Goal: Task Accomplishment & Management: Manage account settings

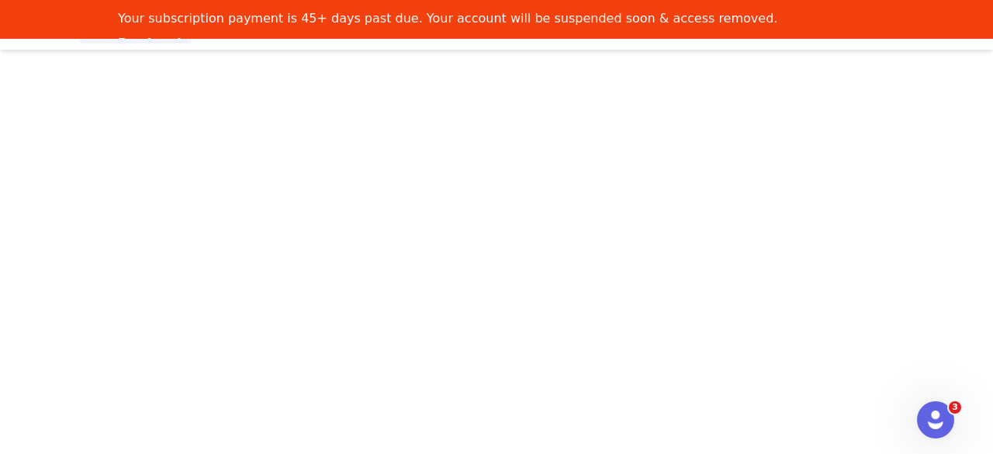
scroll to position [2, 0]
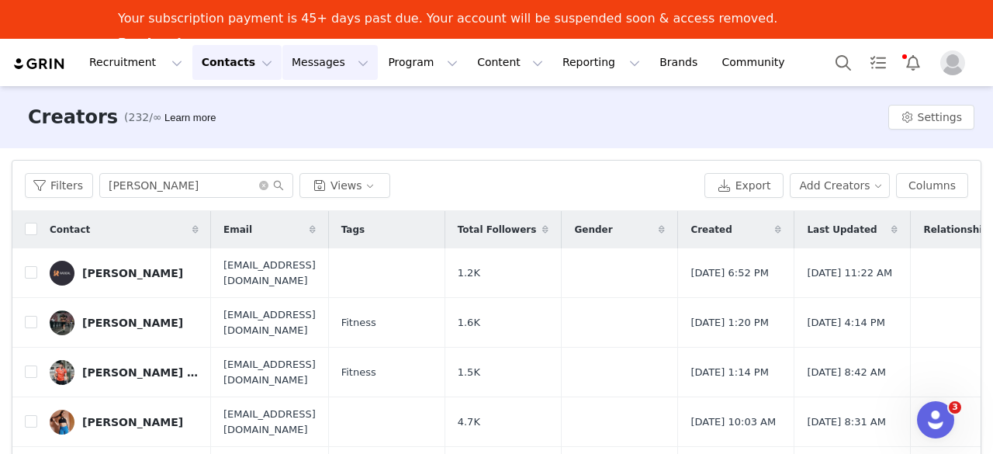
click at [301, 74] on button "Messages Messages" at bounding box center [329, 62] width 95 height 35
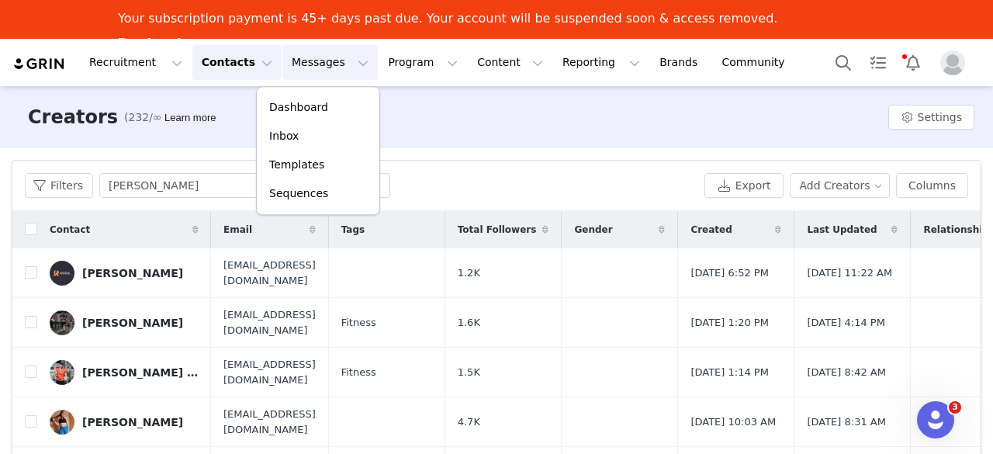
click at [226, 64] on button "Contacts Contacts" at bounding box center [236, 62] width 89 height 35
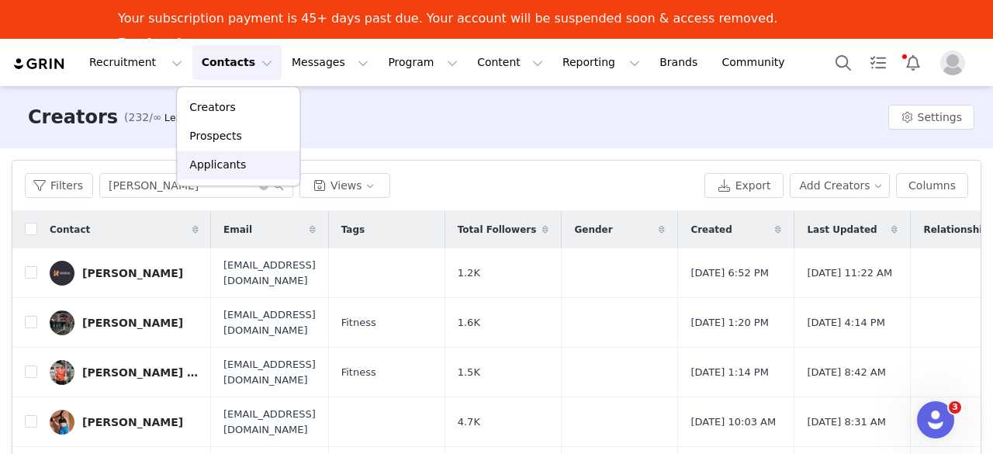
click at [216, 162] on p "Applicants" at bounding box center [217, 165] width 57 height 16
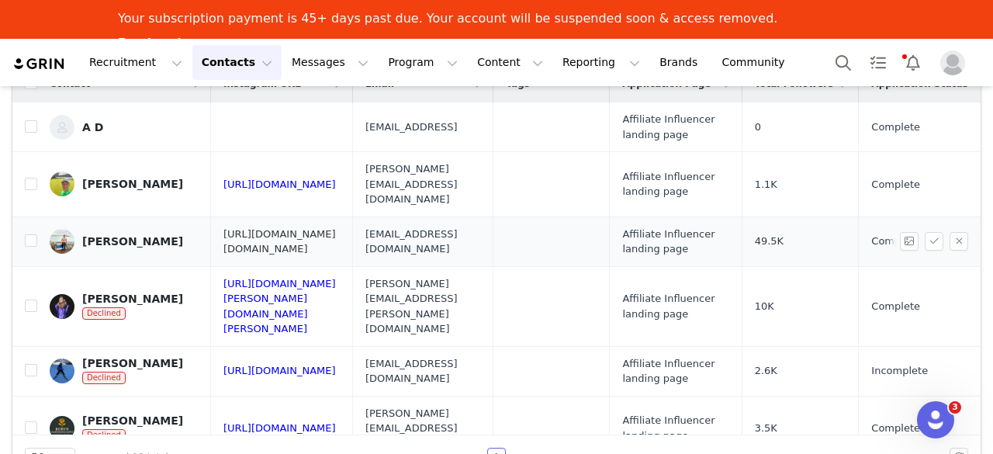
click at [335, 228] on link "[URL][DOMAIN_NAME][DOMAIN_NAME]" at bounding box center [279, 241] width 113 height 27
click at [36, 234] on input "checkbox" at bounding box center [31, 240] width 12 height 12
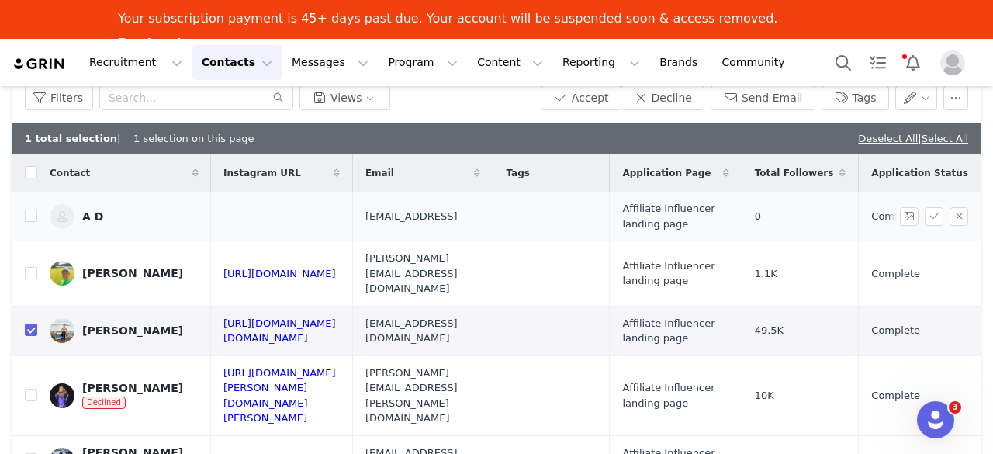
scroll to position [87, 0]
click at [594, 104] on button "Accept" at bounding box center [581, 98] width 81 height 25
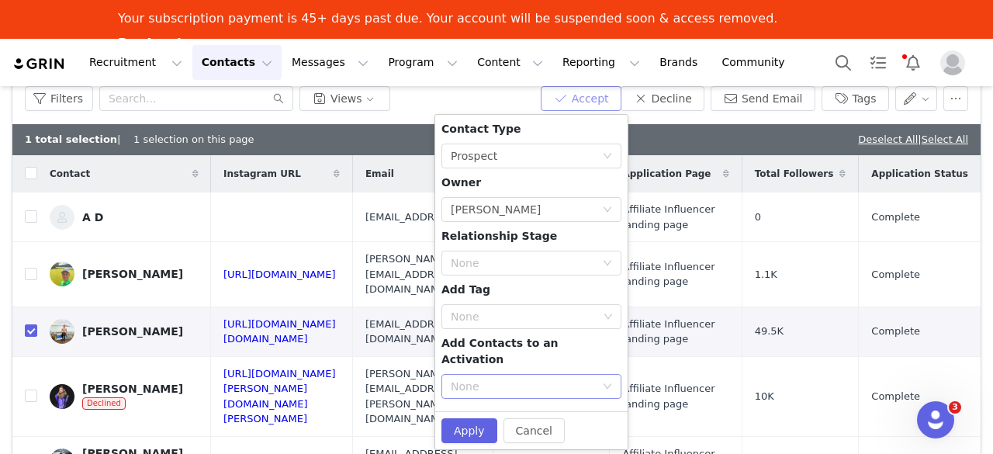
click at [534, 379] on div "None" at bounding box center [523, 387] width 144 height 16
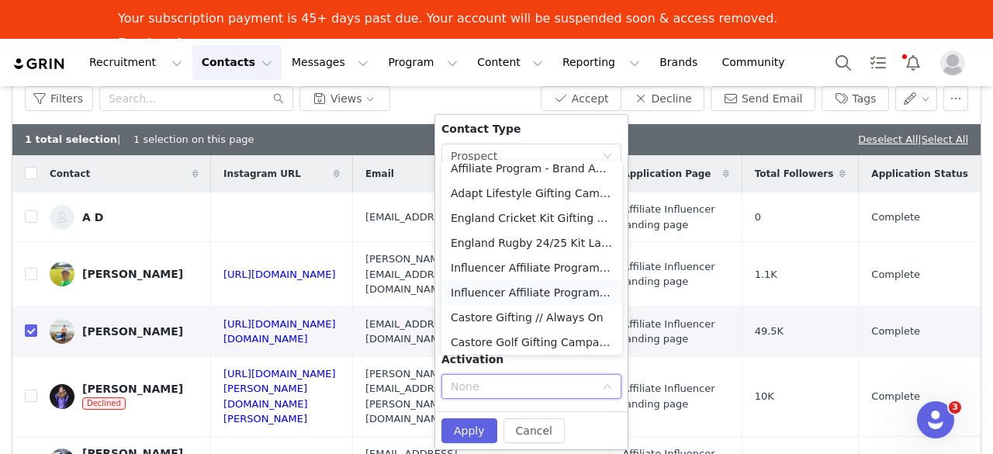
scroll to position [135, 0]
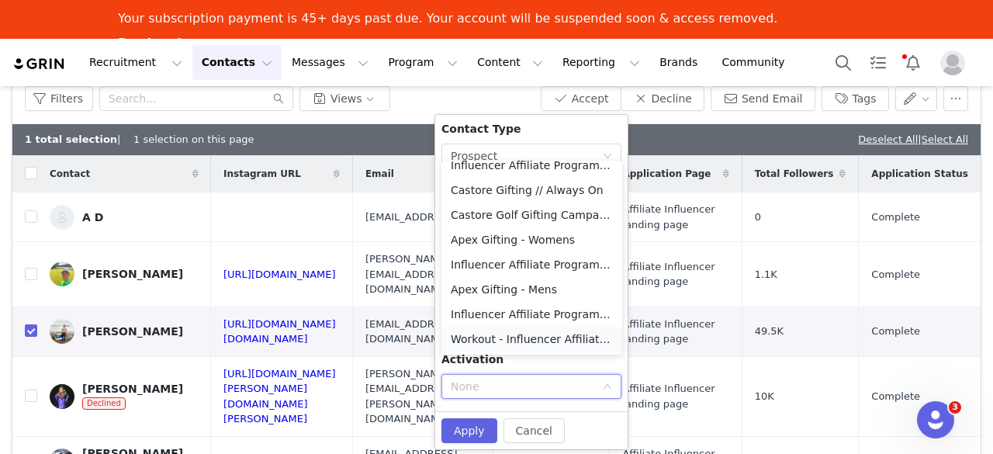
click at [533, 341] on li "Workout - Influencer Affiliate Programme" at bounding box center [531, 339] width 181 height 25
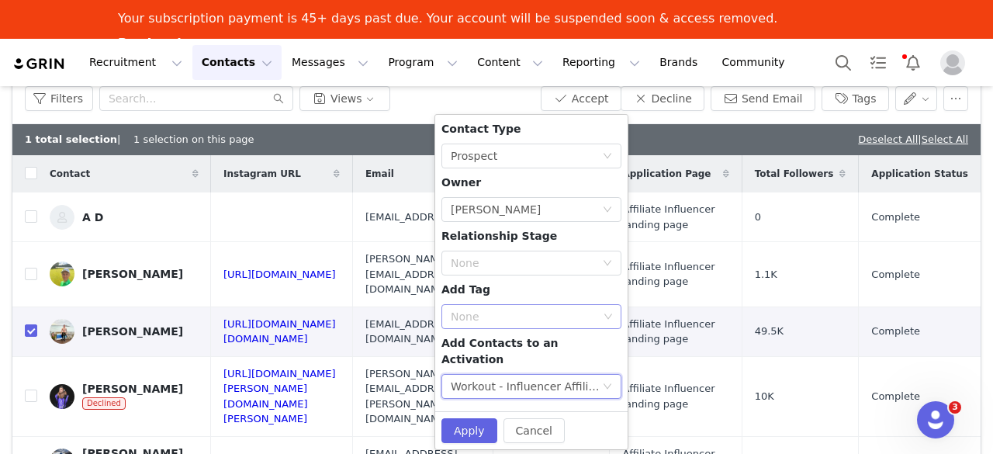
click at [550, 305] on div "None" at bounding box center [525, 316] width 159 height 23
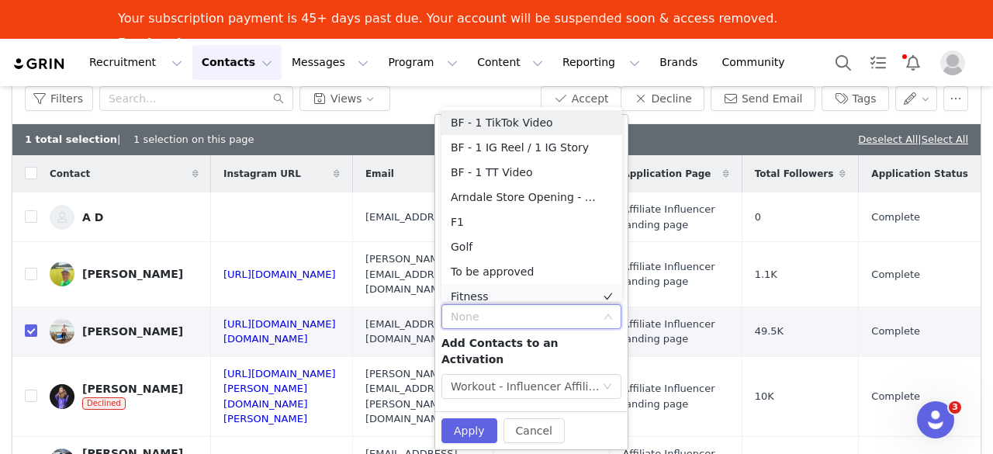
scroll to position [8, 0]
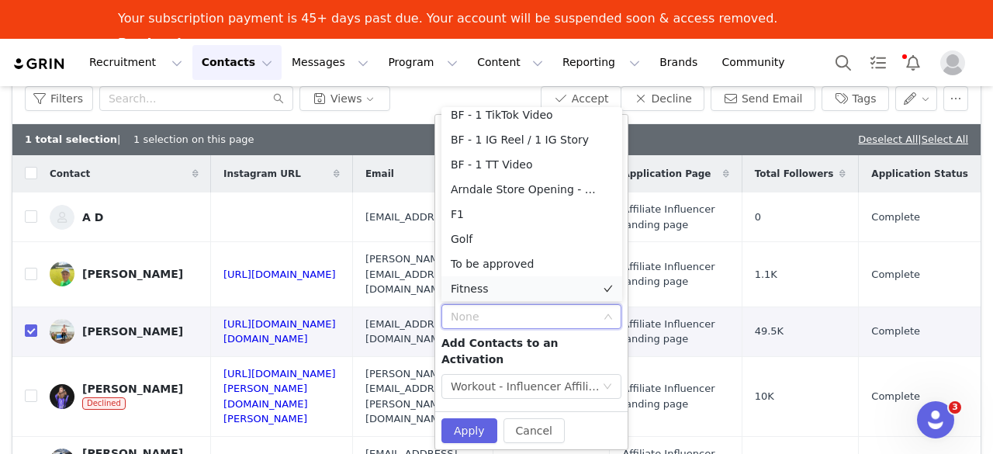
click at [512, 285] on li "Fitness" at bounding box center [531, 288] width 181 height 25
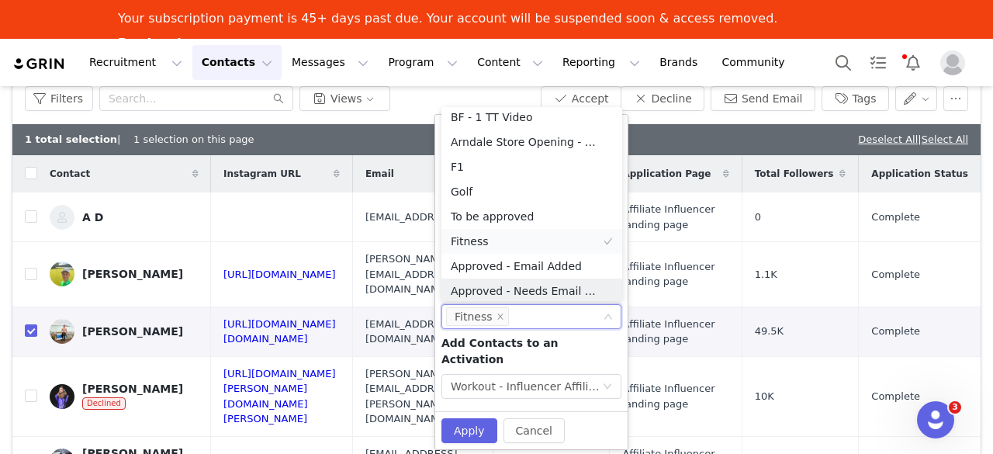
scroll to position [57, 0]
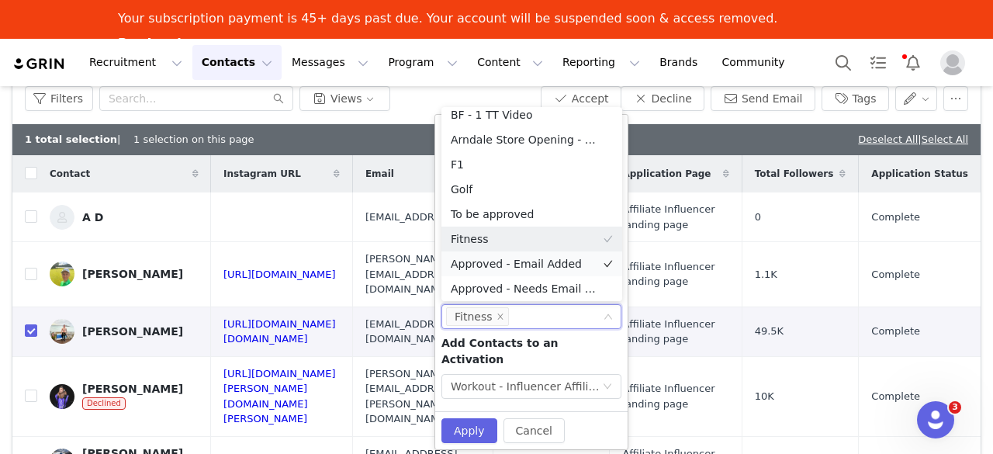
click at [524, 261] on li "Approved - Email Added" at bounding box center [531, 263] width 181 height 25
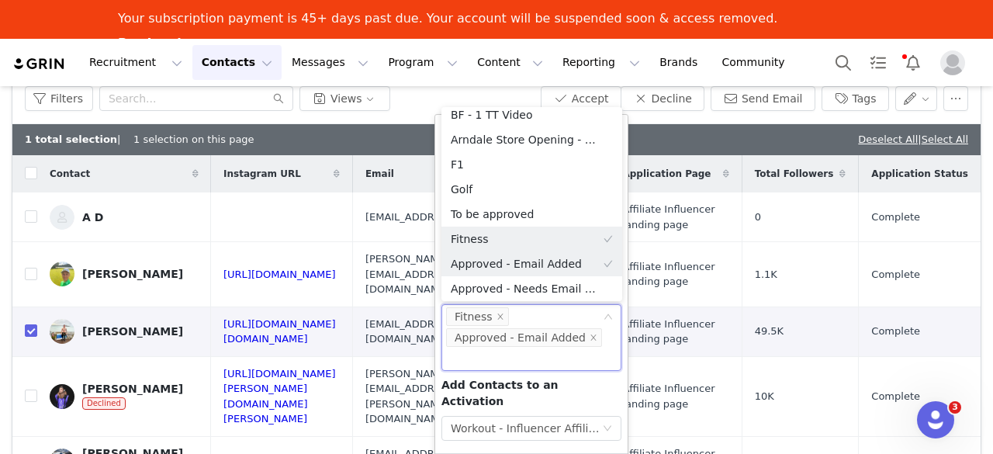
click at [518, 407] on div "Contact Type None Prospect Owner Select Owner Natasha Phillips Relationship Sta…" at bounding box center [531, 284] width 180 height 326
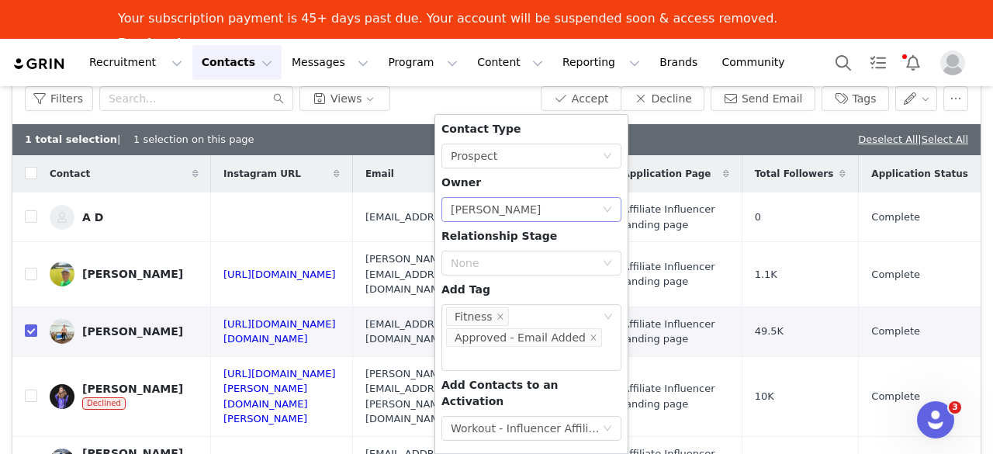
click at [570, 216] on div "Select Owner Natasha Phillips" at bounding box center [526, 209] width 151 height 23
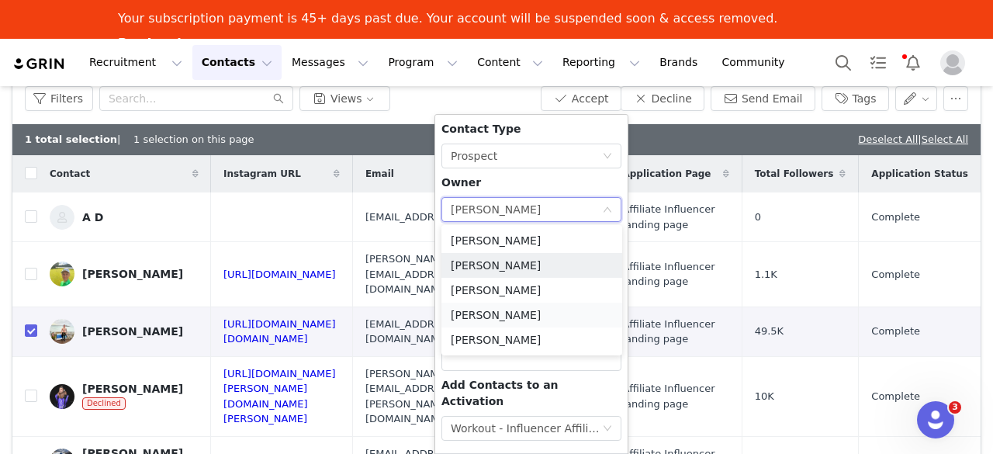
click at [513, 313] on li "[PERSON_NAME]" at bounding box center [531, 315] width 181 height 25
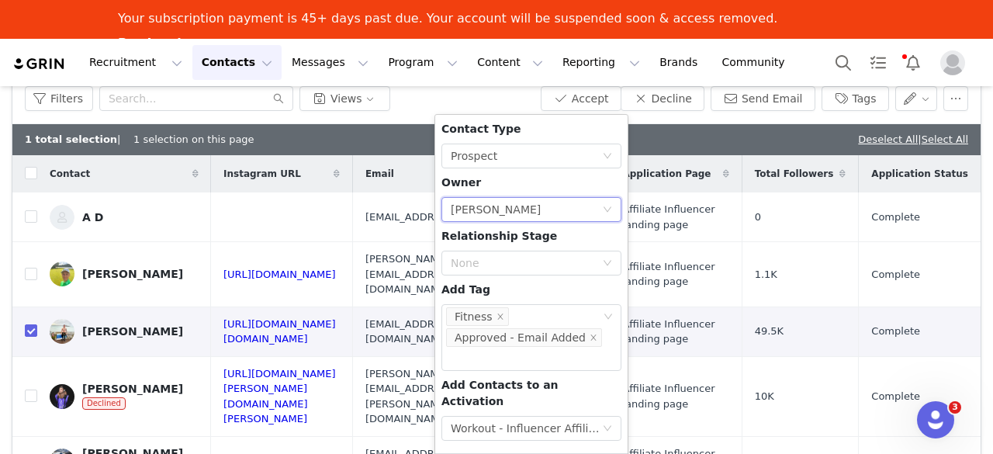
checkbox input "false"
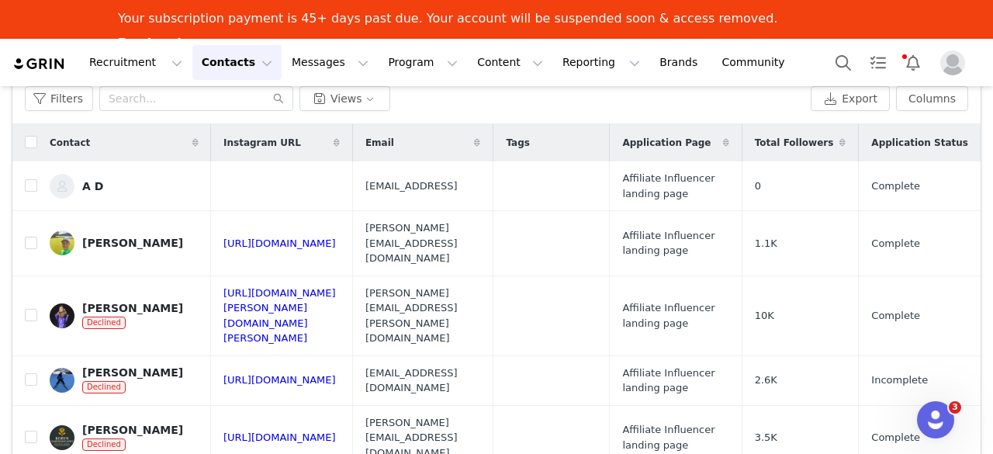
click at [248, 68] on button "Contacts Contacts" at bounding box center [236, 62] width 89 height 35
click at [227, 130] on p "Prospects" at bounding box center [215, 136] width 52 height 16
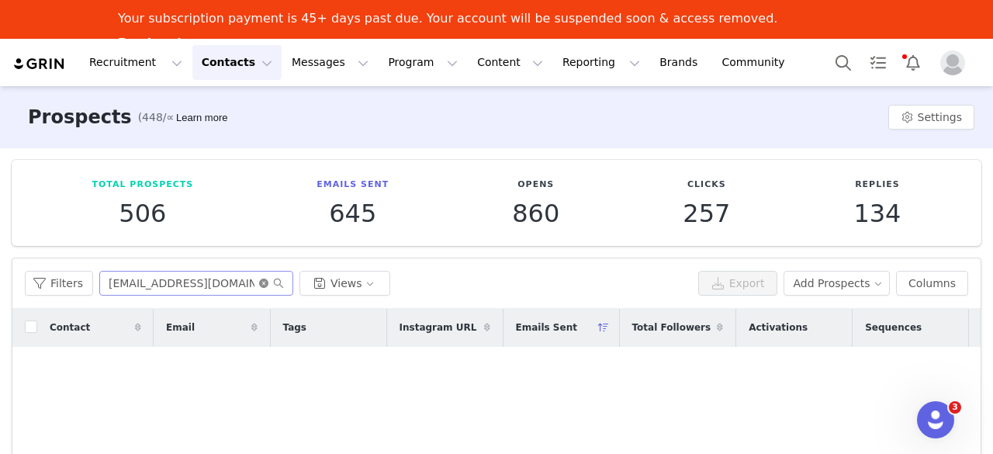
click at [259, 280] on icon "icon: close-circle" at bounding box center [263, 283] width 9 height 9
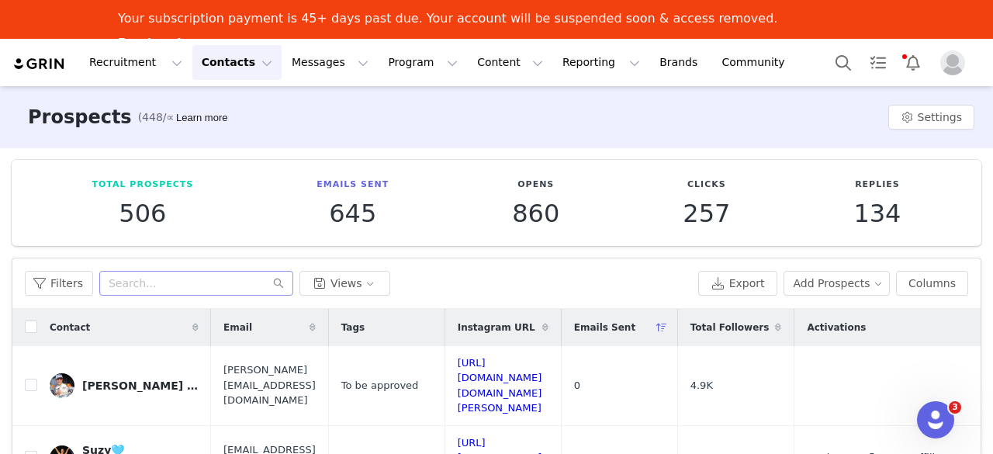
scroll to position [102, 0]
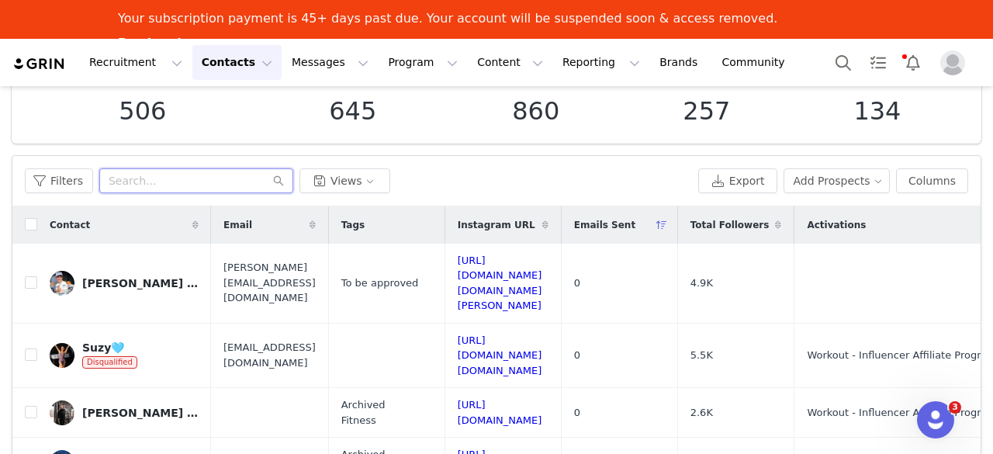
click at [230, 170] on input "text" at bounding box center [196, 180] width 194 height 25
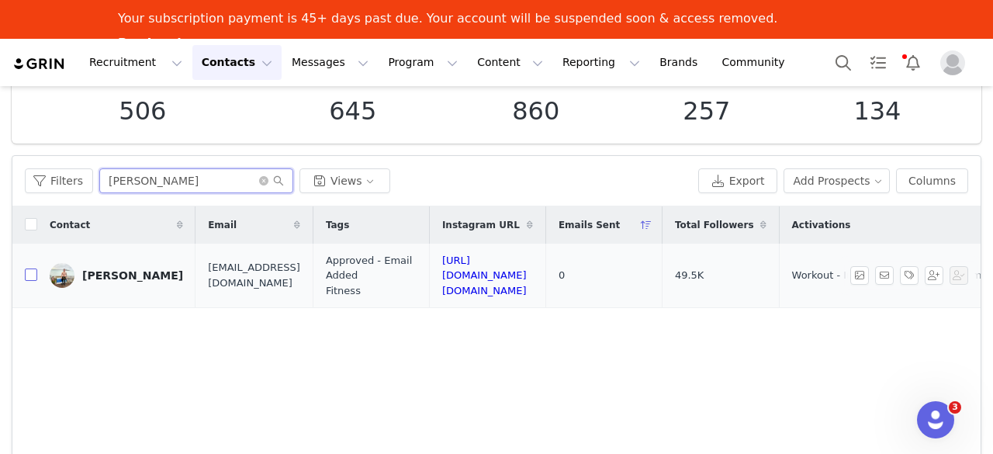
type input "ben wad"
click at [33, 275] on input "checkbox" at bounding box center [31, 274] width 12 height 12
checkbox input "true"
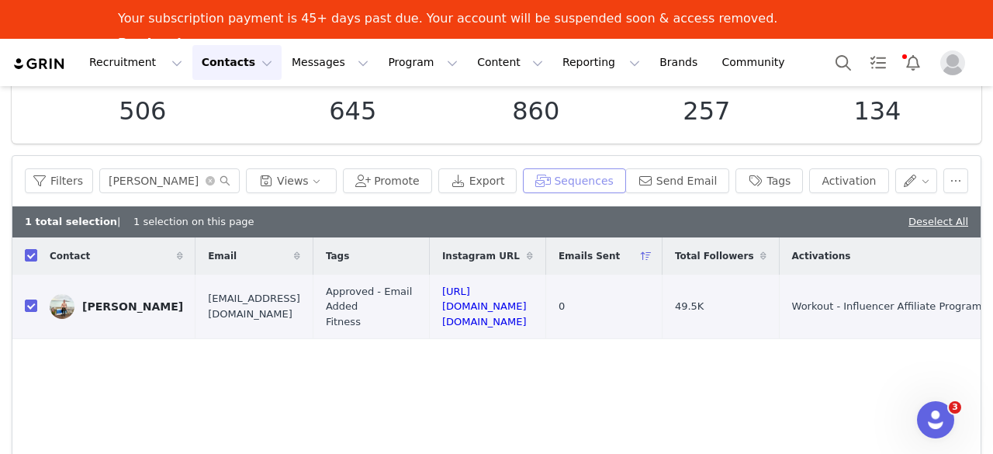
click at [570, 178] on button "Sequences" at bounding box center [574, 180] width 102 height 25
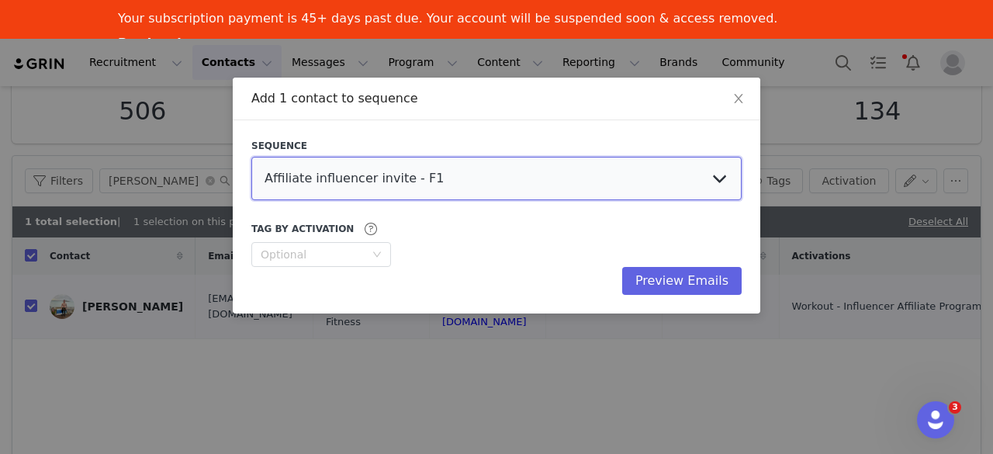
click at [731, 170] on select "Affiliate influencer invite - F1 Landing page application Affiliate influencer …" at bounding box center [496, 178] width 490 height 43
select select "61edccd6-4fc4-46fb-acf2-8145b56c9359"
click at [251, 157] on select "Affiliate influencer invite - F1 Landing page application Affiliate influencer …" at bounding box center [496, 178] width 490 height 43
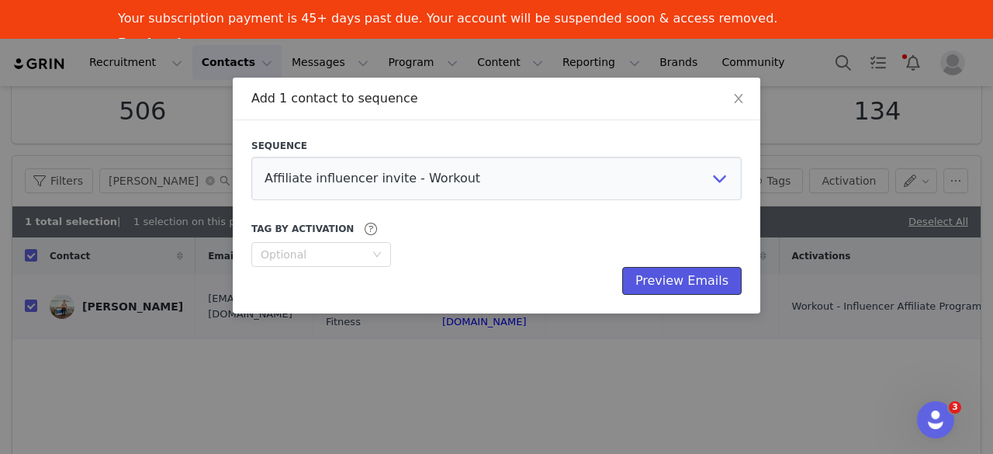
click at [683, 277] on button "Preview Emails" at bounding box center [681, 281] width 119 height 28
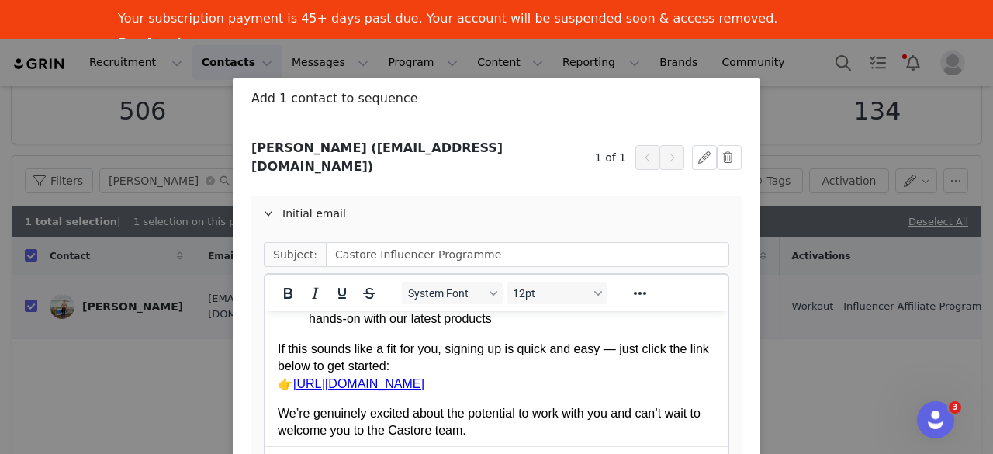
scroll to position [234, 0]
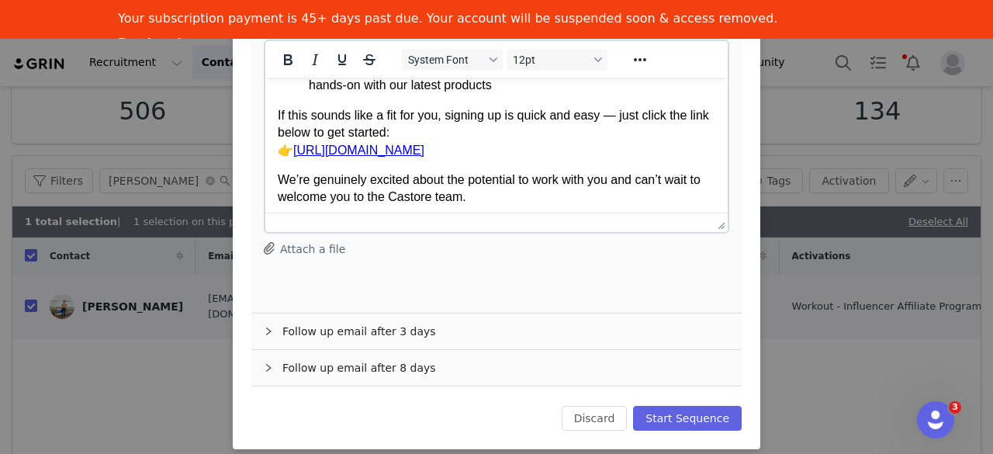
click at [686, 391] on div "Ben Wadham (benwadham@live.co.uk) 1 of 1 Initial email Subject: Castore Influen…" at bounding box center [496, 167] width 490 height 525
click at [685, 406] on button "Start Sequence" at bounding box center [687, 418] width 109 height 25
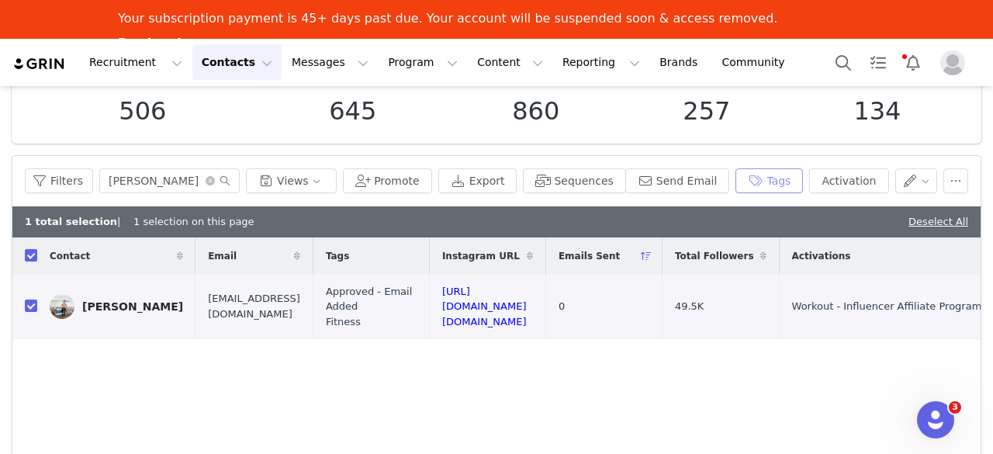
click at [750, 178] on button "Tags" at bounding box center [770, 180] width 68 height 25
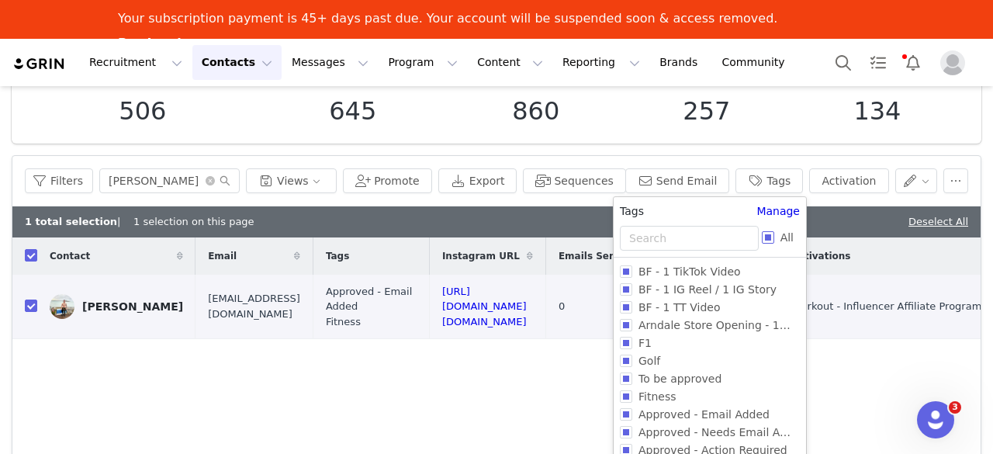
click at [770, 243] on input "All" at bounding box center [768, 237] width 12 height 12
checkbox input "true"
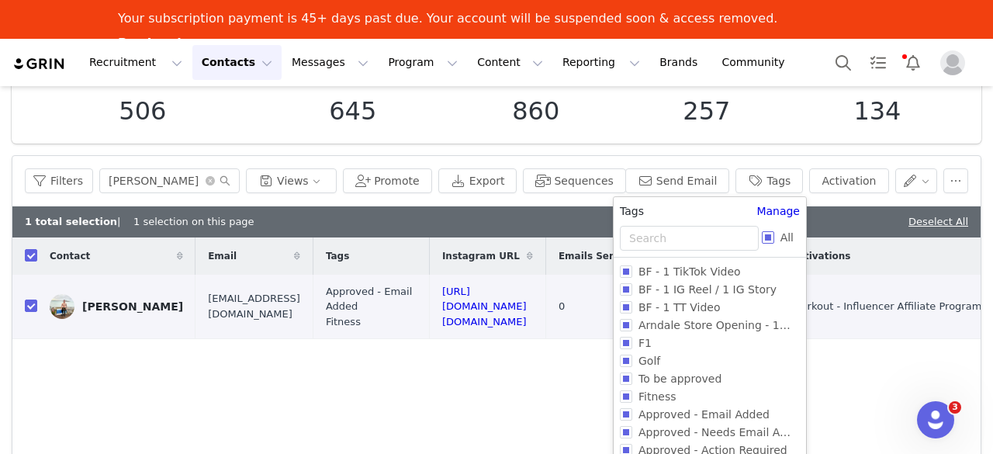
checkbox input "true"
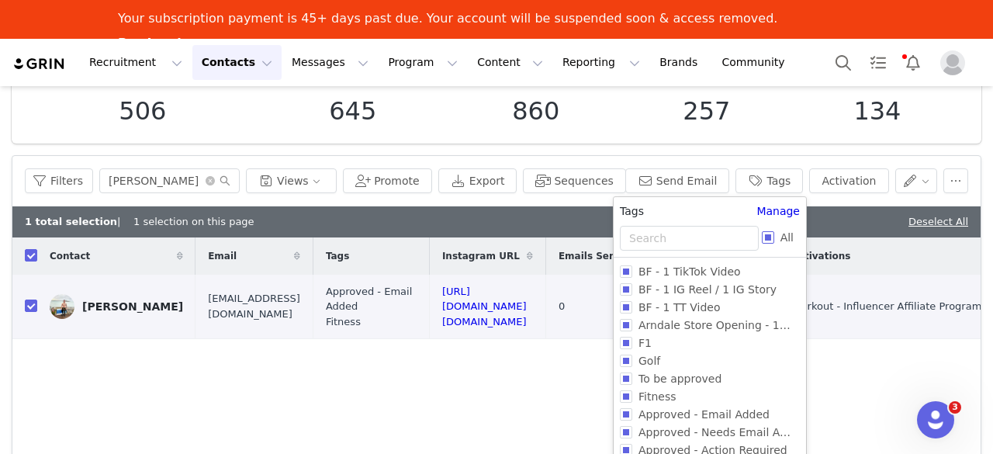
checkbox input "true"
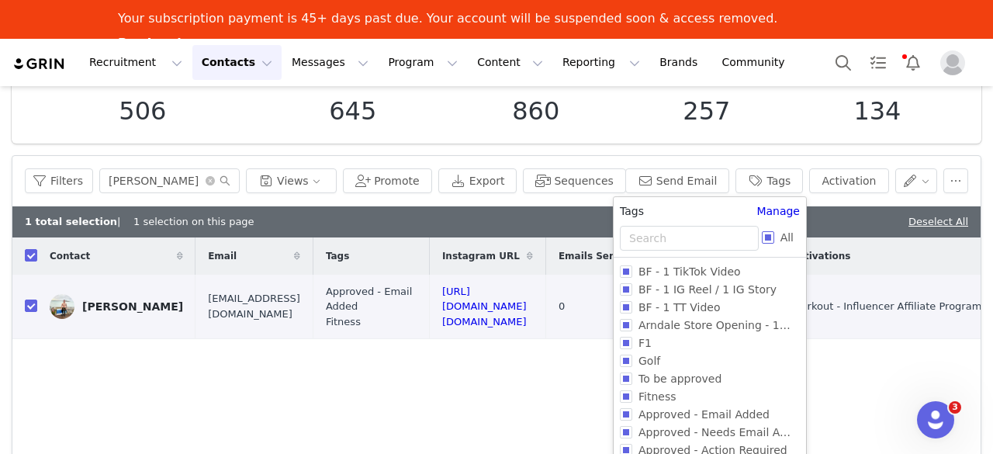
checkbox input "true"
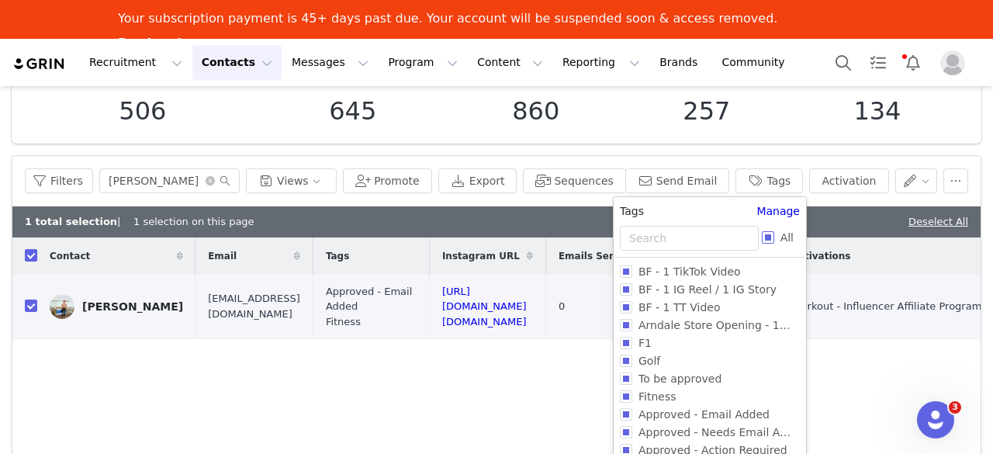
checkbox input "true"
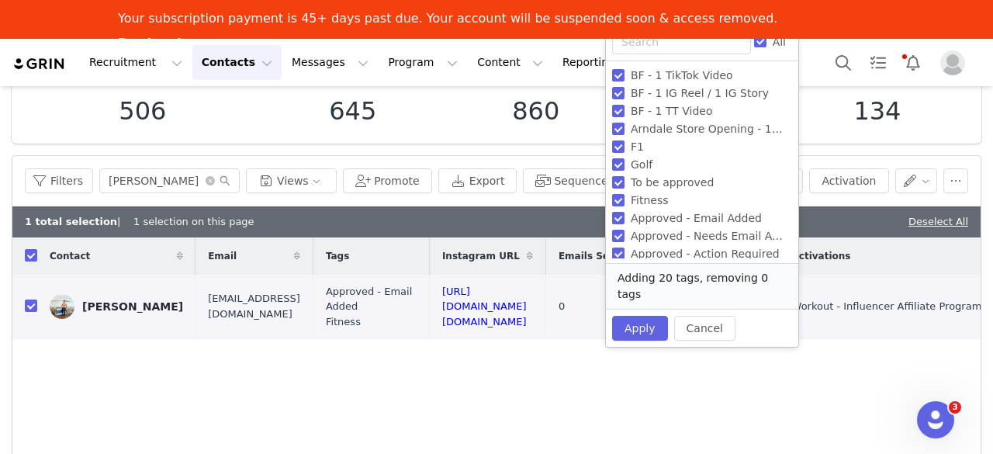
click at [770, 242] on span "Approved - Needs Email Adding" at bounding box center [717, 236] width 184 height 12
click at [625, 242] on input "Approved - Needs Email Adding" at bounding box center [618, 236] width 12 height 12
checkbox input "false"
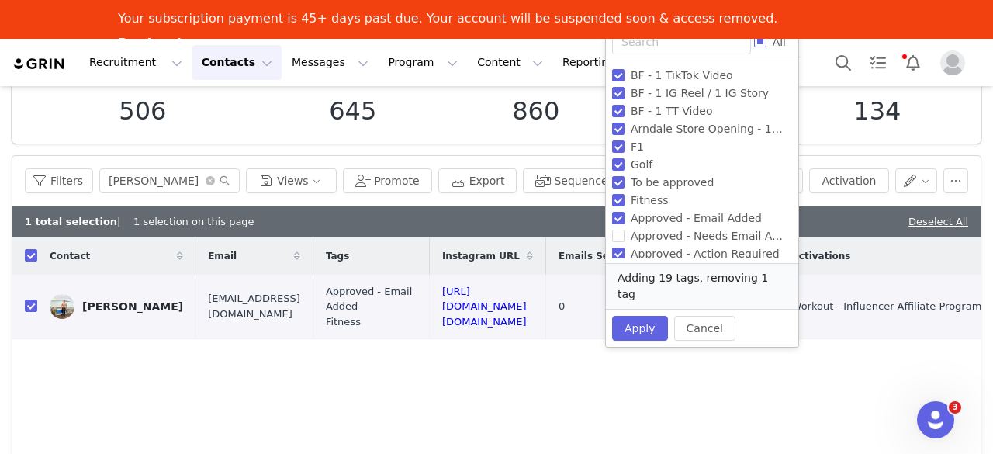
click at [756, 47] on input "All" at bounding box center [760, 41] width 12 height 12
checkbox input "true"
click at [756, 47] on input "All" at bounding box center [760, 41] width 12 height 12
checkbox input "false"
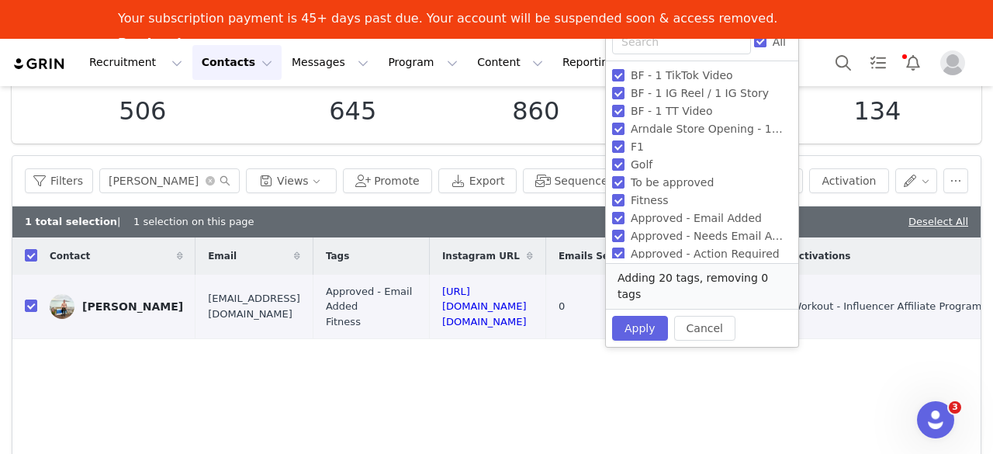
checkbox input "false"
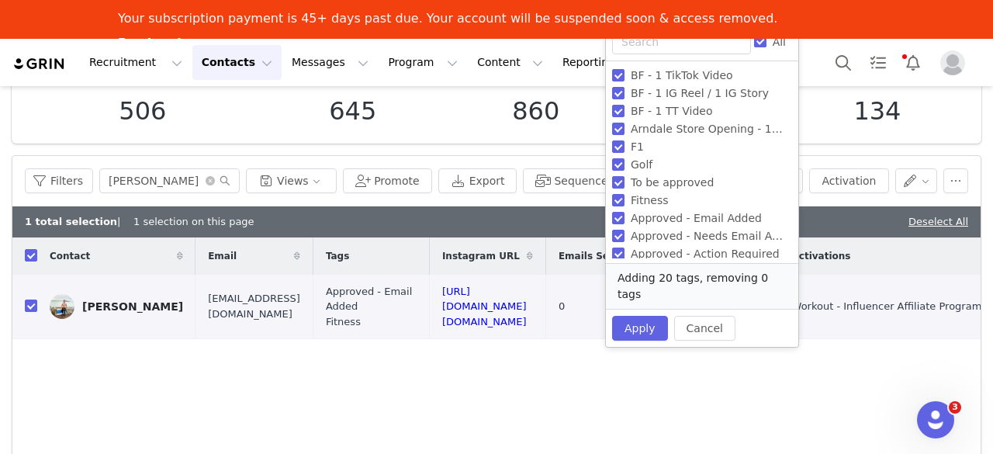
checkbox input "false"
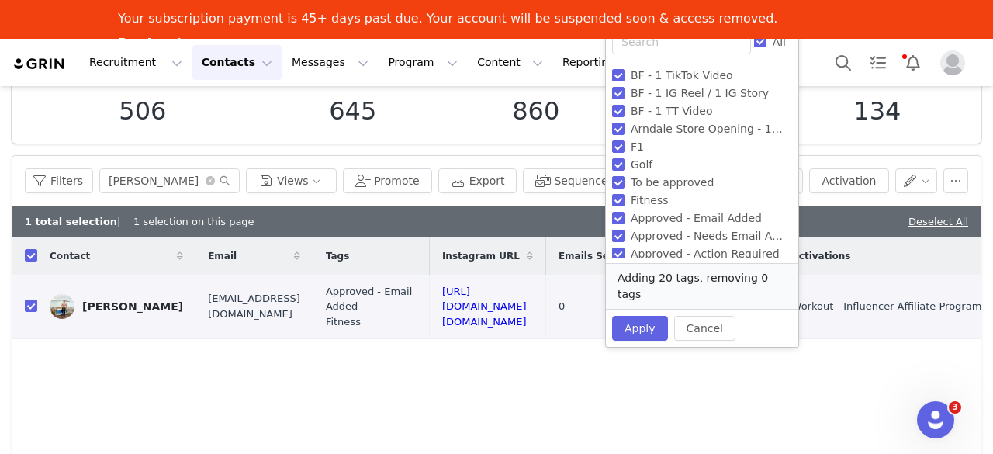
checkbox input "false"
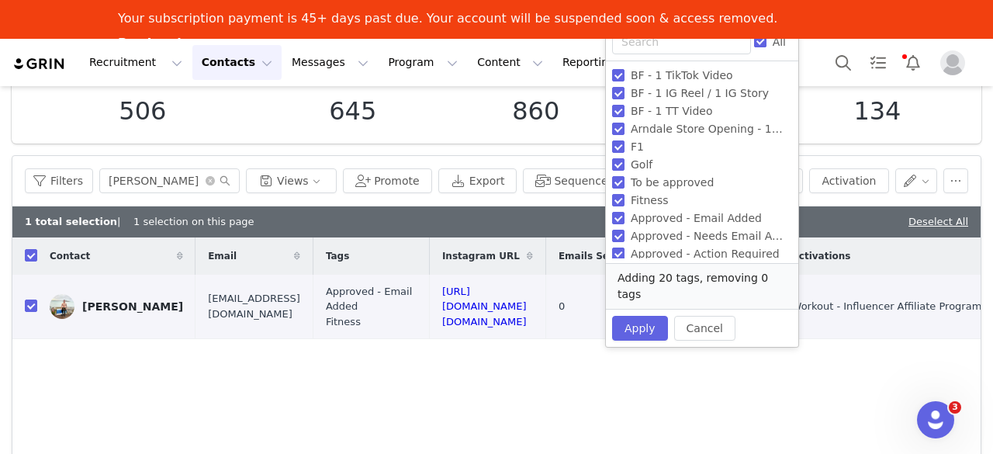
checkbox input "false"
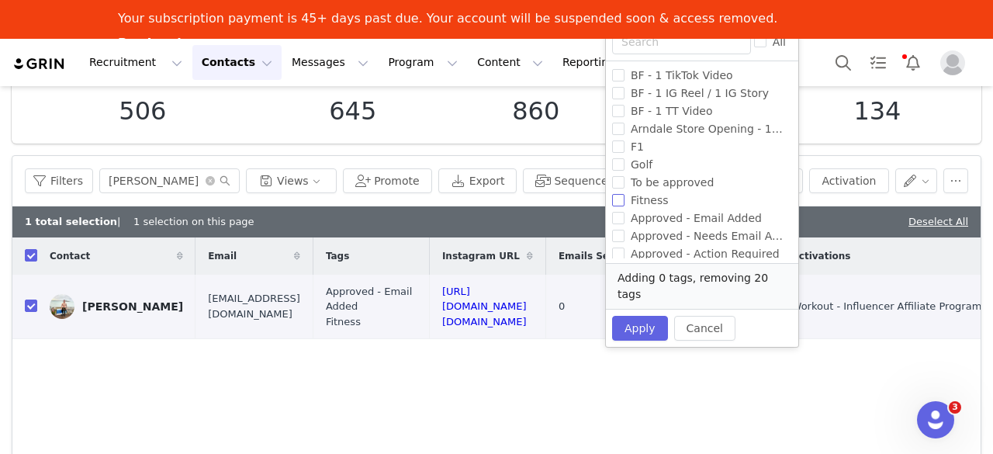
click at [622, 198] on input "Fitness" at bounding box center [618, 200] width 12 height 12
checkbox input "true"
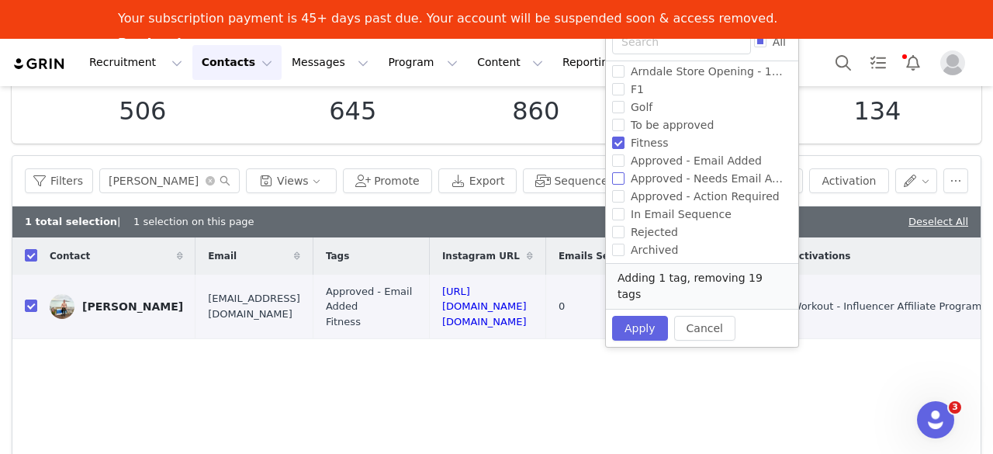
scroll to position [62, 0]
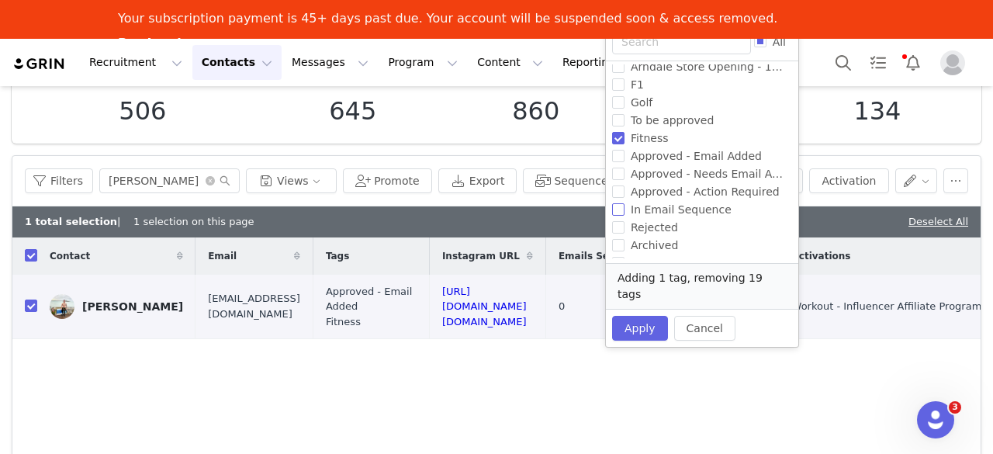
click at [615, 204] on input "In Email Sequence" at bounding box center [618, 209] width 12 height 12
checkbox input "true"
click at [626, 316] on button "Apply" at bounding box center [640, 328] width 56 height 25
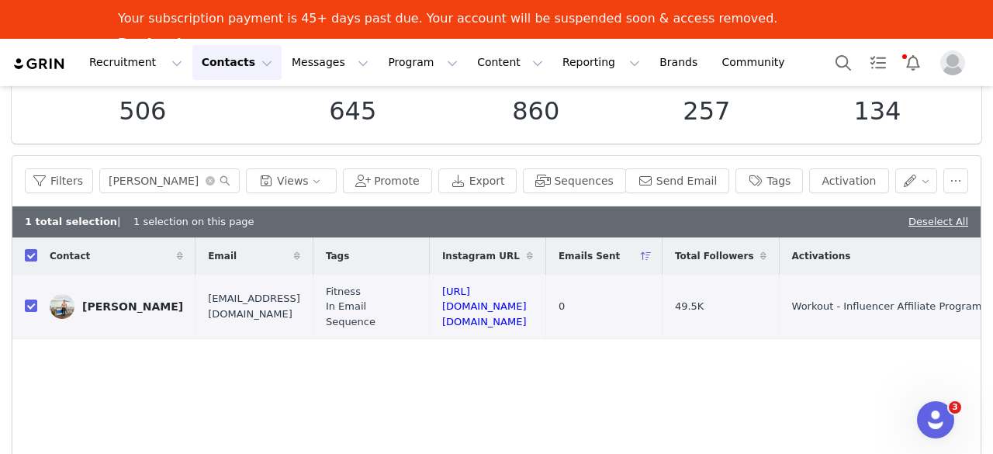
click at [29, 264] on th at bounding box center [24, 255] width 25 height 37
click at [26, 260] on input "checkbox" at bounding box center [31, 255] width 12 height 12
checkbox input "false"
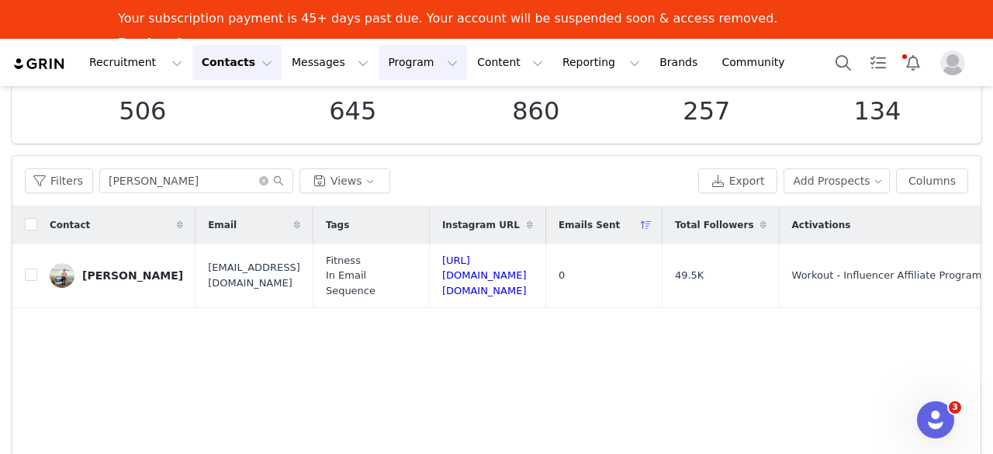
click at [394, 65] on button "Program Program" at bounding box center [423, 62] width 88 height 35
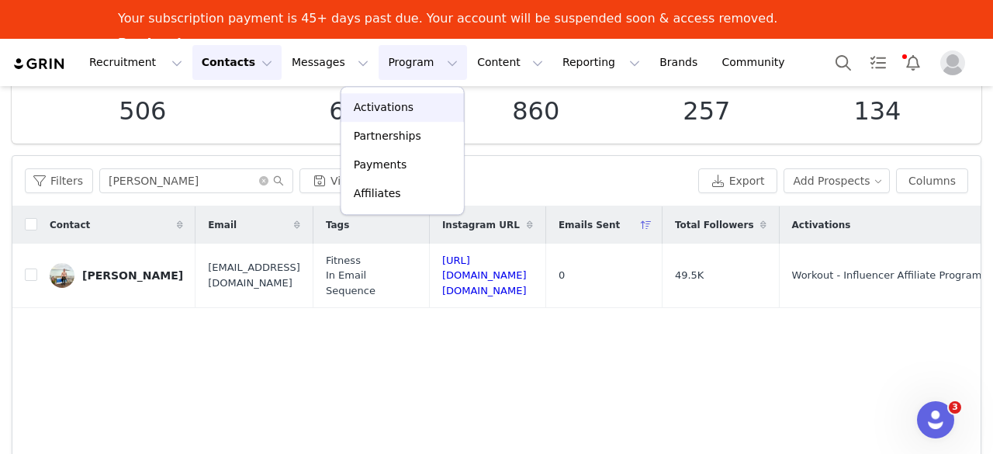
click at [407, 111] on div "Activations" at bounding box center [403, 107] width 104 height 16
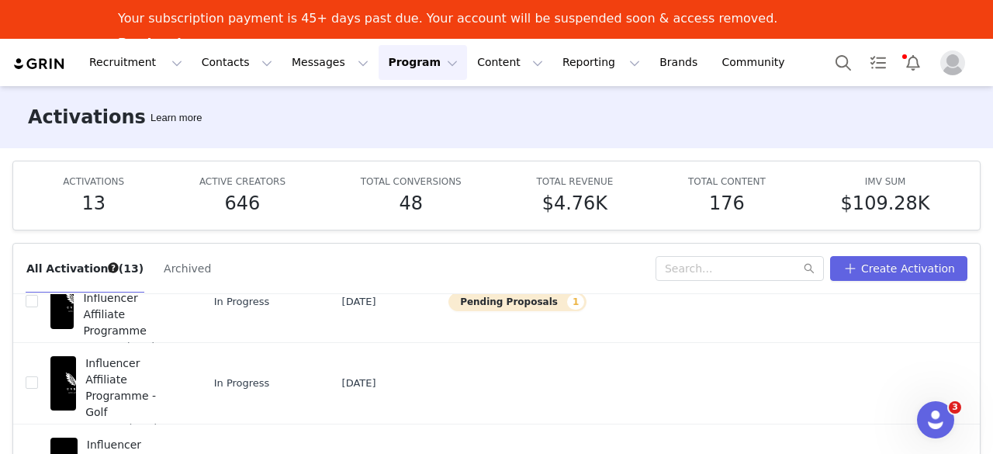
scroll to position [54, 0]
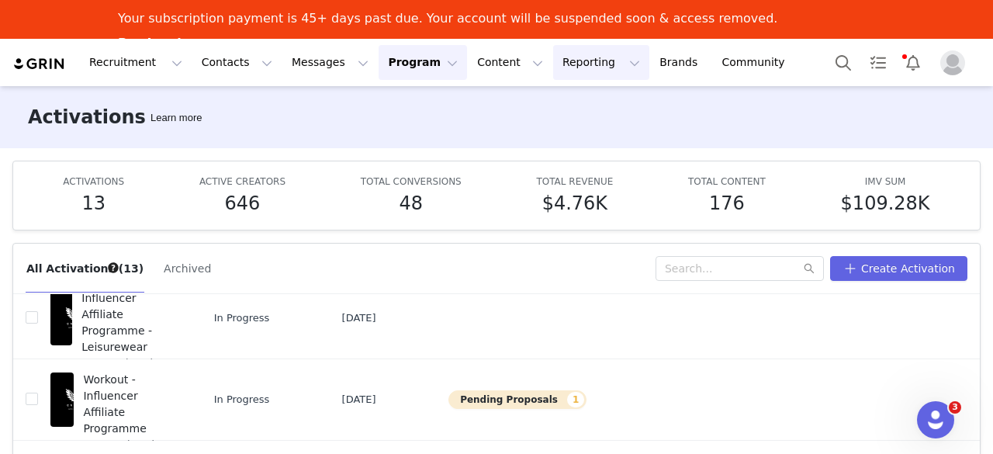
click at [553, 58] on button "Reporting Reporting" at bounding box center [601, 62] width 96 height 35
click at [544, 114] on p "Dashboard" at bounding box center [537, 107] width 59 height 16
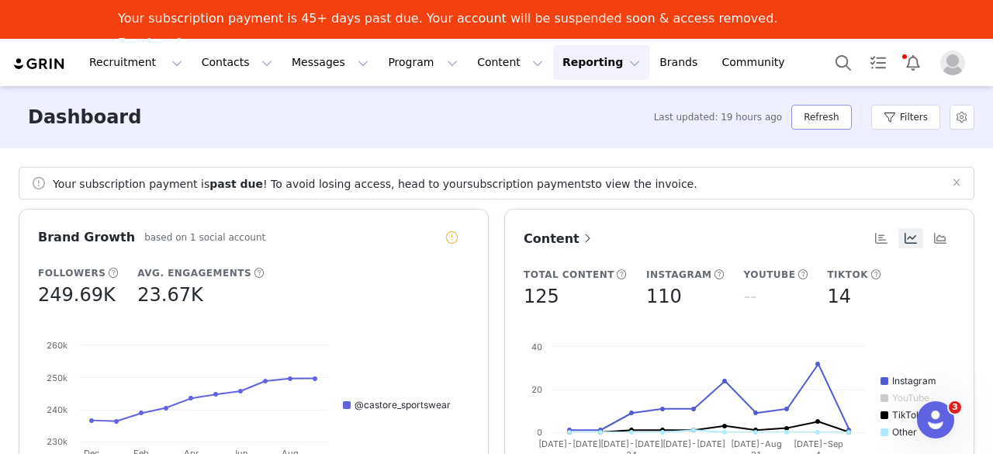
click at [813, 119] on button "Refresh" at bounding box center [821, 117] width 60 height 25
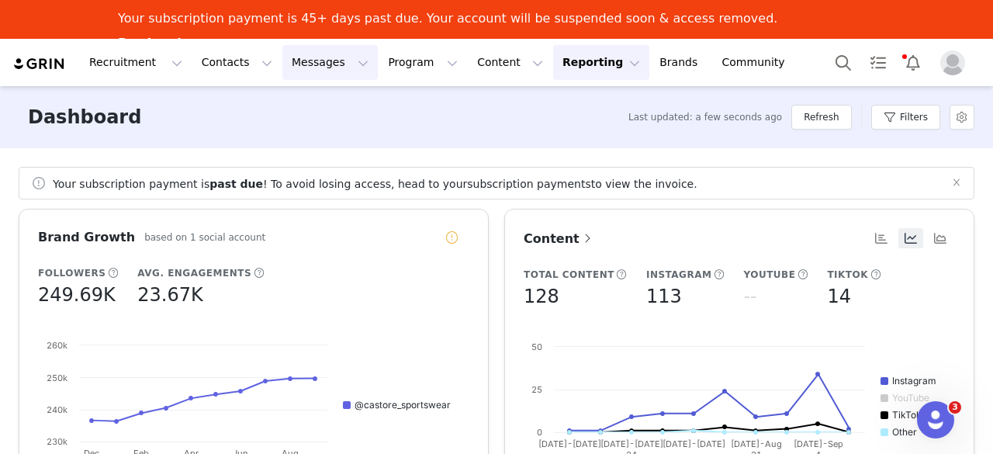
click at [306, 49] on button "Messages Messages" at bounding box center [329, 62] width 95 height 35
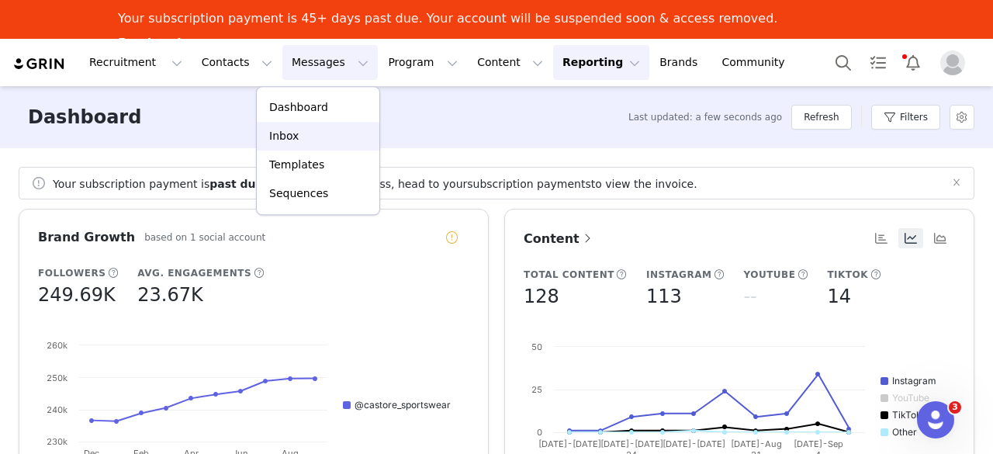
click at [303, 128] on div "Inbox" at bounding box center [318, 136] width 104 height 16
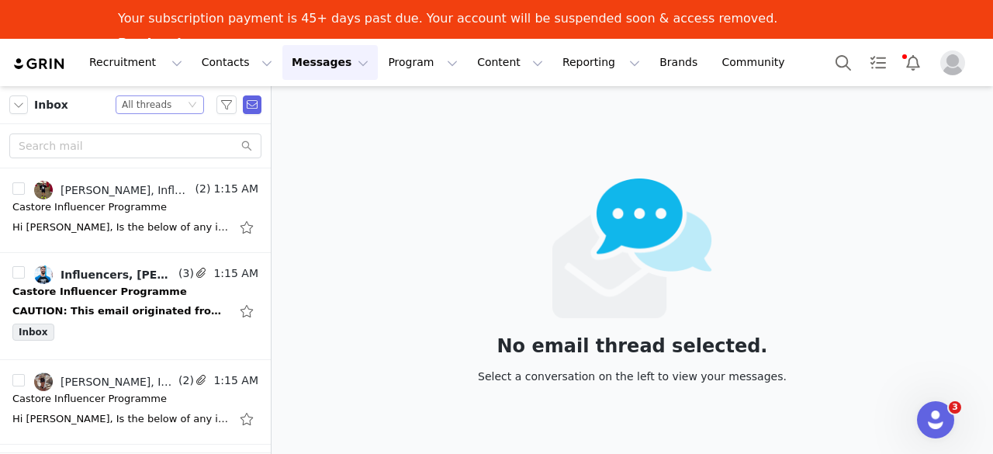
click at [194, 106] on icon "icon: down" at bounding box center [192, 104] width 9 height 9
click at [117, 289] on div "Castore Influencer Programme" at bounding box center [99, 292] width 175 height 16
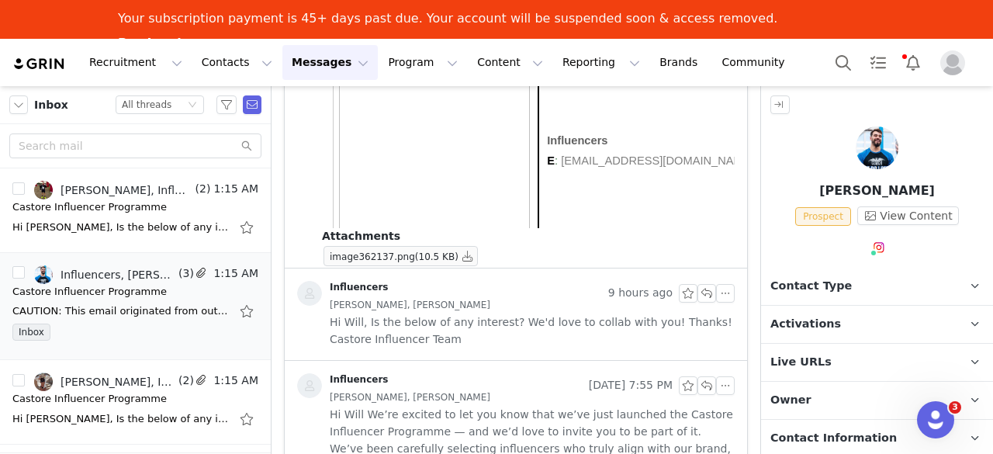
scroll to position [410, 0]
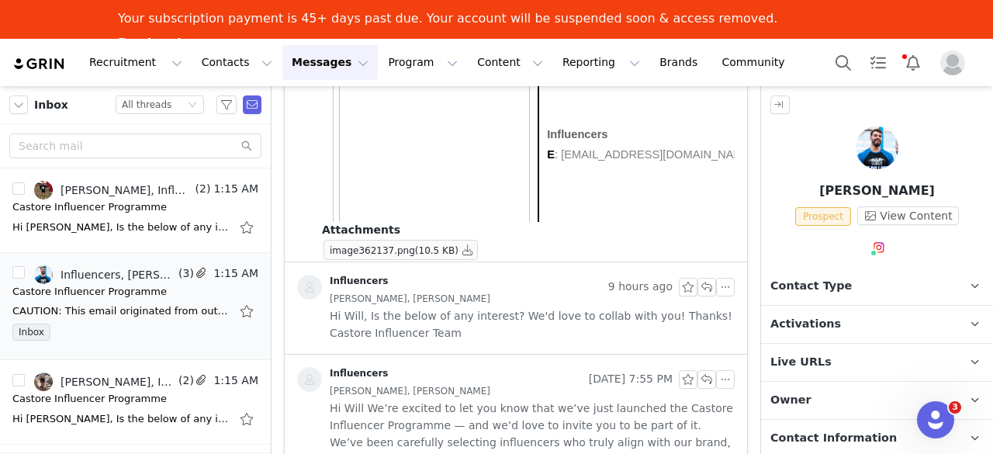
click at [334, 63] on button "Messages Messages" at bounding box center [329, 62] width 95 height 35
click at [304, 126] on link "Inbox" at bounding box center [318, 136] width 123 height 29
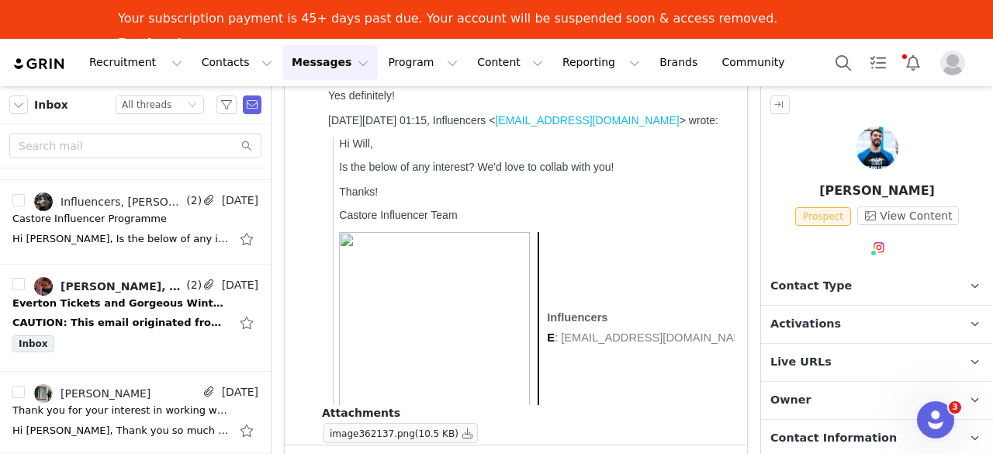
scroll to position [528, 0]
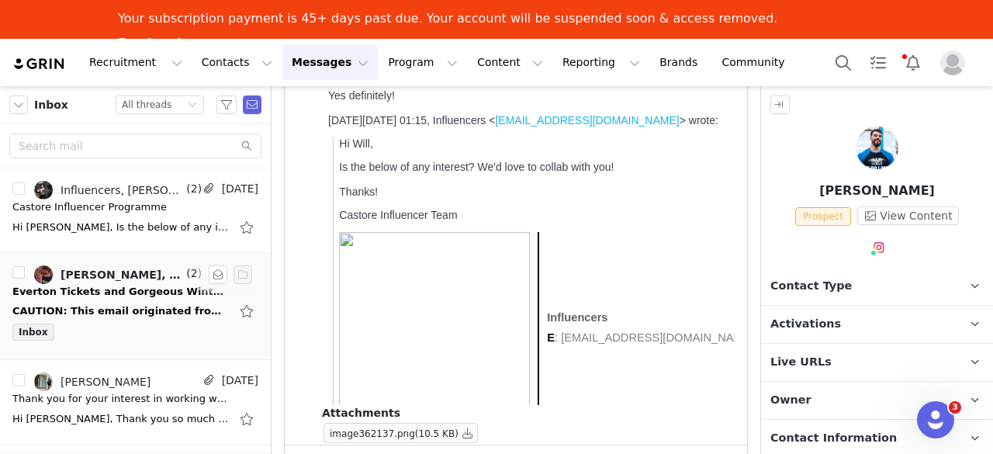
click at [150, 293] on div "Everton Tickets and Gorgeous Winter Coat" at bounding box center [120, 292] width 217 height 16
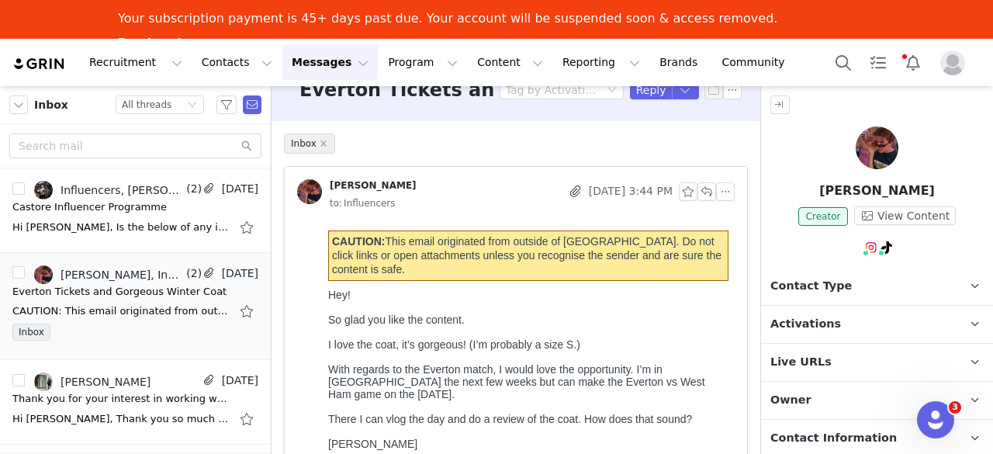
scroll to position [0, 0]
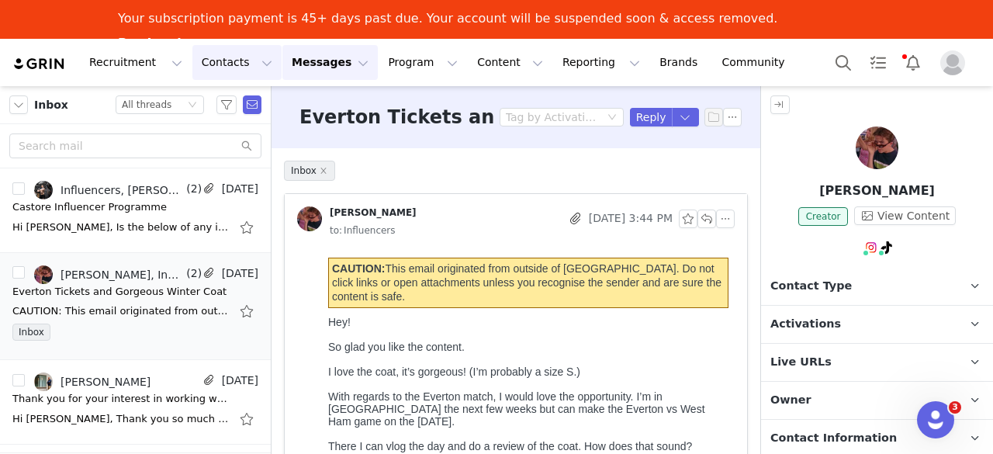
click at [237, 62] on button "Contacts Contacts" at bounding box center [236, 62] width 89 height 35
click at [223, 109] on p "Creators" at bounding box center [212, 107] width 47 height 16
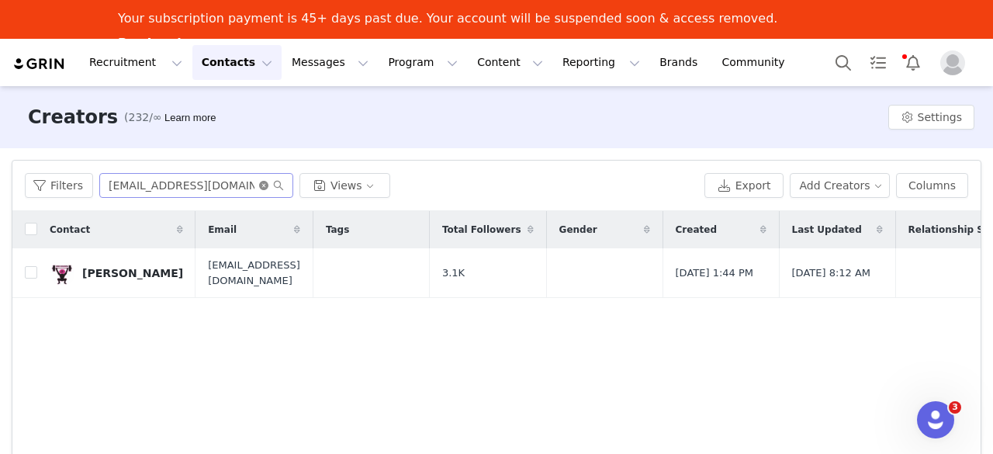
click at [259, 181] on icon "icon: close-circle" at bounding box center [263, 185] width 9 height 9
click at [233, 183] on input "text" at bounding box center [196, 185] width 194 height 25
type input "murray"
click at [160, 273] on div "Murray Anderson" at bounding box center [132, 273] width 101 height 12
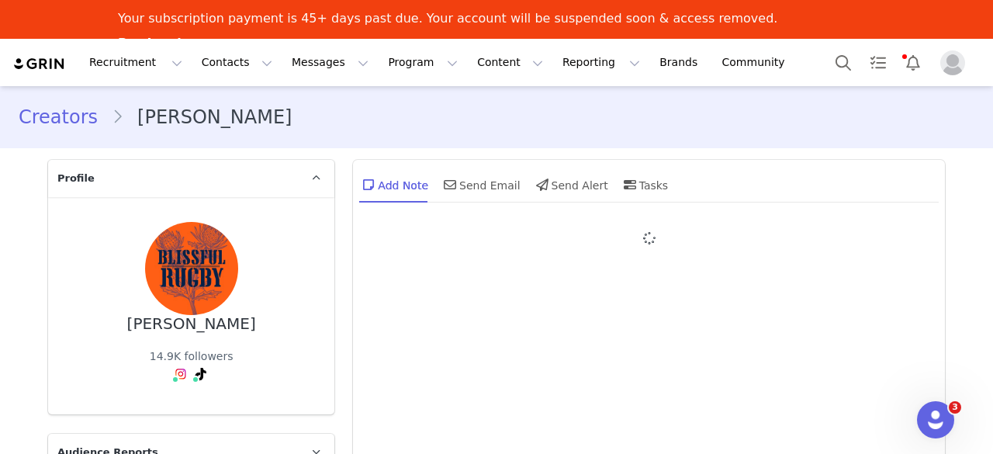
type input "+44 ([GEOGRAPHIC_DATA])"
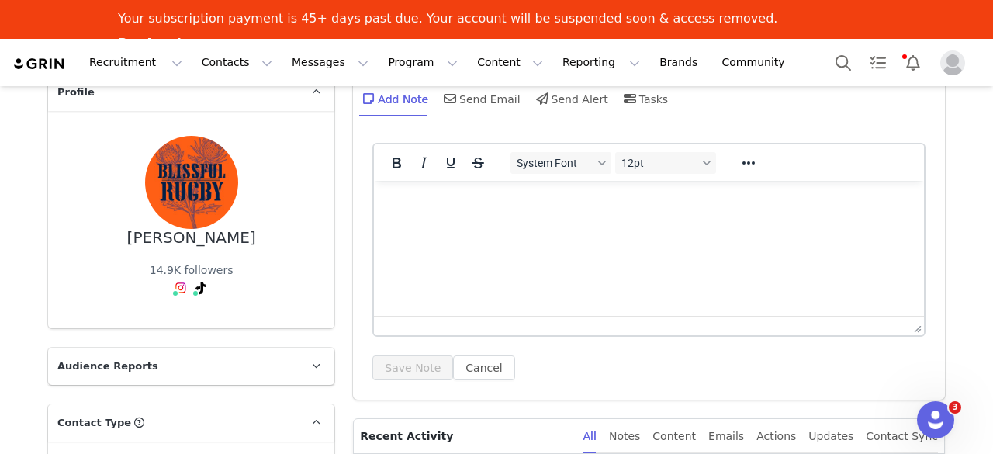
scroll to position [85, 0]
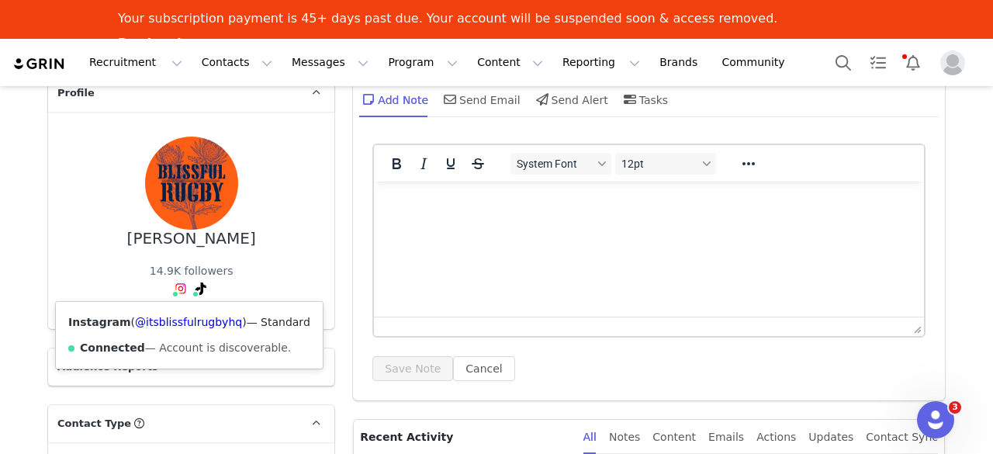
click at [175, 283] on img at bounding box center [181, 288] width 12 height 12
click at [174, 325] on link "@itsblissfulrugbyhq" at bounding box center [188, 322] width 107 height 12
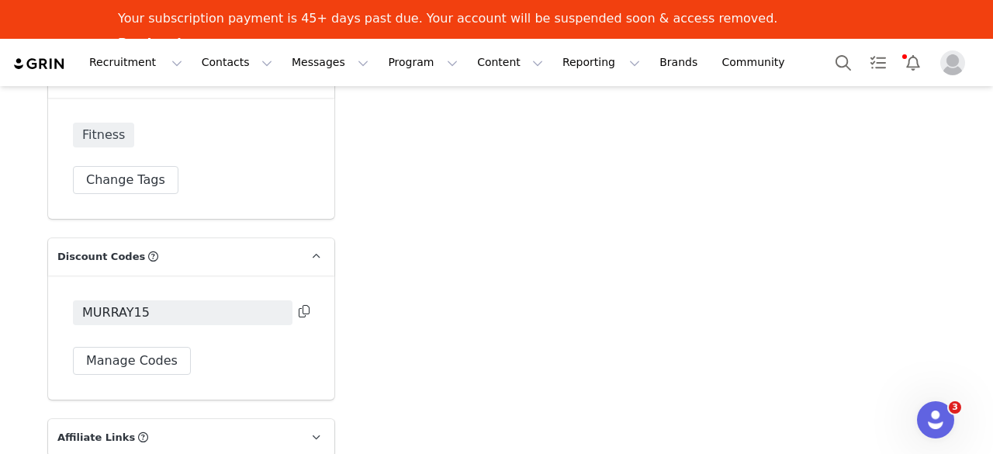
scroll to position [2820, 0]
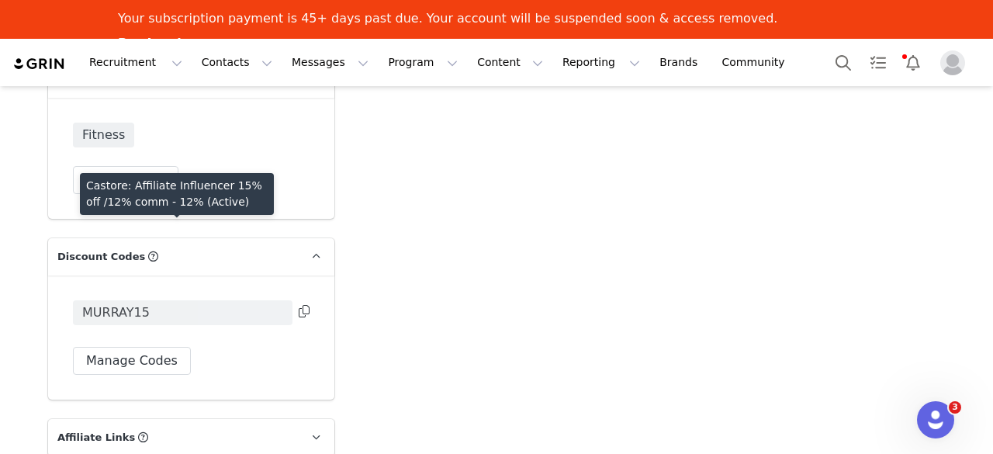
click at [126, 303] on span "MURRAY15" at bounding box center [116, 312] width 68 height 19
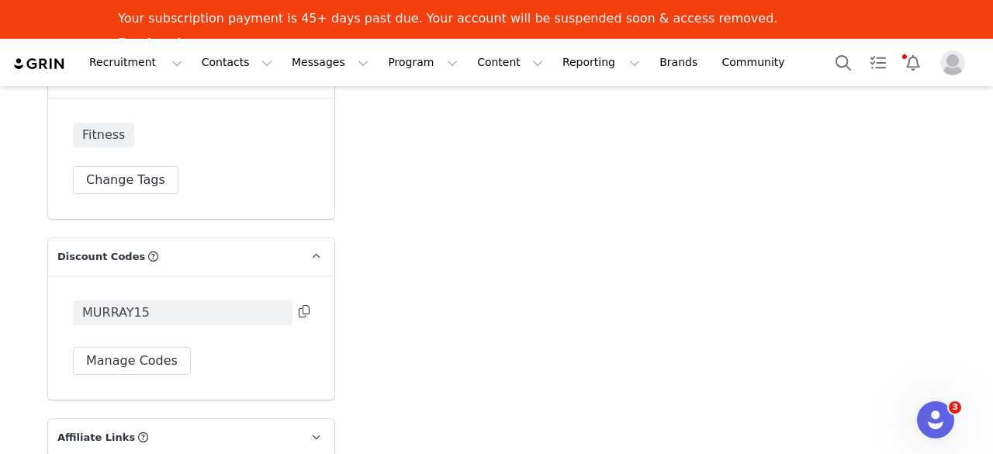
click at [133, 303] on span "MURRAY15" at bounding box center [116, 312] width 68 height 19
click at [140, 347] on button "Manage Codes" at bounding box center [132, 361] width 118 height 28
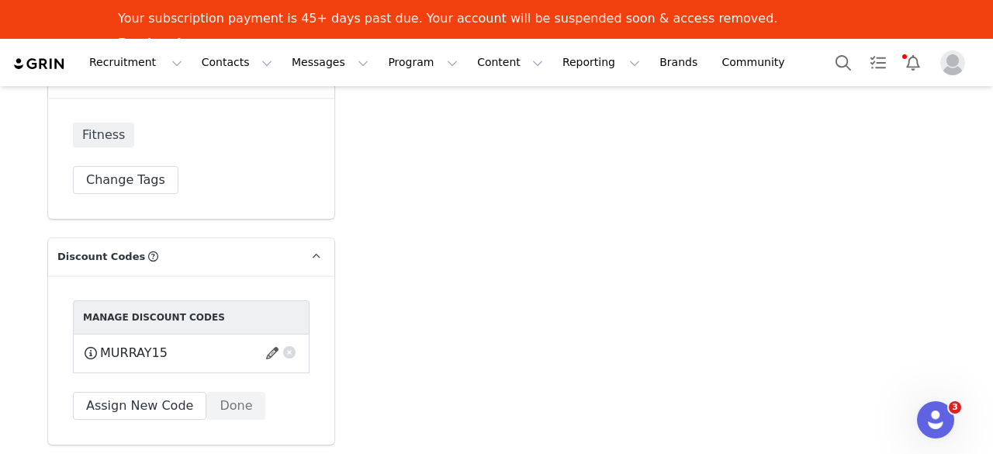
click at [143, 344] on span "MURRAY15" at bounding box center [134, 353] width 68 height 19
click at [145, 344] on span "MURRAY15" at bounding box center [134, 353] width 68 height 19
click at [272, 341] on button "button" at bounding box center [275, 353] width 21 height 25
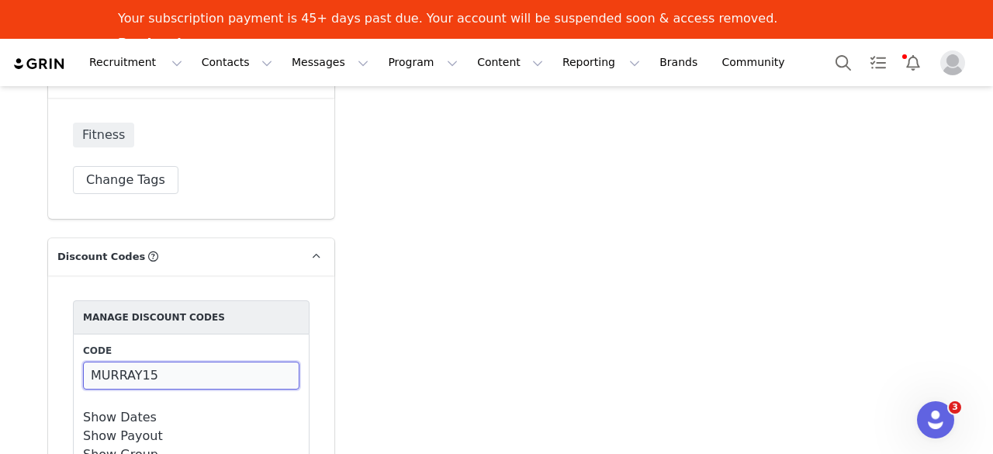
click at [133, 362] on input "MURRAY15" at bounding box center [191, 376] width 216 height 28
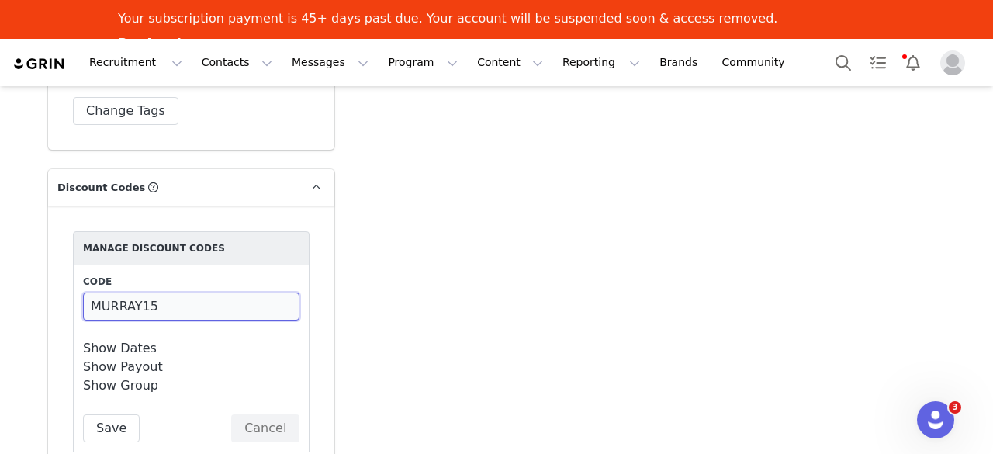
scroll to position [2888, 0]
type input "MURRAYANDERSON15"
click at [95, 415] on button "Save" at bounding box center [111, 429] width 57 height 28
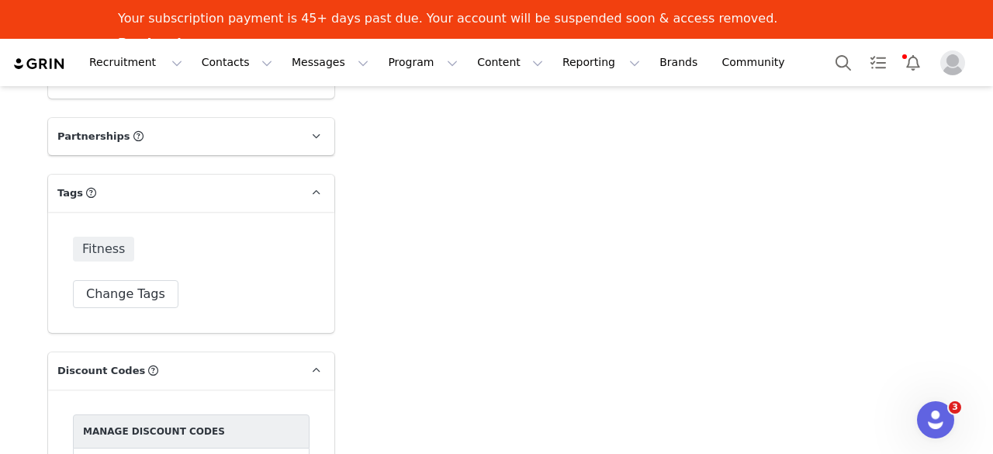
scroll to position [2699, 0]
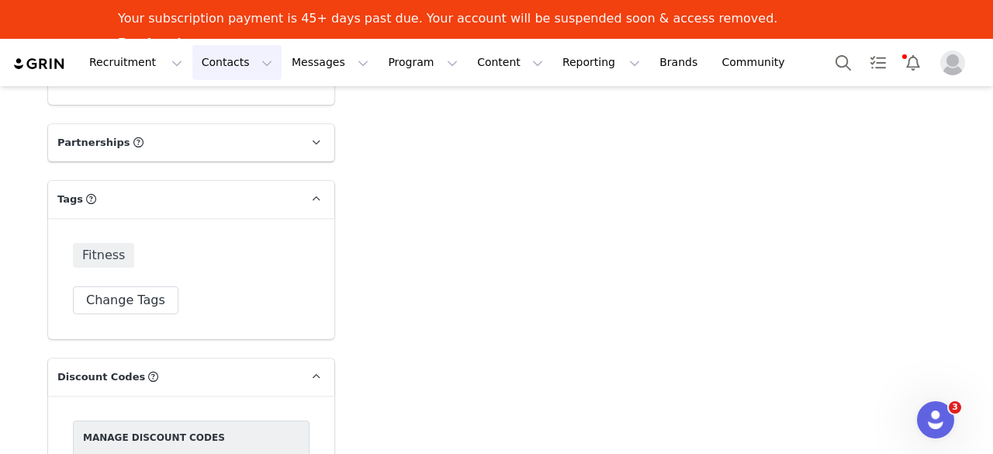
click at [220, 58] on button "Contacts Contacts" at bounding box center [236, 62] width 89 height 35
click at [216, 134] on p "Prospects" at bounding box center [215, 136] width 52 height 16
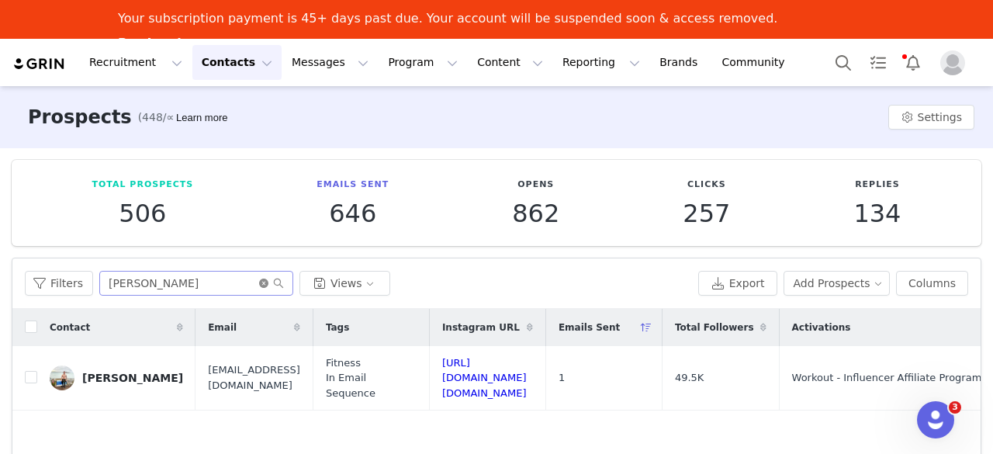
click at [259, 280] on icon "icon: close-circle" at bounding box center [263, 283] width 9 height 9
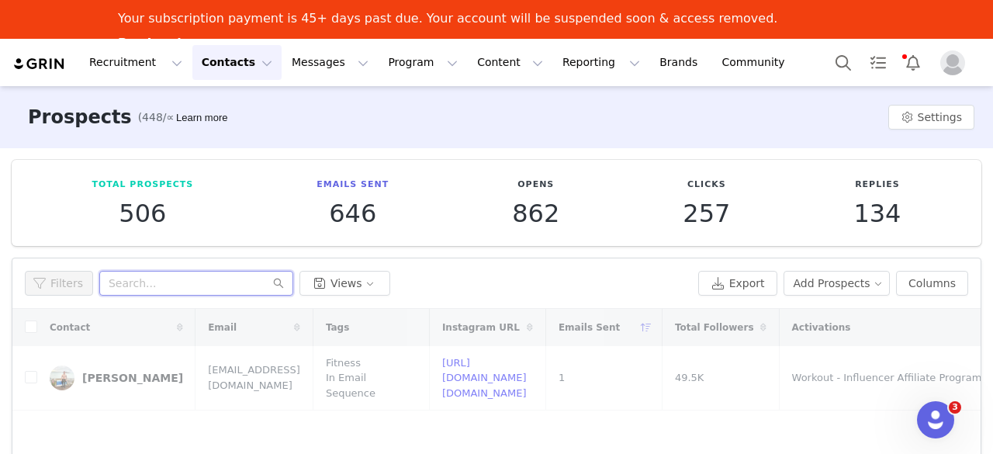
click at [227, 279] on input "text" at bounding box center [196, 283] width 194 height 25
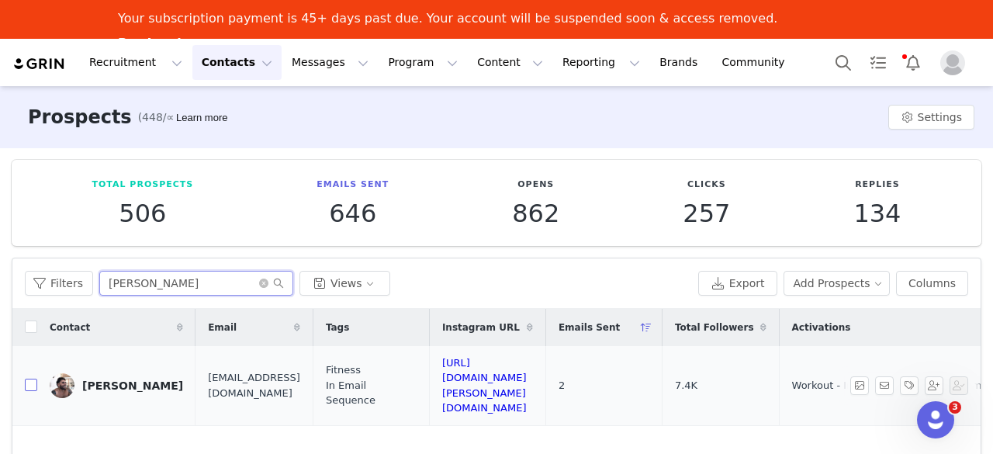
type input "aaron"
click at [28, 379] on input "checkbox" at bounding box center [31, 385] width 12 height 12
checkbox input "true"
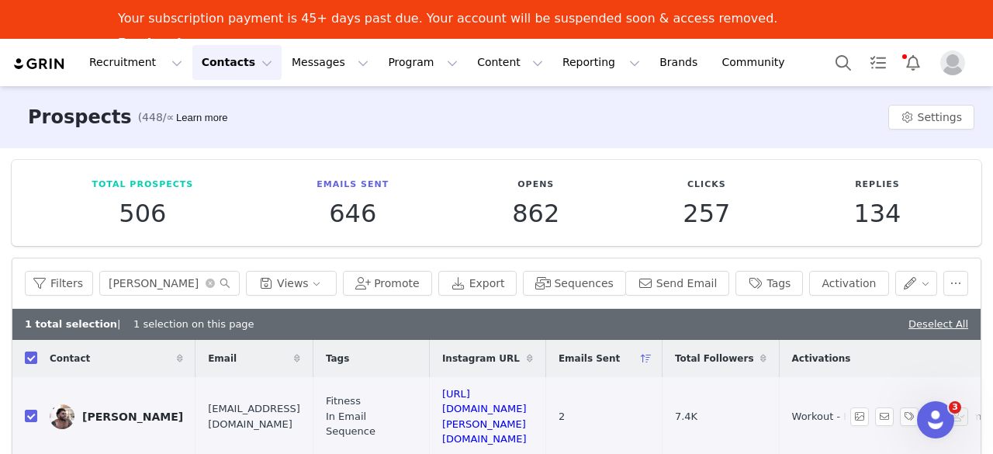
scroll to position [96, 0]
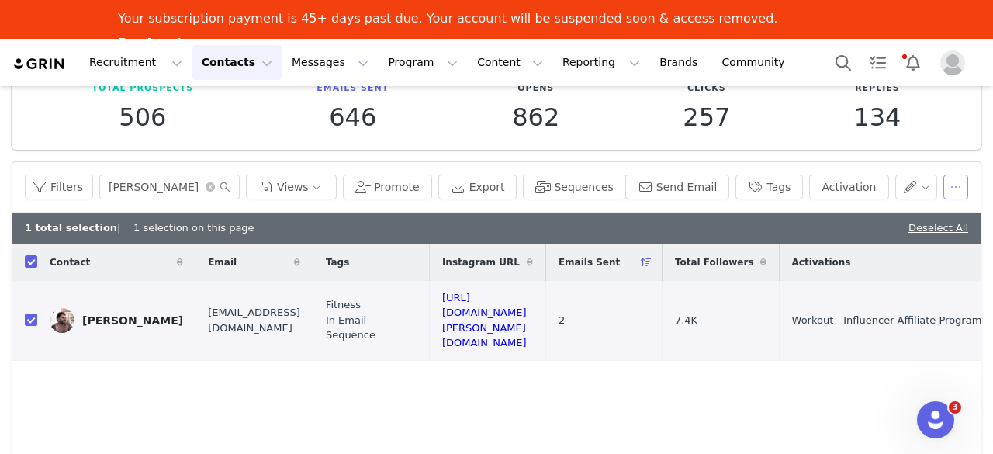
click at [944, 182] on button "button" at bounding box center [956, 187] width 25 height 25
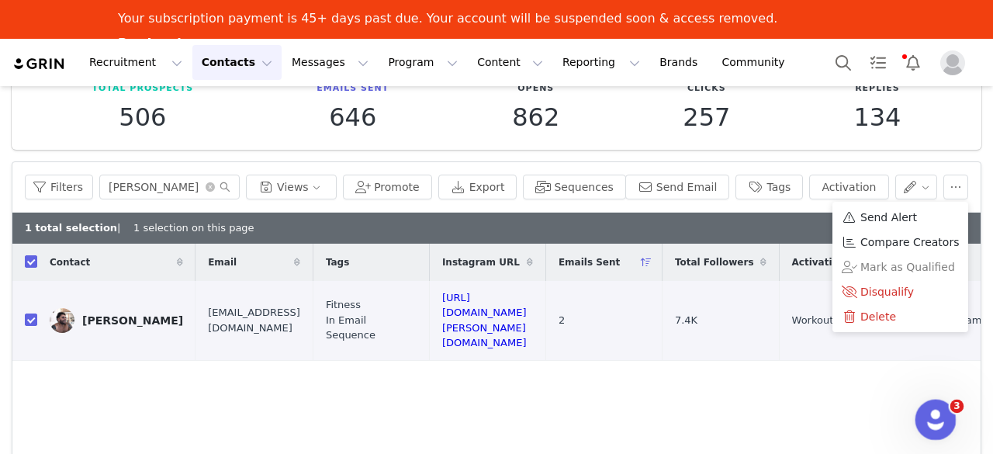
click at [935, 428] on icon "Open Intercom Messenger" at bounding box center [934, 418] width 26 height 26
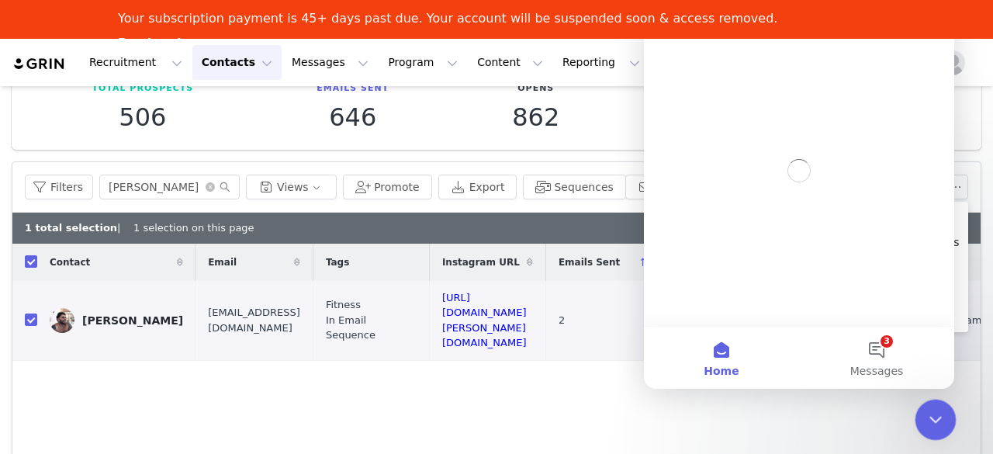
scroll to position [0, 0]
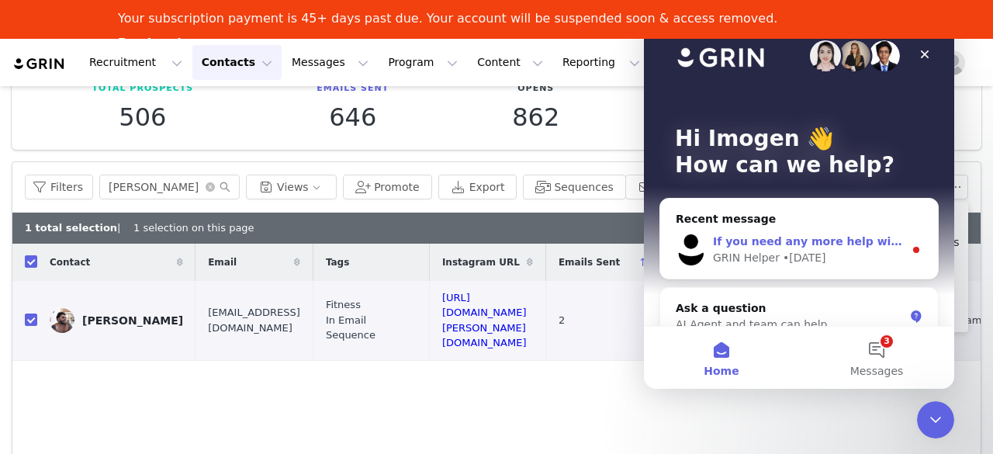
click at [826, 229] on div "If you need any more help with removing someone from an email sequence, I'm her…" at bounding box center [799, 249] width 278 height 57
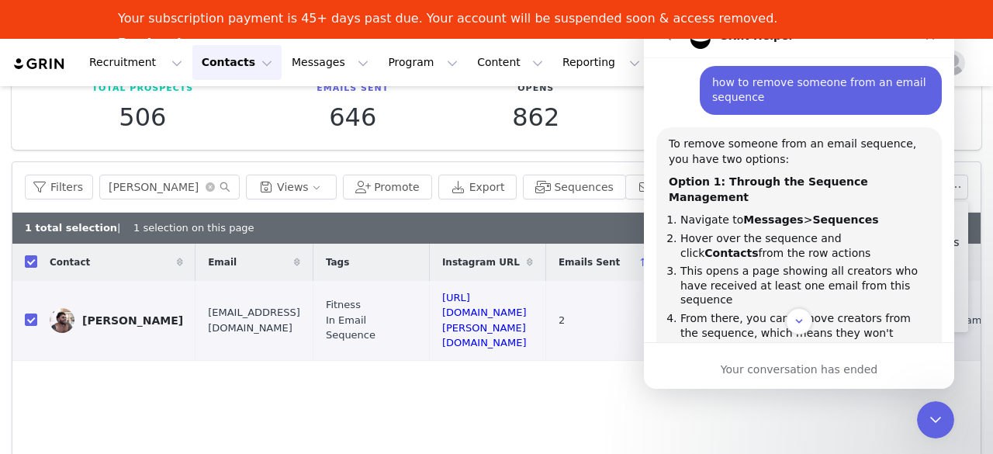
scroll to position [86, 0]
click at [317, 71] on button "Messages Messages" at bounding box center [329, 62] width 95 height 35
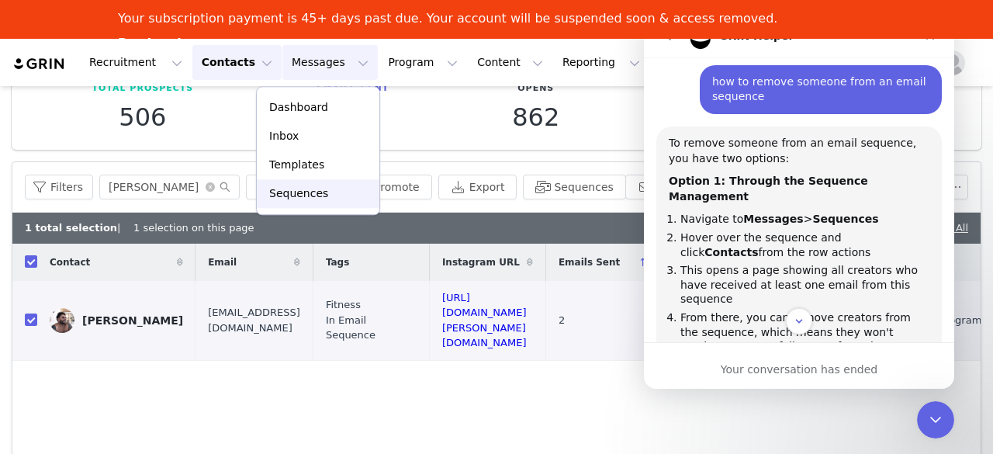
click at [296, 197] on p "Sequences" at bounding box center [298, 193] width 59 height 16
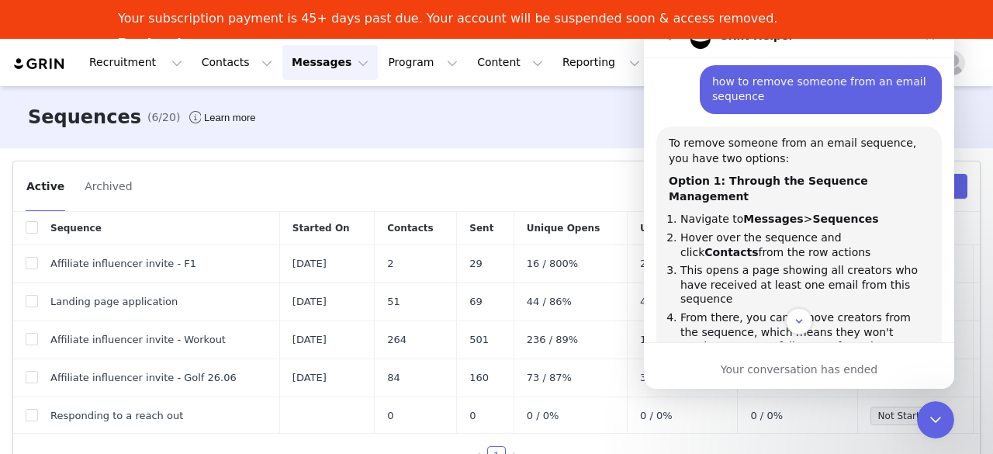
click at [570, 137] on div "Sequences (6/20) Learn more" at bounding box center [496, 117] width 993 height 62
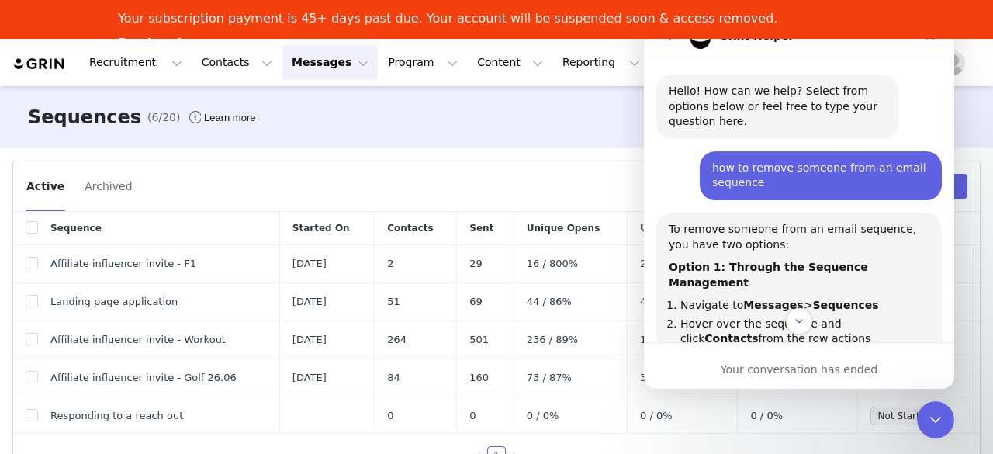
click at [551, 177] on div "Active Archived" at bounding box center [369, 186] width 687 height 25
click at [938, 427] on div "Close Intercom Messenger" at bounding box center [933, 417] width 37 height 37
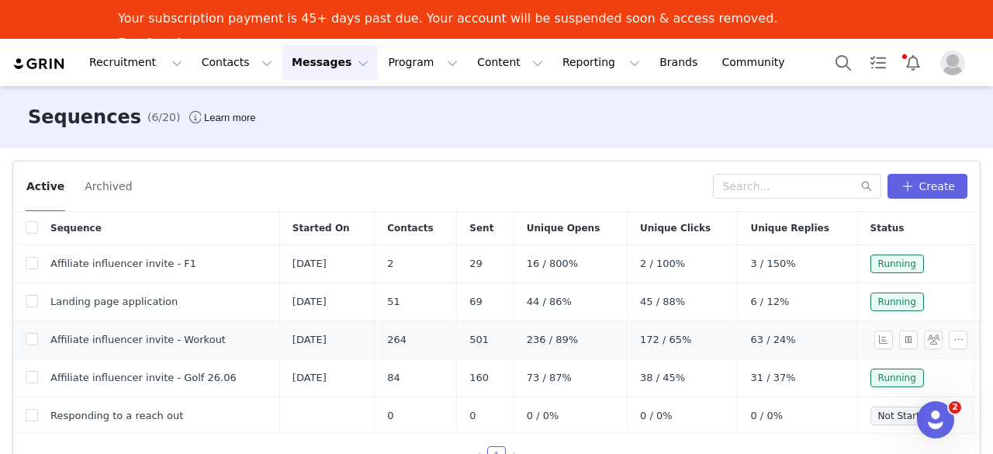
click at [166, 339] on span "Affiliate influencer invite - Workout" at bounding box center [137, 340] width 175 height 16
click at [924, 337] on button "button" at bounding box center [933, 340] width 19 height 19
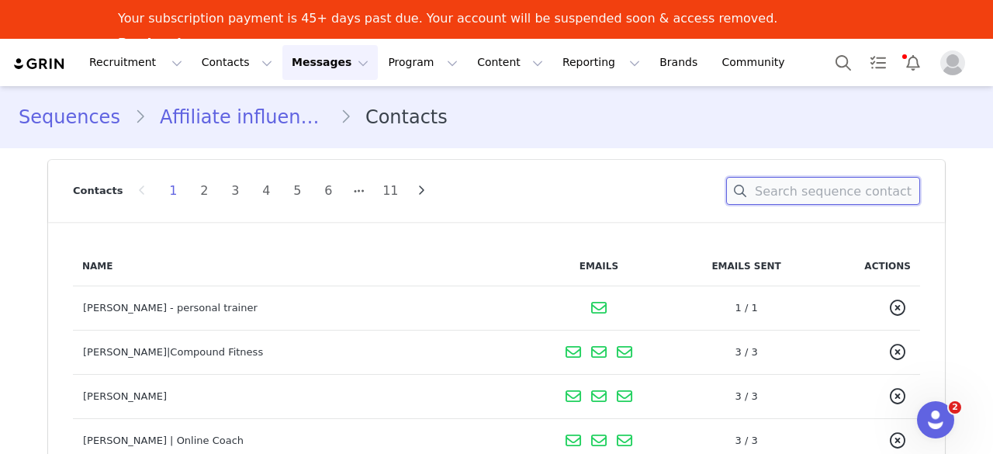
click at [771, 203] on input at bounding box center [823, 191] width 194 height 28
type input "aaron"
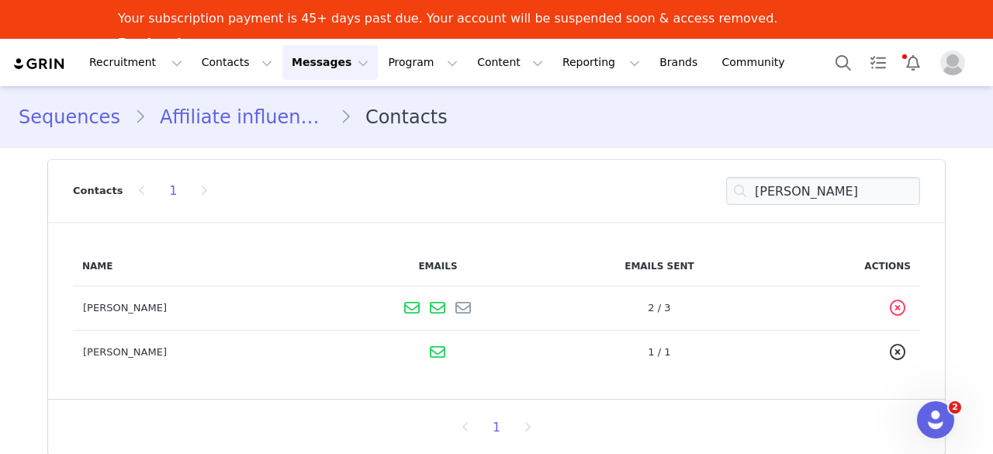
click at [904, 310] on icon at bounding box center [898, 308] width 16 height 16
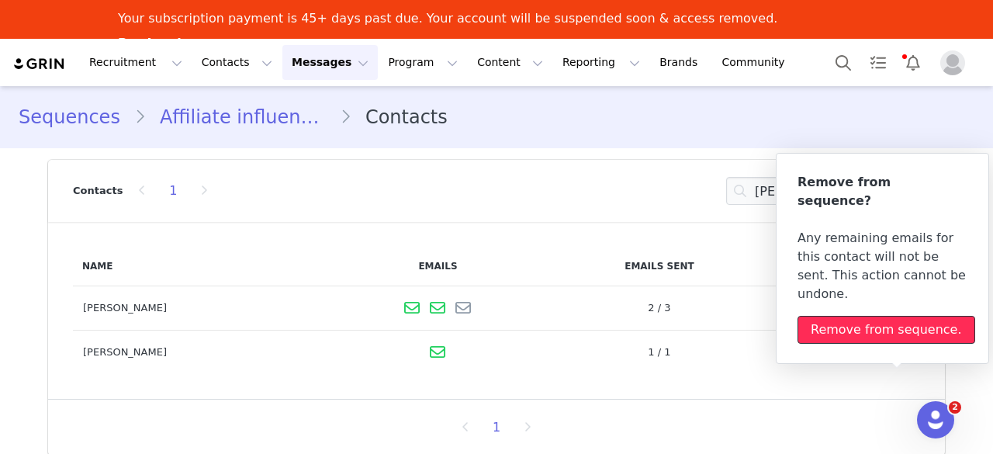
click at [905, 320] on div "Remove from sequence." at bounding box center [886, 329] width 151 height 19
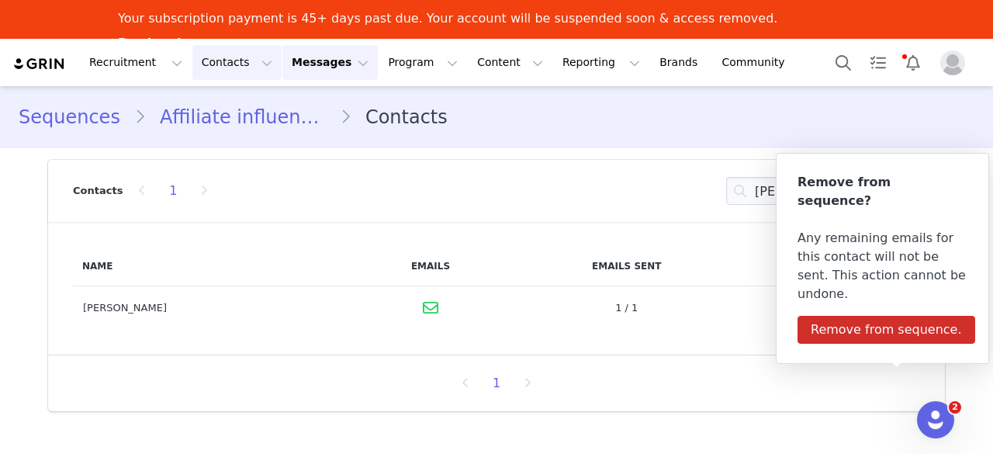
click at [229, 68] on button "Contacts Contacts" at bounding box center [236, 62] width 89 height 35
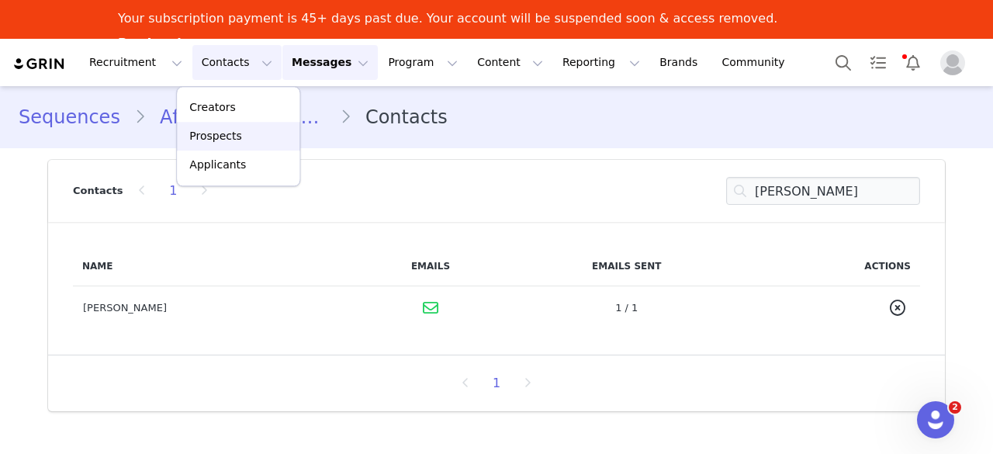
click at [227, 135] on p "Prospects" at bounding box center [215, 136] width 52 height 16
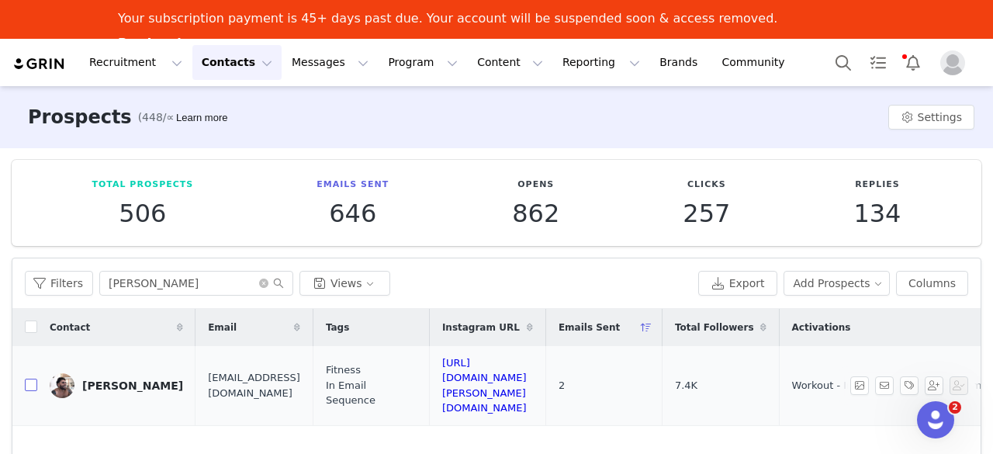
click at [30, 379] on input "checkbox" at bounding box center [31, 385] width 12 height 12
checkbox input "true"
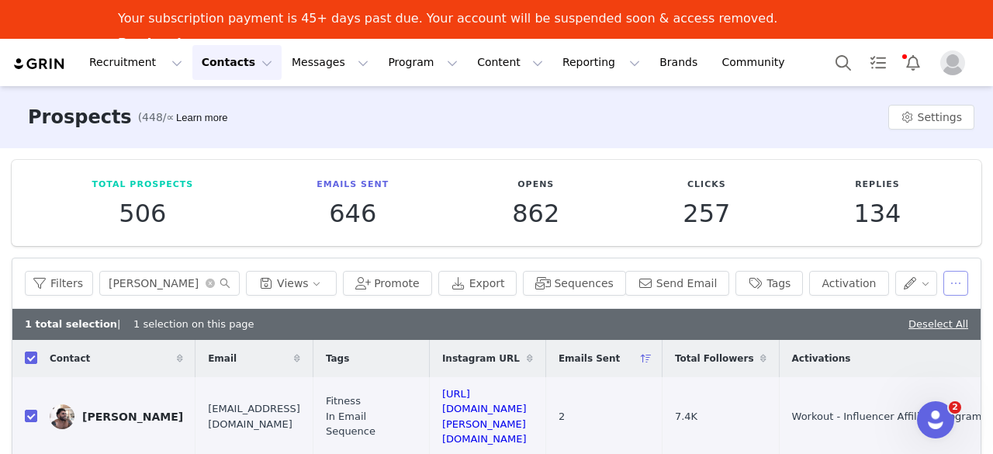
click at [954, 285] on button "button" at bounding box center [956, 283] width 25 height 25
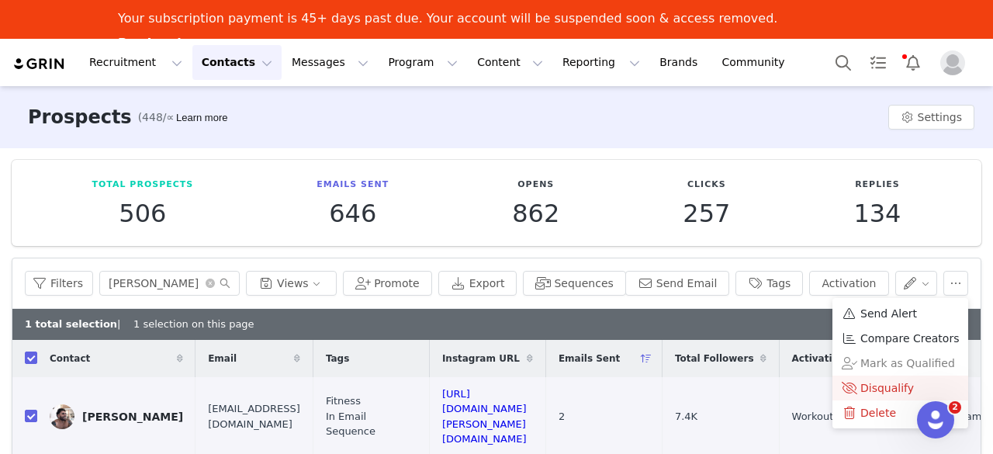
click at [891, 376] on li "Disqualify" at bounding box center [901, 388] width 136 height 25
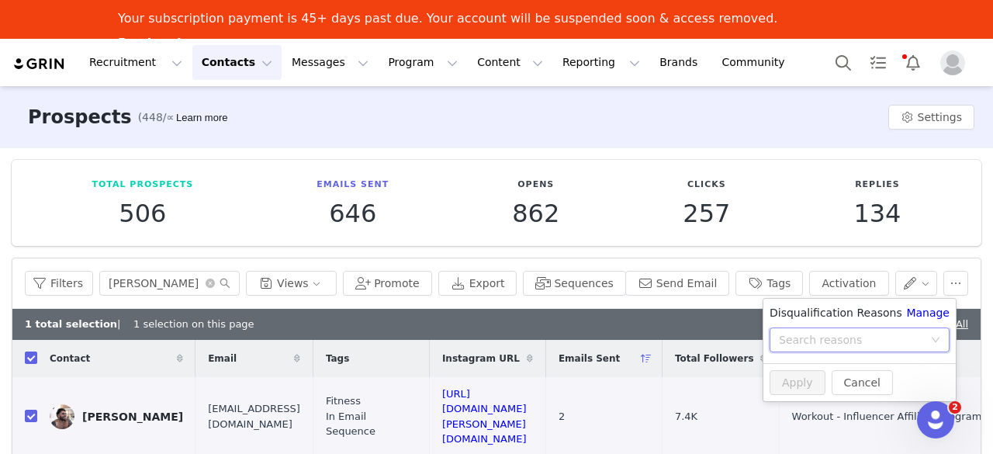
click at [849, 355] on div "Search reasons" at bounding box center [860, 342] width 192 height 31
click at [841, 398] on li "Rejected - doesn't fit for brand" at bounding box center [860, 402] width 193 height 25
click at [858, 335] on div "Rejected - doesn't fit for brand" at bounding box center [854, 339] width 151 height 23
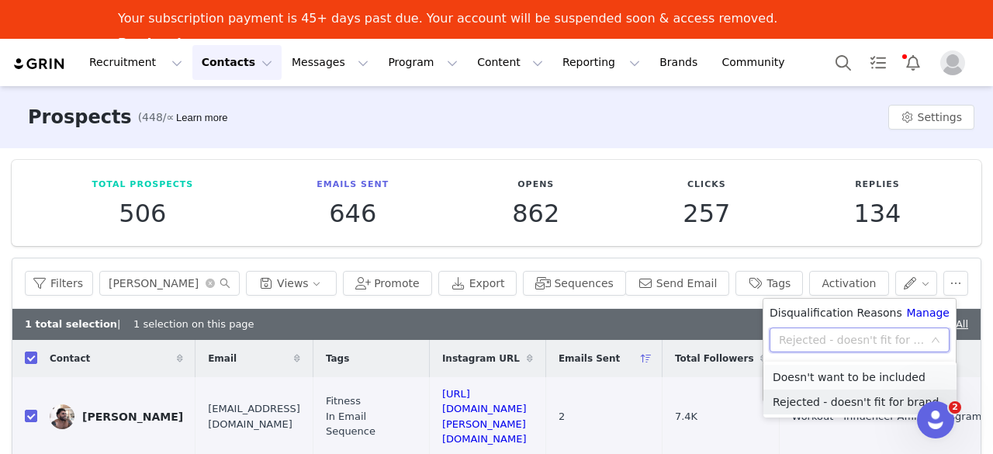
click at [863, 375] on li "Doesn't want to be included" at bounding box center [860, 377] width 193 height 25
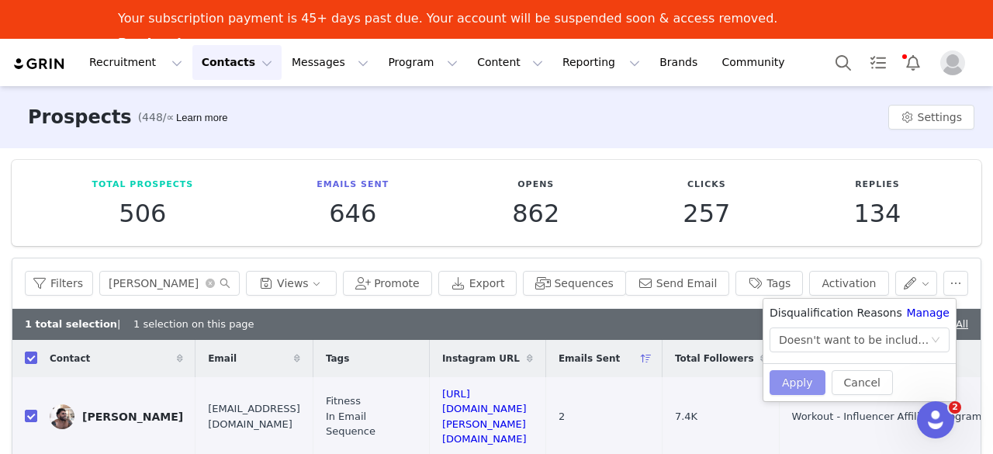
click at [801, 375] on button "Apply" at bounding box center [798, 382] width 56 height 25
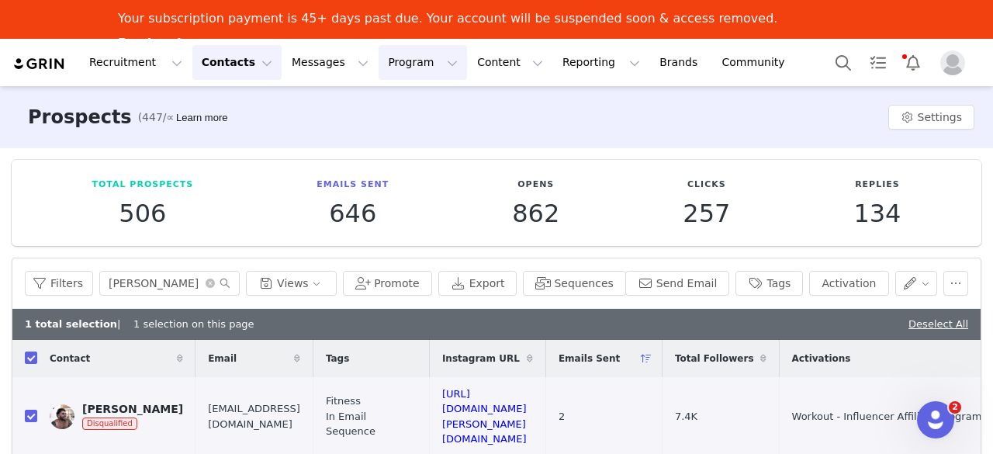
click at [403, 58] on button "Program Program" at bounding box center [423, 62] width 88 height 35
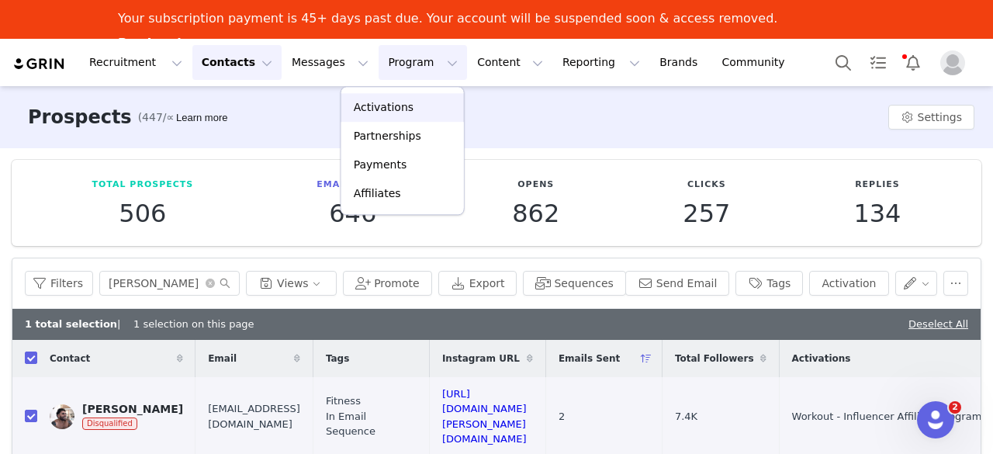
click at [407, 113] on div "Activations" at bounding box center [403, 107] width 104 height 16
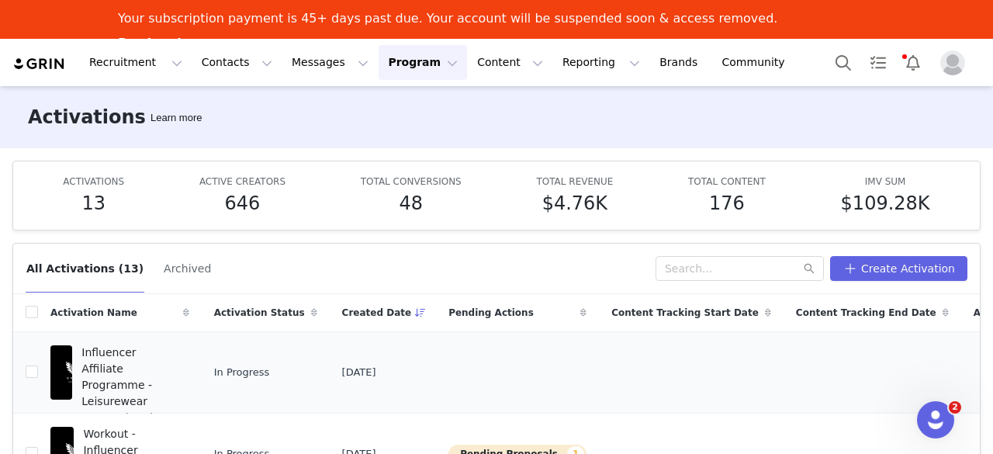
scroll to position [103, 0]
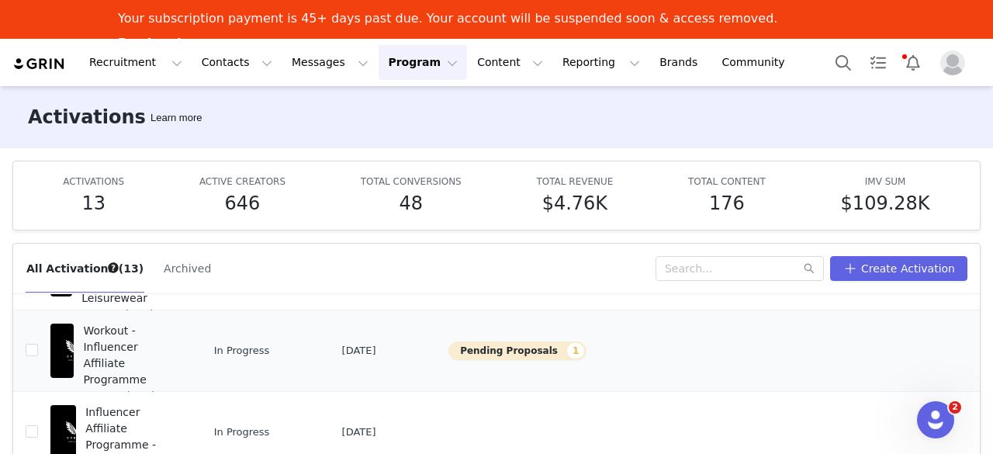
click at [171, 331] on span "Workout - Influencer Affiliate Programme" at bounding box center [131, 355] width 96 height 65
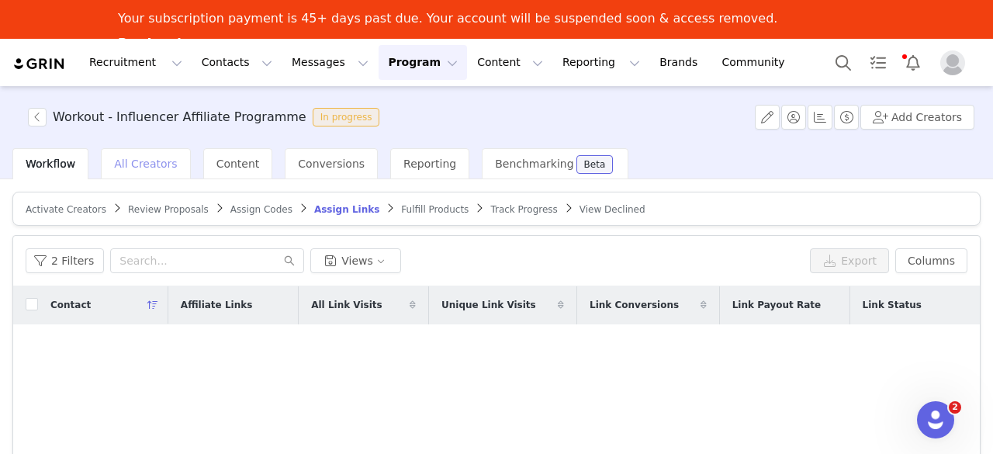
click at [126, 175] on div "All Creators" at bounding box center [145, 163] width 89 height 31
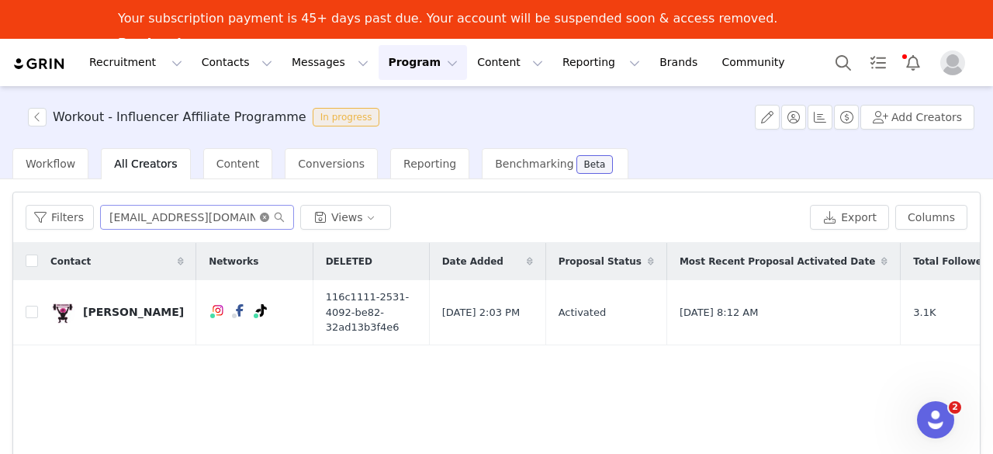
click at [262, 221] on icon "icon: close-circle" at bounding box center [264, 217] width 9 height 9
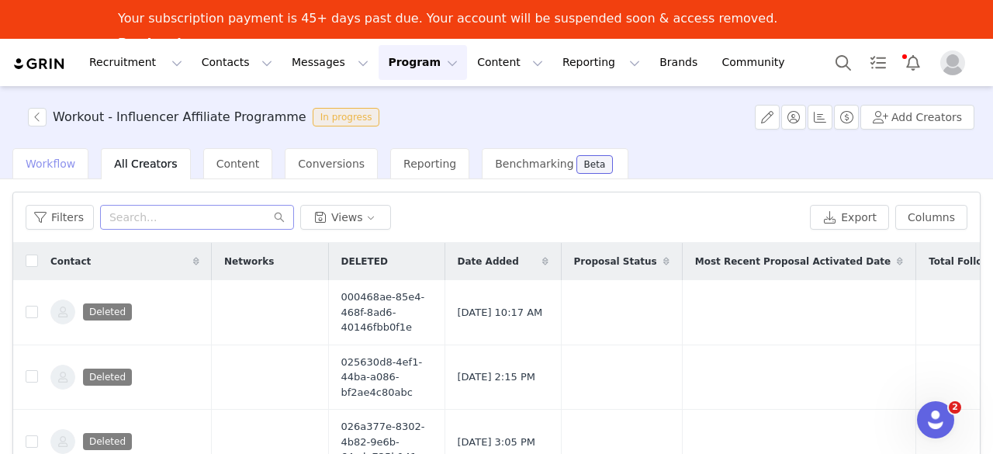
click at [59, 158] on span "Workflow" at bounding box center [51, 164] width 50 height 12
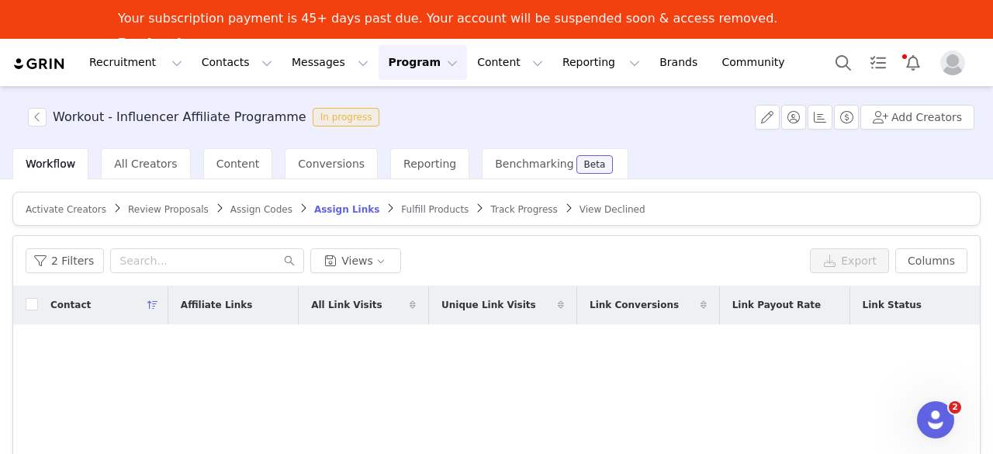
click at [401, 210] on span "Fulfill Products" at bounding box center [435, 209] width 68 height 11
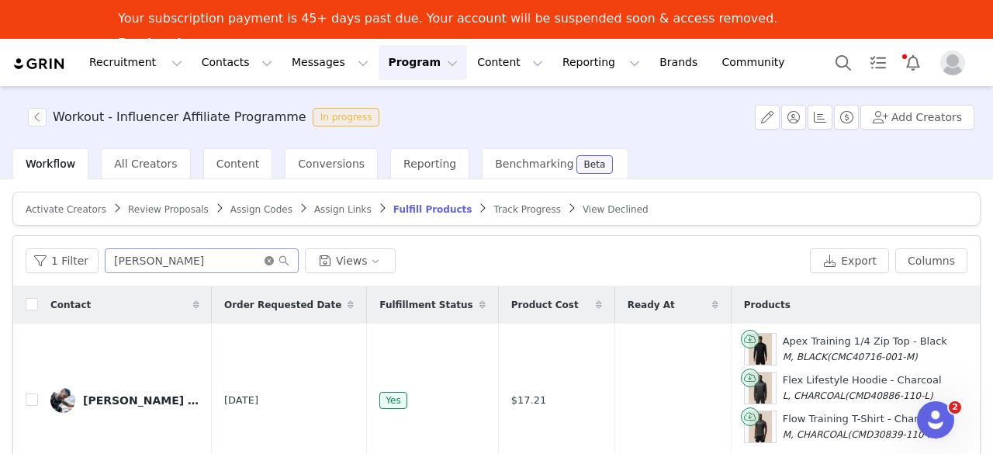
click at [265, 260] on icon "icon: close-circle" at bounding box center [269, 260] width 9 height 9
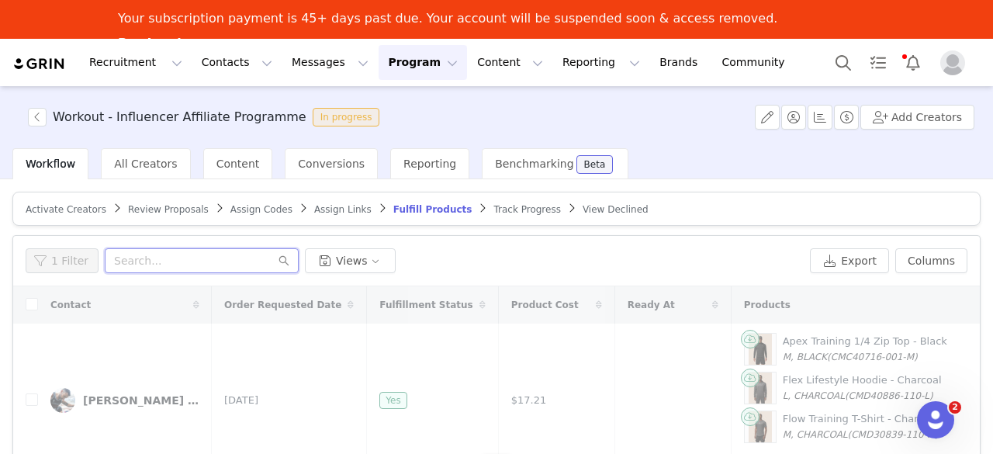
click at [245, 257] on input "text" at bounding box center [202, 260] width 194 height 25
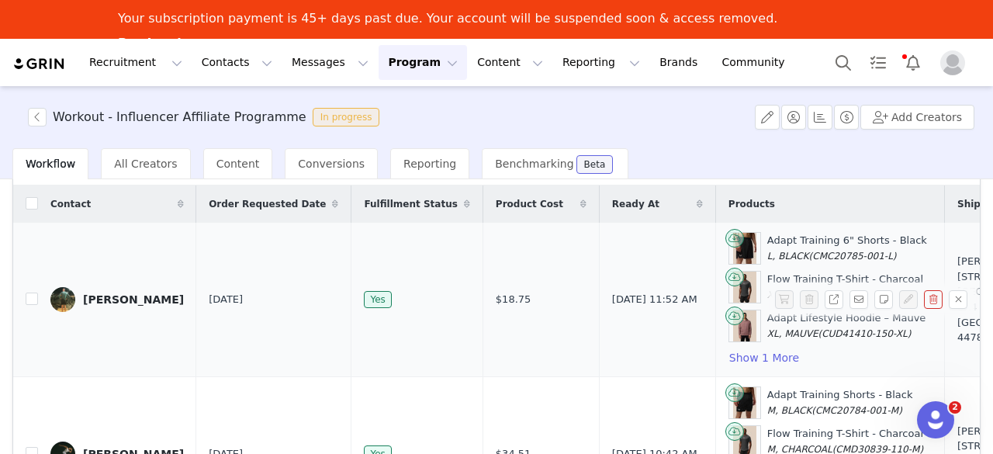
scroll to position [105, 0]
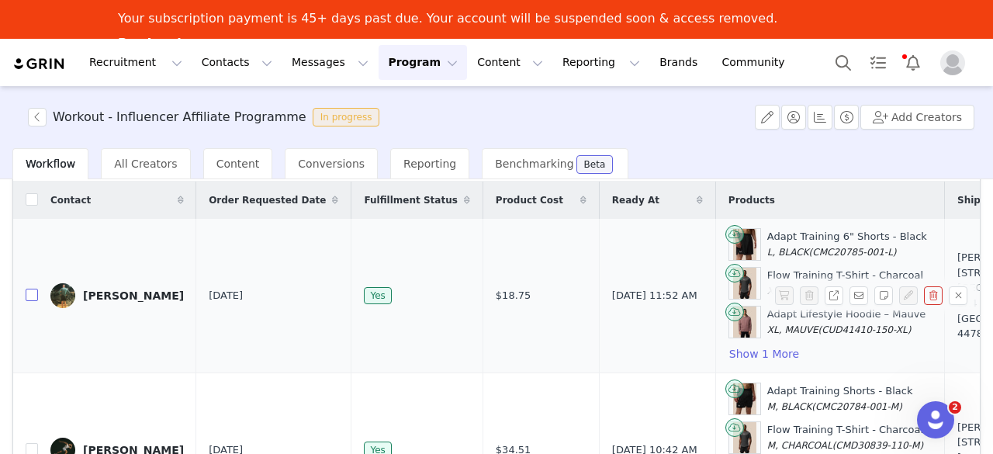
type input "luke"
click at [33, 291] on input "checkbox" at bounding box center [32, 295] width 12 height 12
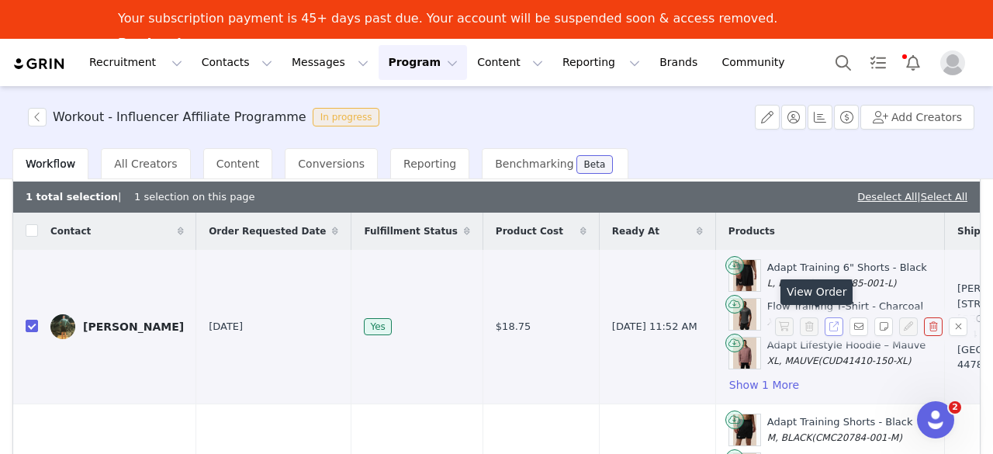
click at [825, 320] on button "button" at bounding box center [834, 326] width 19 height 19
click at [836, 356] on td "Adapt Training 6" Shorts - Black L, BLACK (CMC20785-001-L) Flow Training T-Shir…" at bounding box center [829, 327] width 229 height 154
click at [729, 381] on button "Show 1 More" at bounding box center [764, 385] width 71 height 19
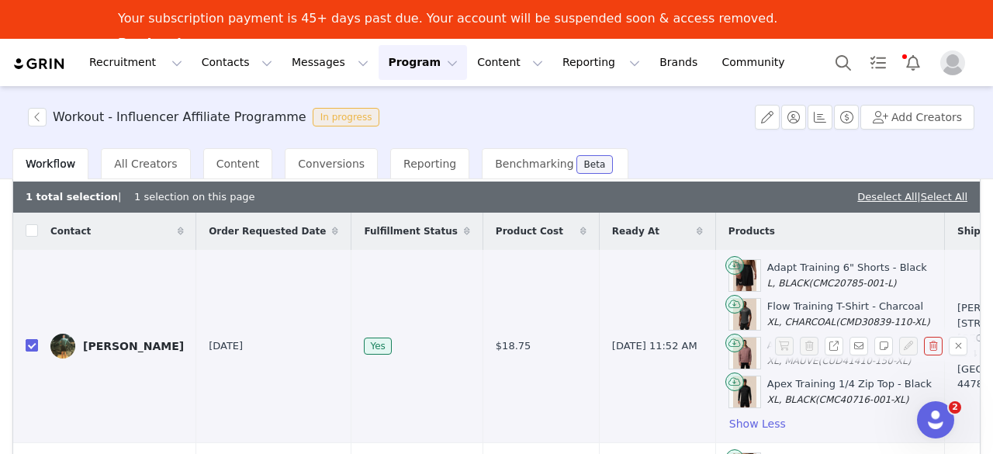
click at [33, 347] on input "checkbox" at bounding box center [32, 345] width 12 height 12
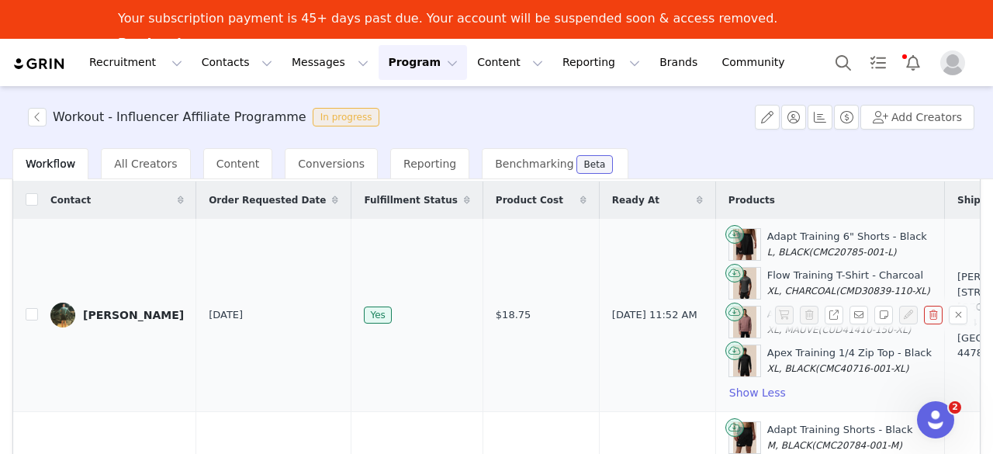
click at [767, 363] on span "XL, BLACK" at bounding box center [791, 368] width 48 height 11
click at [113, 297] on td "Luke Tye" at bounding box center [117, 315] width 158 height 193
click at [109, 316] on div "Luke Tye" at bounding box center [133, 315] width 101 height 12
click at [992, 308] on div at bounding box center [993, 227] width 0 height 454
click at [767, 292] on span "XL, CHARCOAL" at bounding box center [801, 291] width 68 height 11
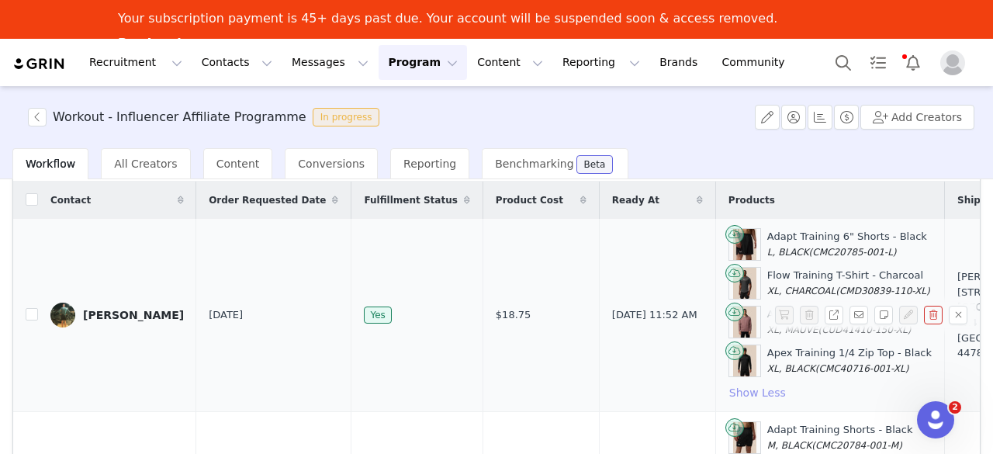
click at [729, 390] on button "Show Less" at bounding box center [758, 392] width 58 height 19
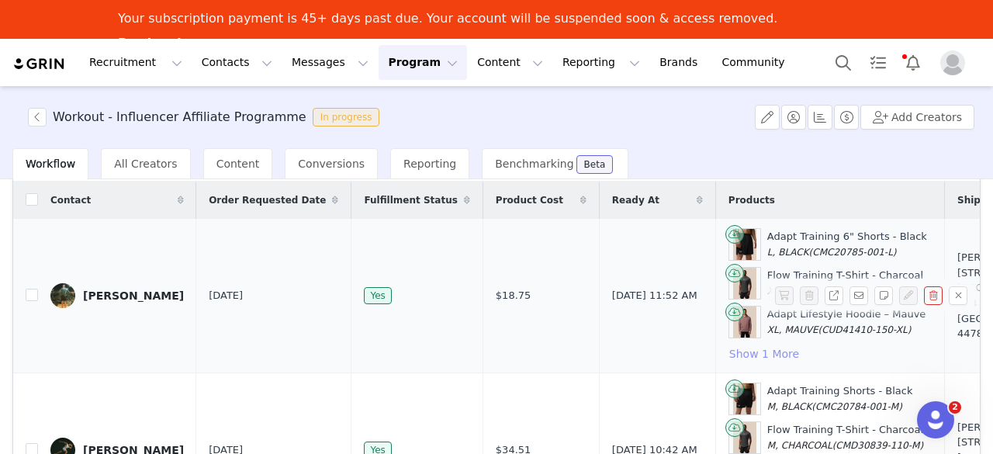
scroll to position [0, 116]
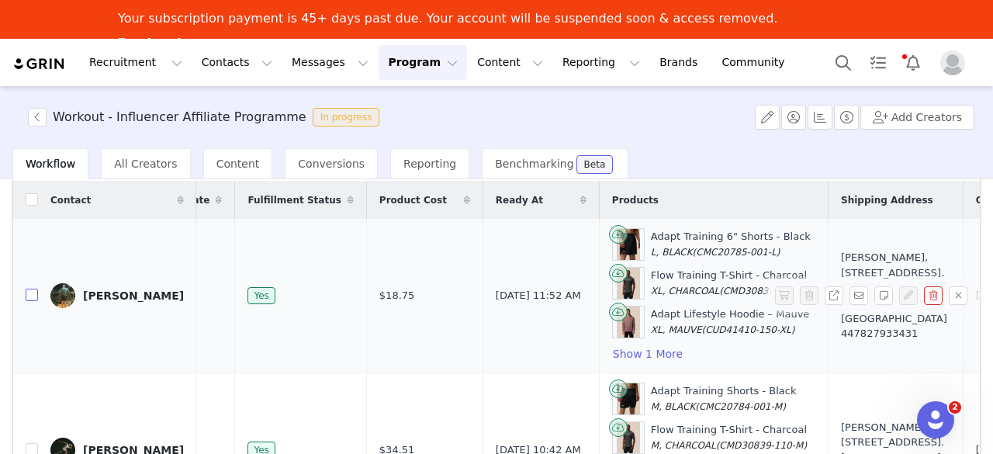
click at [34, 289] on input "checkbox" at bounding box center [32, 295] width 12 height 12
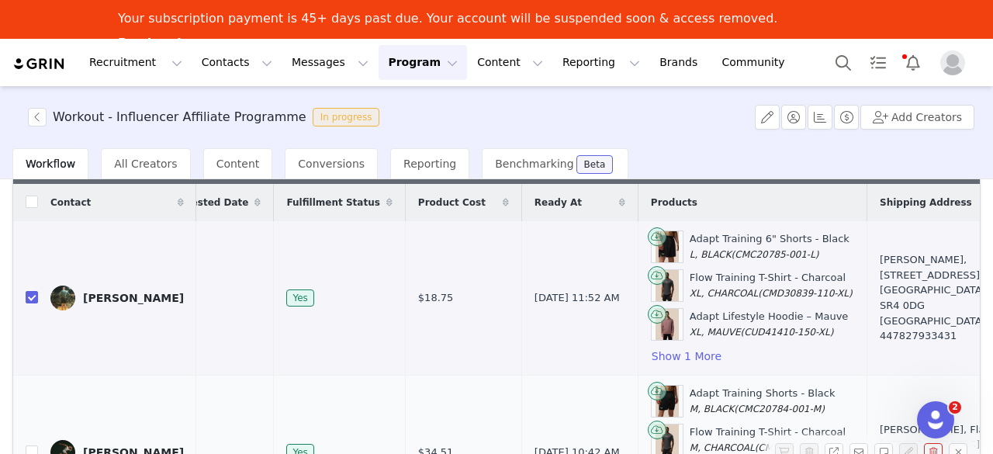
scroll to position [130, 0]
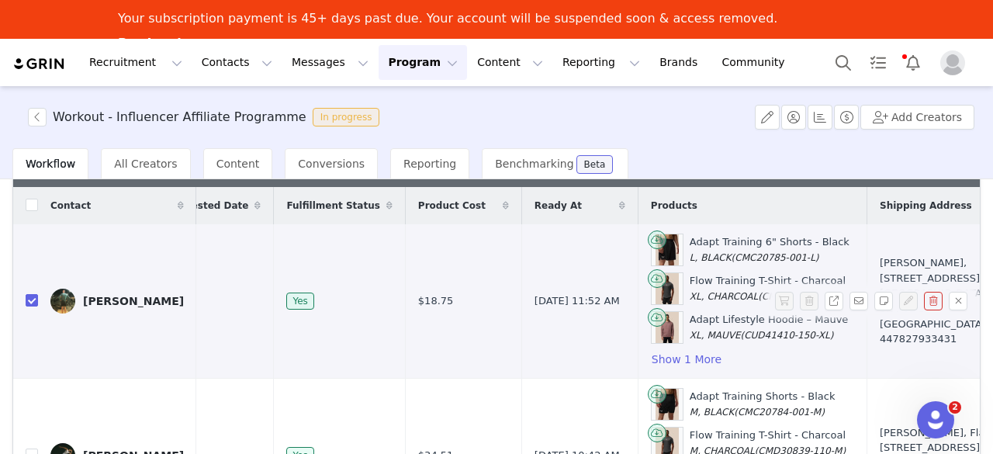
click at [23, 296] on td at bounding box center [25, 301] width 25 height 154
click at [37, 296] on input "checkbox" at bounding box center [32, 300] width 12 height 12
checkbox input "false"
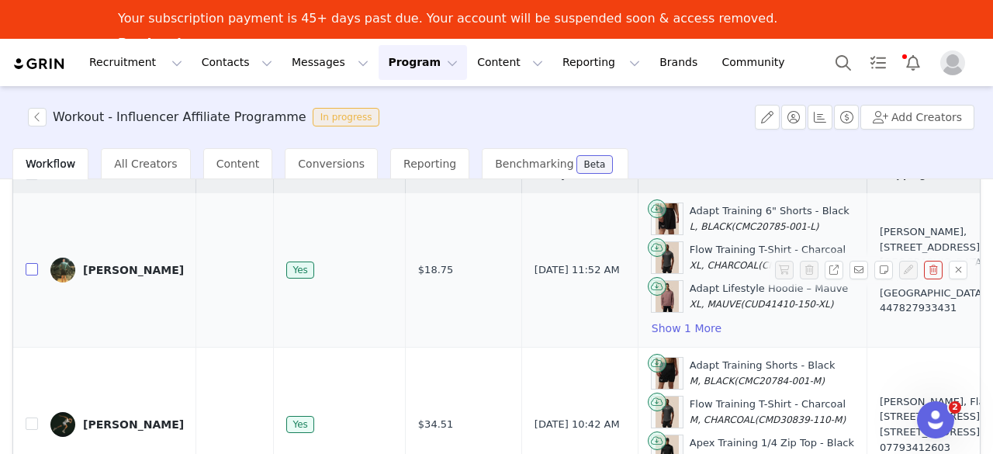
scroll to position [99, 0]
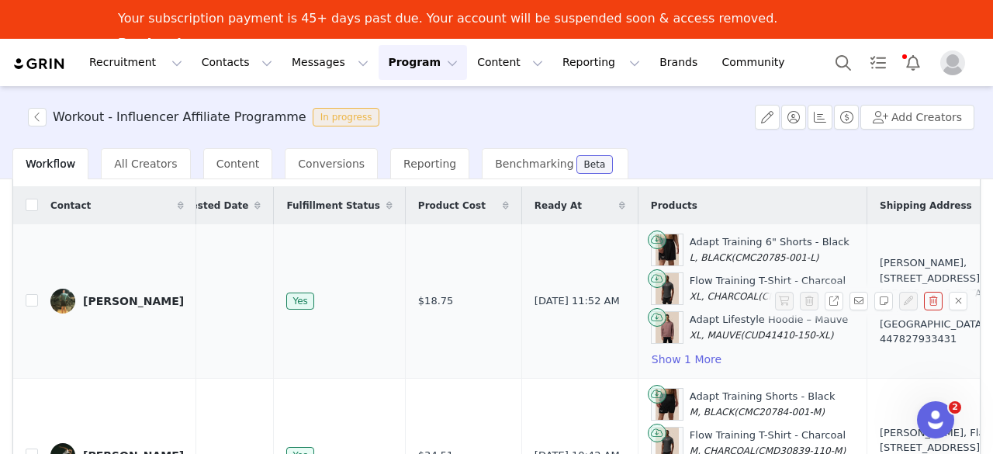
click at [107, 302] on div "Luke Tye" at bounding box center [133, 301] width 101 height 12
click at [107, 302] on div "Workout - Influencer Affiliate Programme In progress Add Creators Workflow All …" at bounding box center [496, 288] width 993 height 404
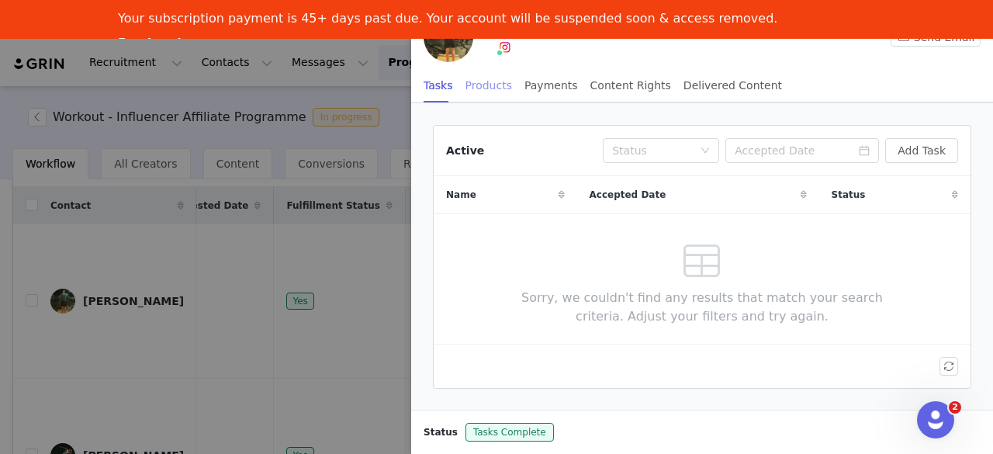
click at [466, 88] on div "Products" at bounding box center [489, 85] width 47 height 35
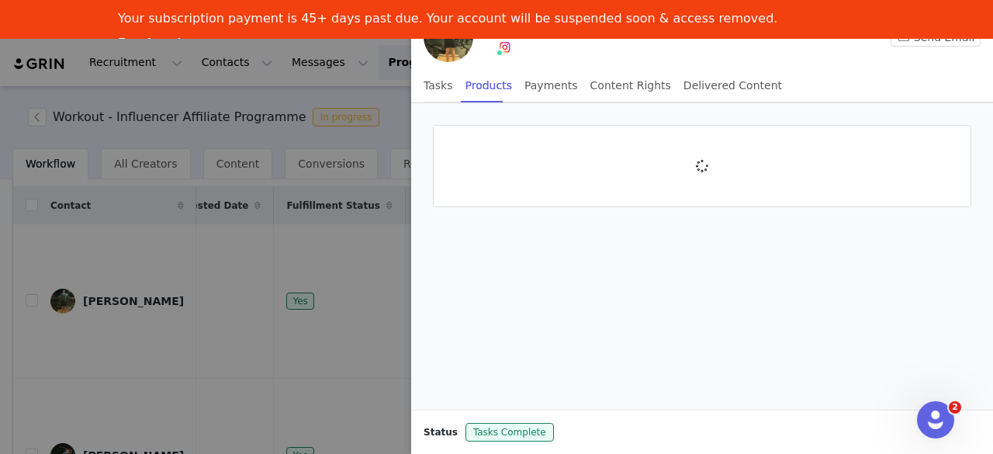
click at [304, 248] on div at bounding box center [496, 227] width 993 height 454
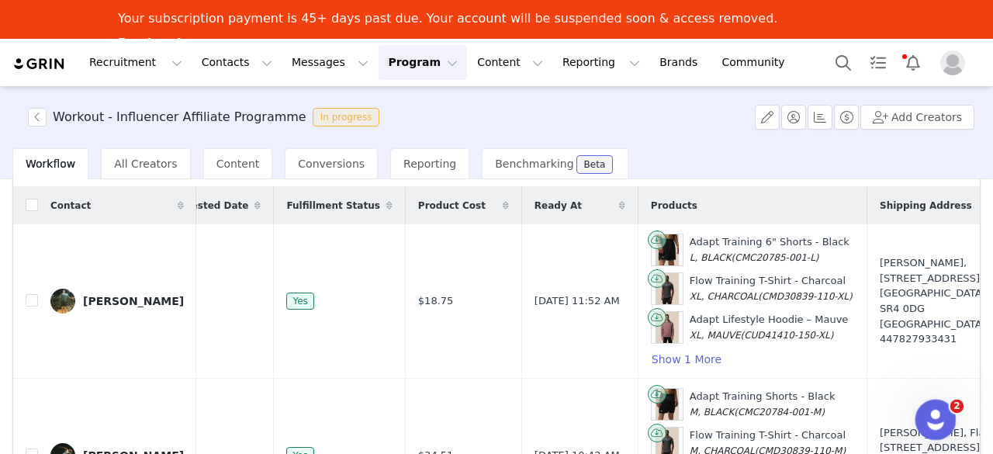
click at [925, 413] on icon "Open Intercom Messenger" at bounding box center [934, 418] width 26 height 26
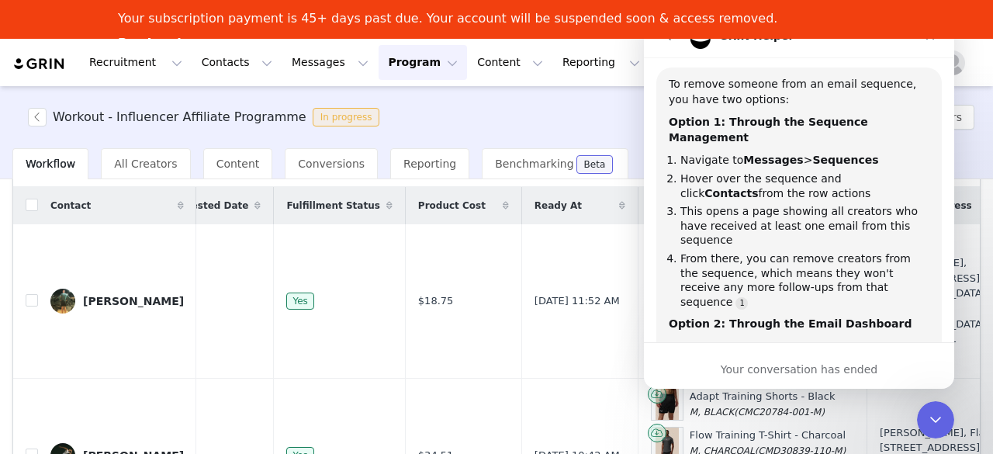
scroll to position [142, 0]
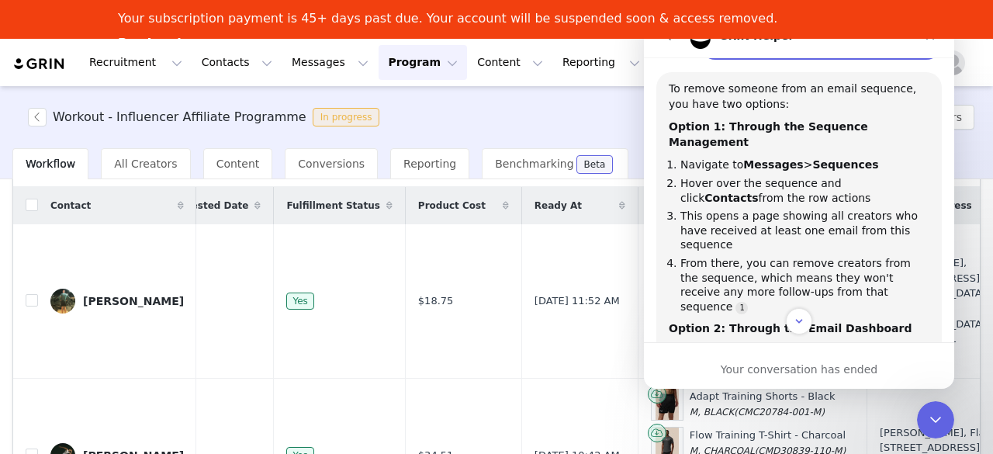
click at [670, 43] on button "go back" at bounding box center [668, 36] width 29 height 29
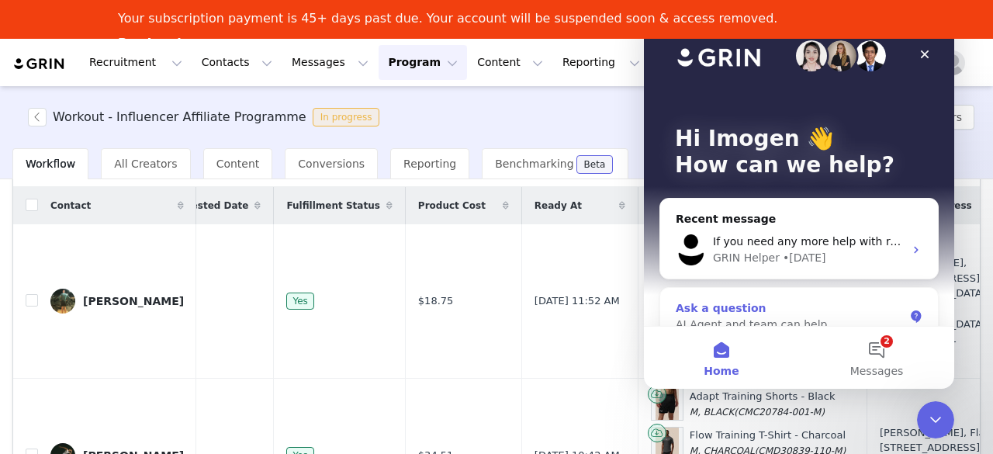
scroll to position [0, 0]
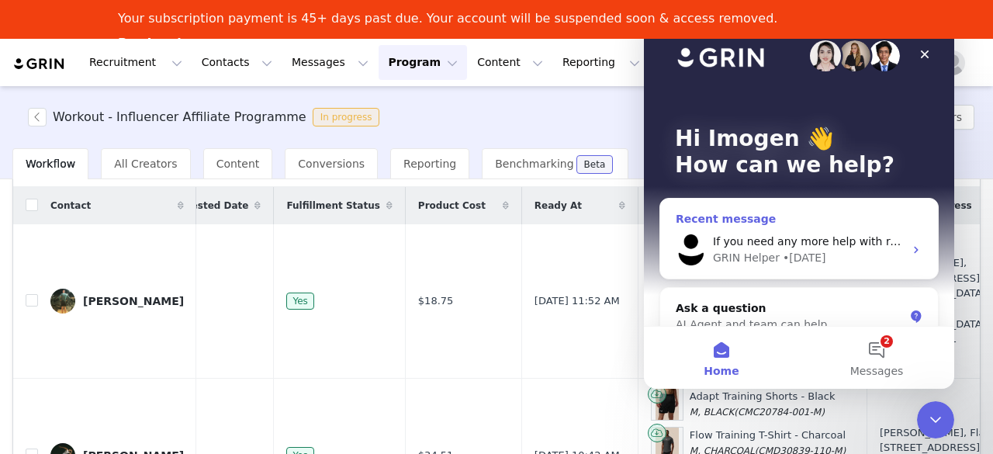
click at [751, 261] on div "GRIN Helper" at bounding box center [746, 258] width 67 height 16
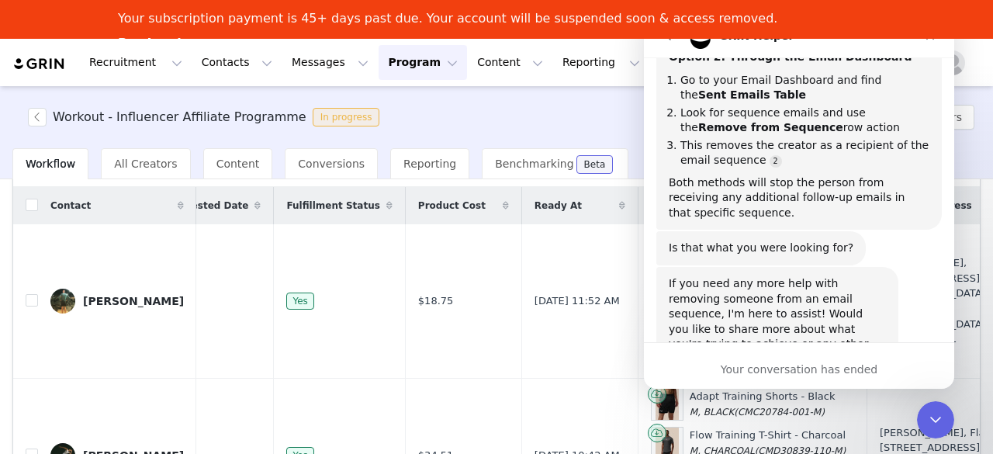
scroll to position [421, 0]
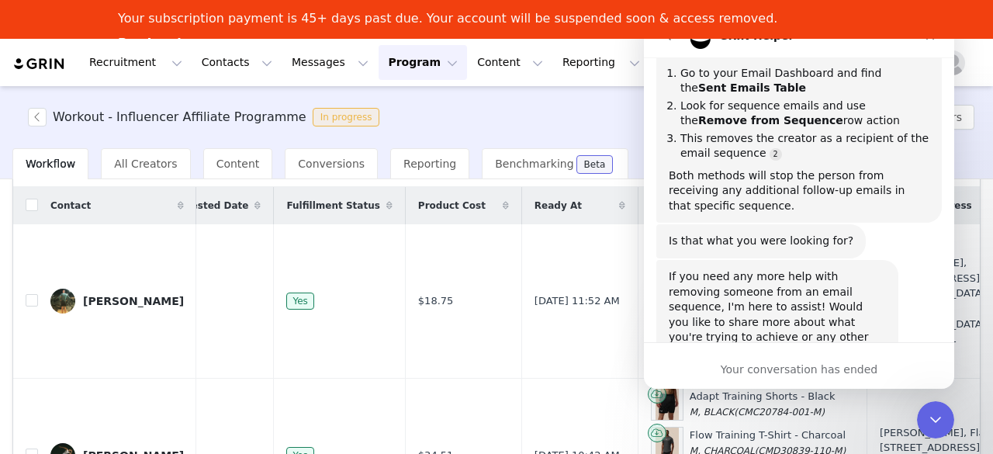
click at [667, 41] on icon "go back" at bounding box center [669, 36] width 12 height 12
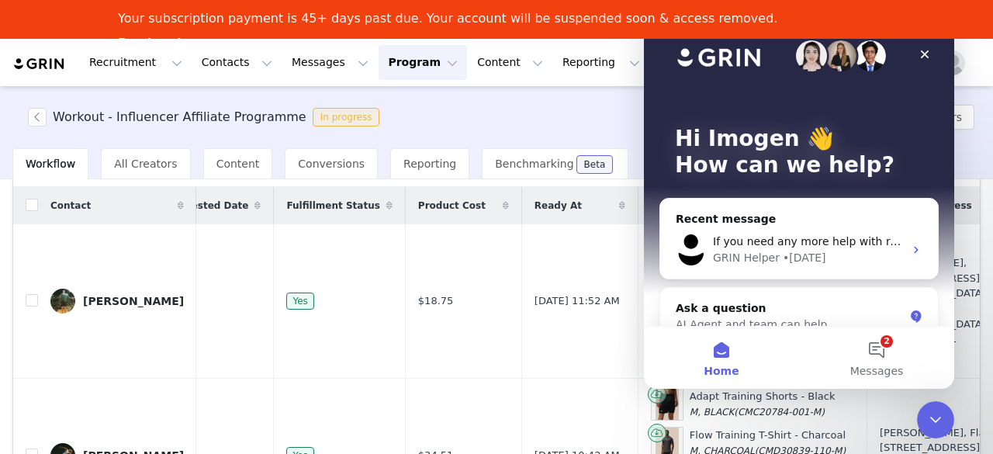
scroll to position [0, 0]
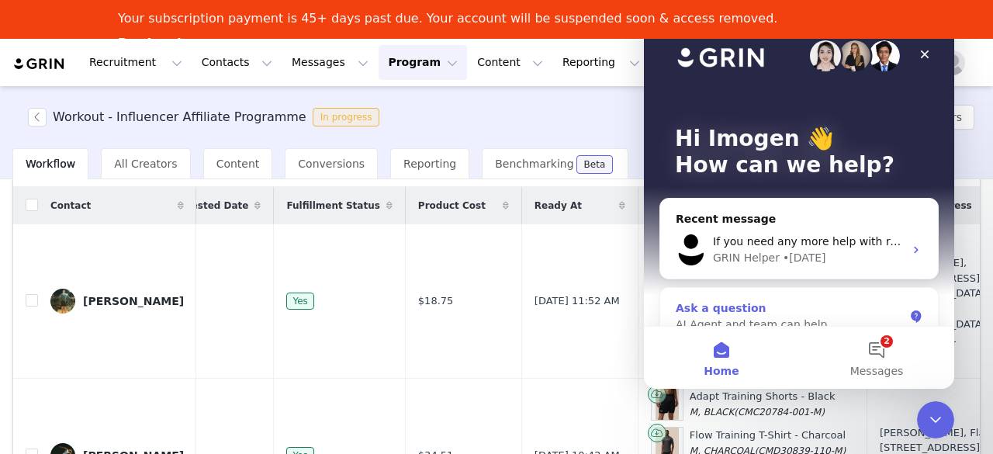
click at [809, 310] on div "Ask a question" at bounding box center [790, 308] width 228 height 16
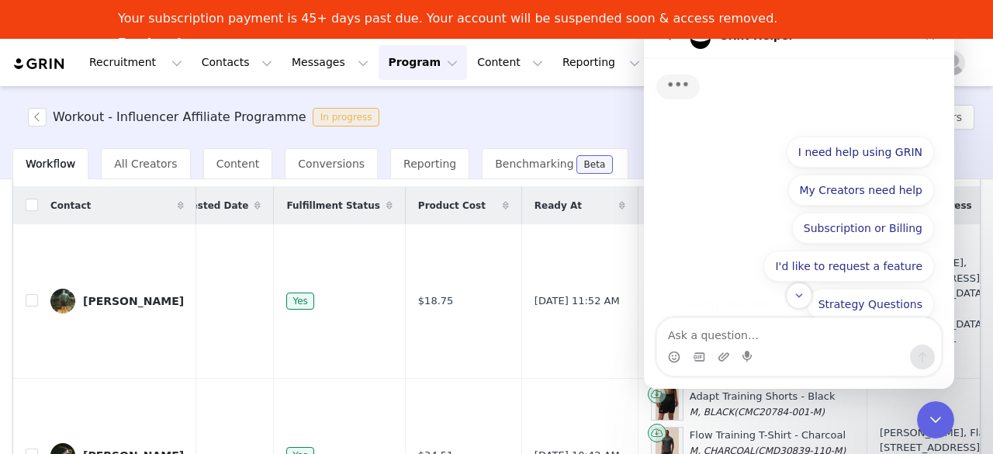
click at [726, 331] on textarea "Ask a question…" at bounding box center [799, 331] width 284 height 26
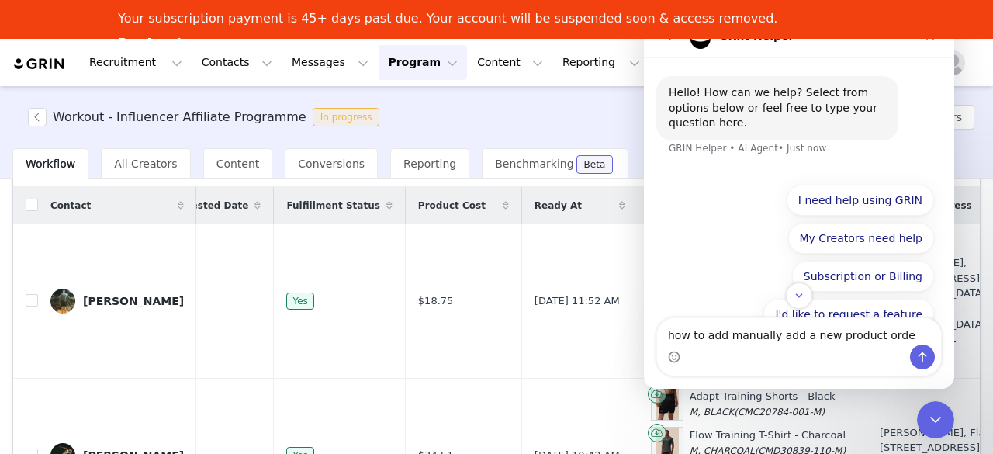
type textarea "how to add manually add a new product order"
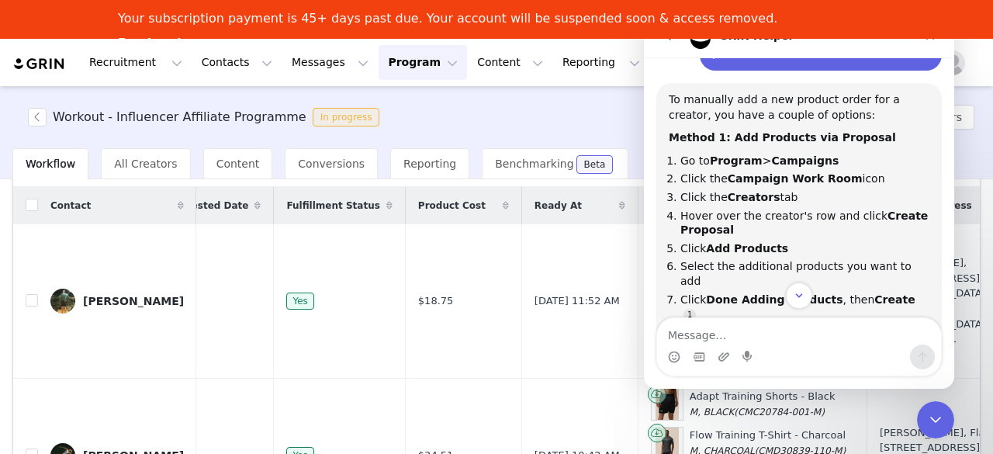
scroll to position [130, 0]
click at [399, 65] on button "Program Program" at bounding box center [423, 62] width 88 height 35
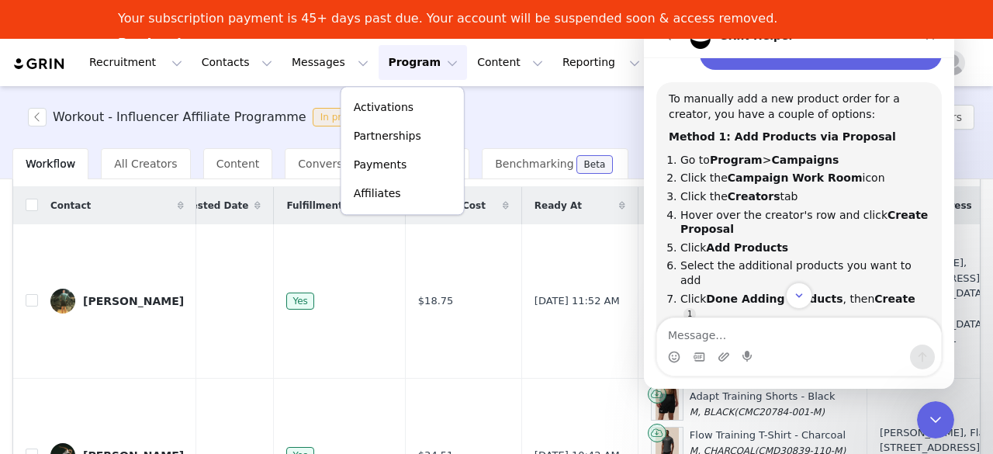
click at [258, 123] on h3 "Workout - Influencer Affiliate Programme" at bounding box center [180, 117] width 254 height 19
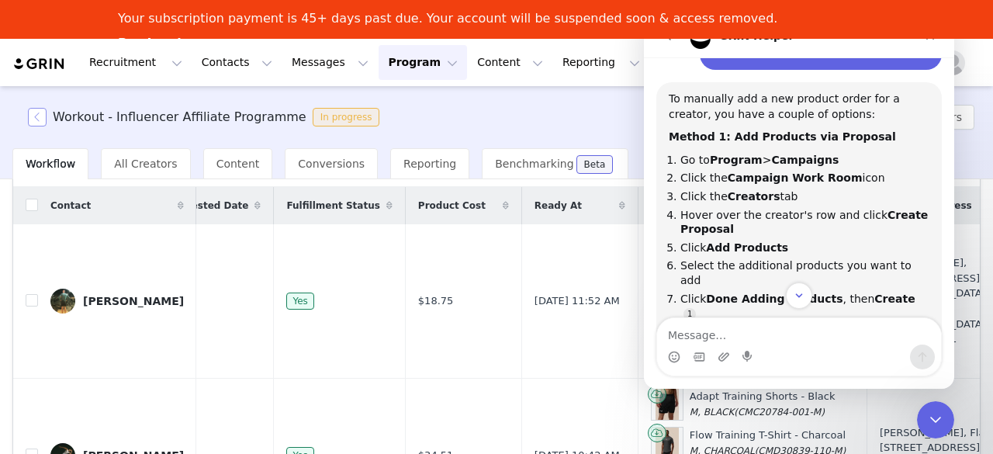
click at [40, 113] on button "button" at bounding box center [37, 117] width 19 height 19
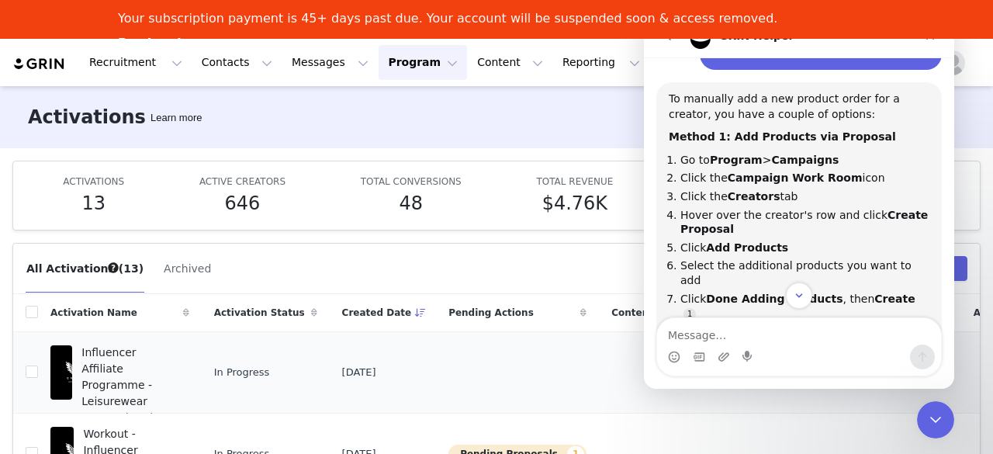
scroll to position [109, 0]
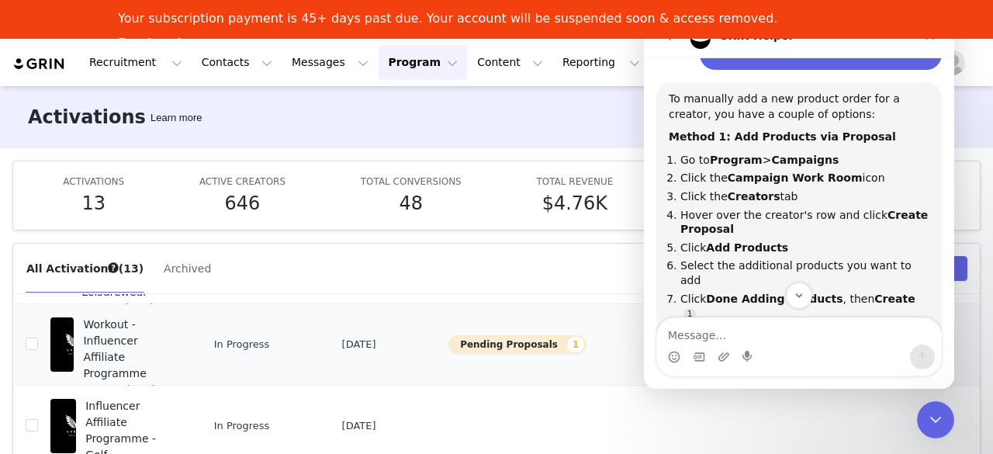
click at [167, 334] on span "Workout - Influencer Affiliate Programme" at bounding box center [131, 349] width 96 height 65
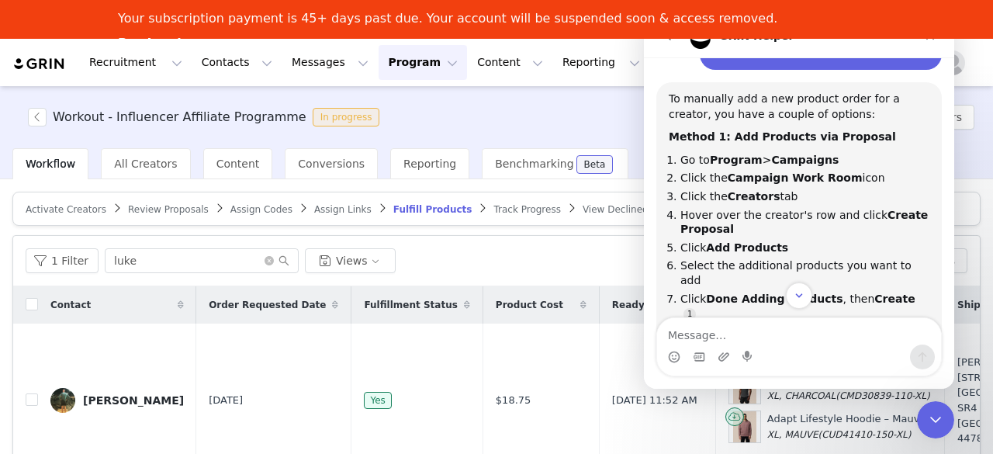
click at [178, 209] on span "Review Proposals" at bounding box center [168, 209] width 81 height 11
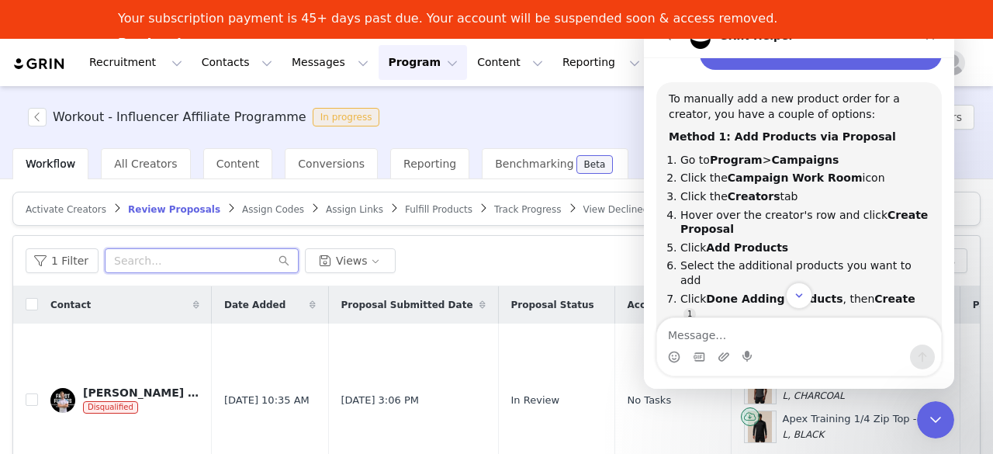
click at [208, 258] on input "text" at bounding box center [202, 260] width 194 height 25
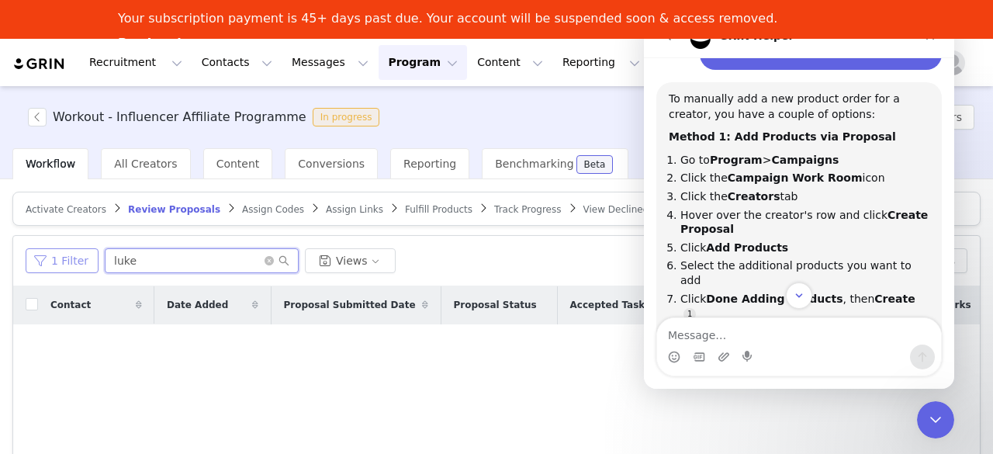
type input "luke"
click at [79, 258] on button "1 Filter" at bounding box center [62, 260] width 73 height 25
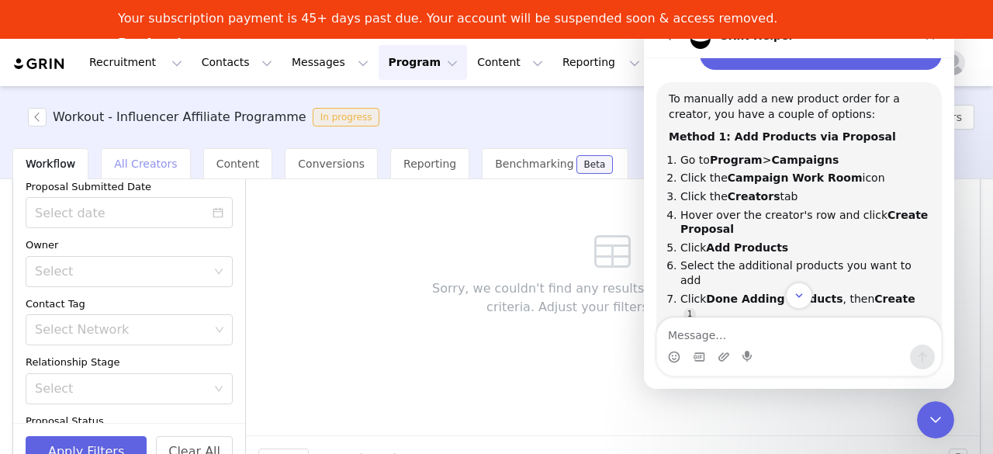
click at [140, 164] on span "All Creators" at bounding box center [145, 164] width 63 height 12
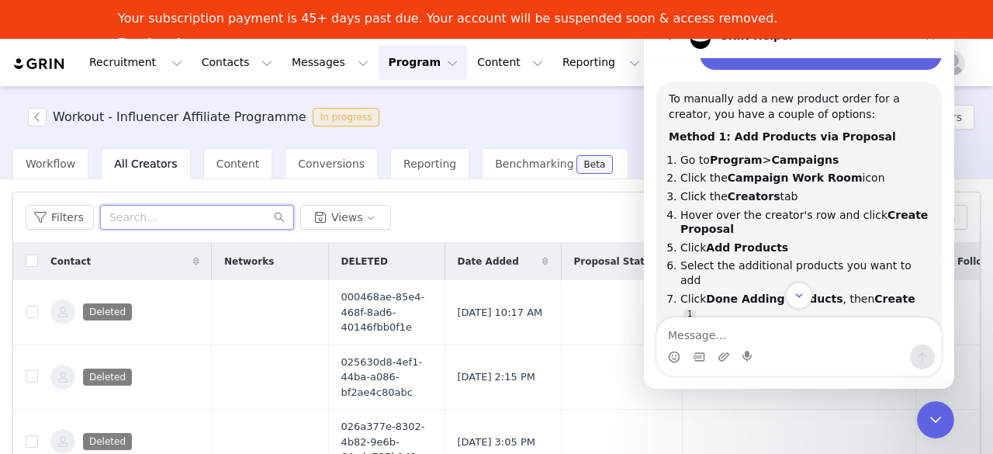
click at [182, 205] on input "text" at bounding box center [197, 217] width 194 height 25
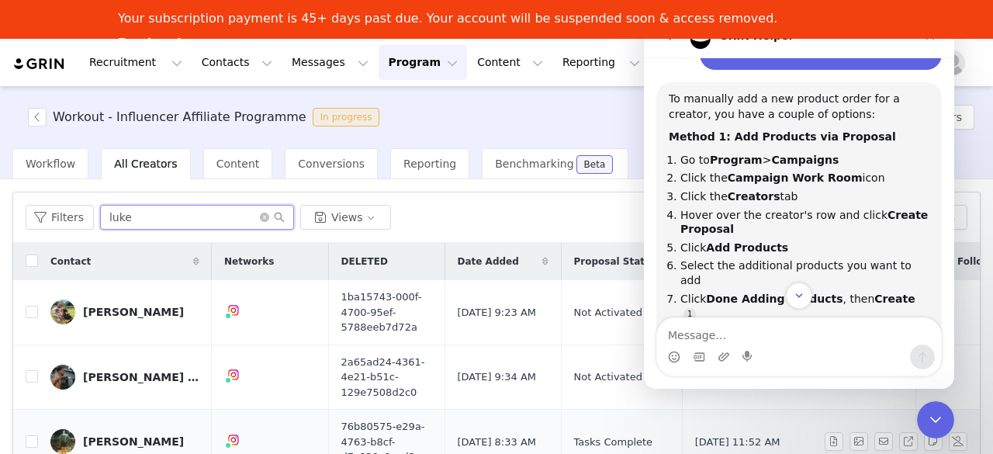
type input "luke"
click at [110, 435] on div "Luke Tye" at bounding box center [133, 441] width 101 height 12
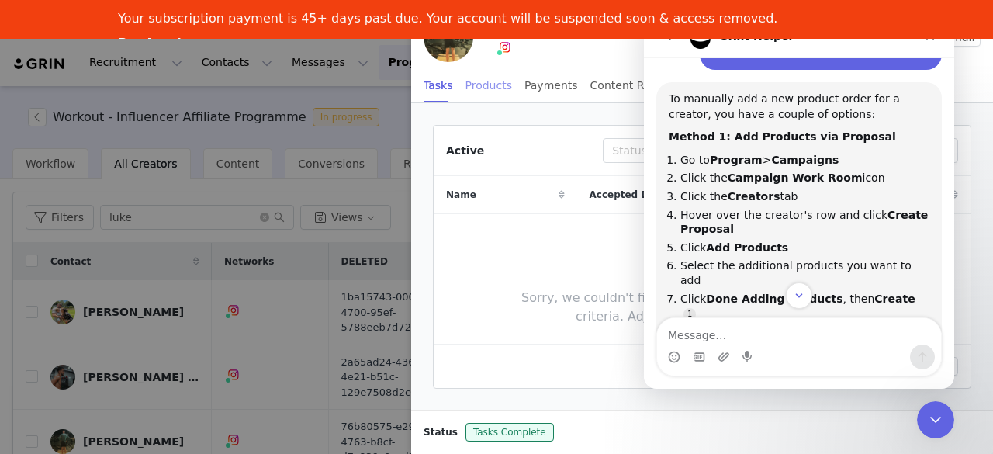
click at [483, 87] on div "Products" at bounding box center [489, 85] width 47 height 35
click at [929, 36] on div "Your subscription payment is 45+ days past due. Your account will be suspended …" at bounding box center [496, 19] width 993 height 39
click at [933, 43] on div "Close" at bounding box center [930, 36] width 28 height 28
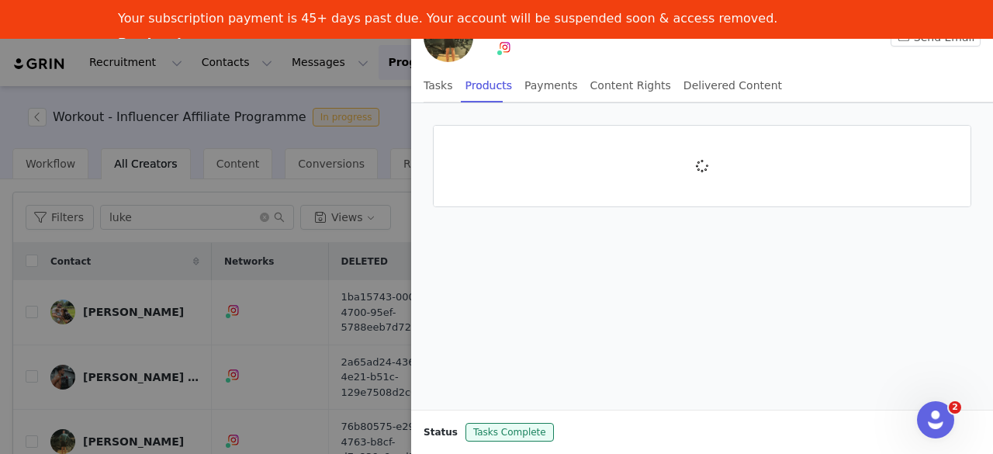
click at [301, 325] on div at bounding box center [496, 227] width 993 height 454
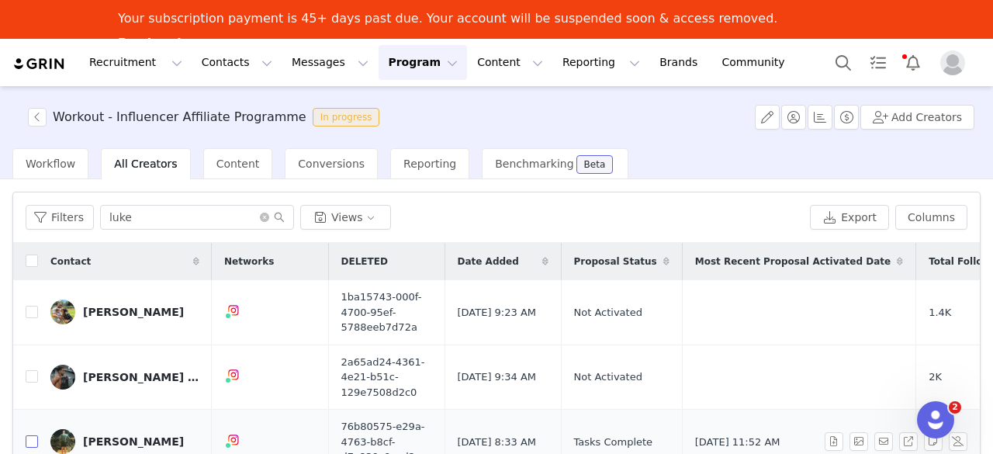
click at [35, 439] on input "checkbox" at bounding box center [32, 441] width 12 height 12
checkbox input "true"
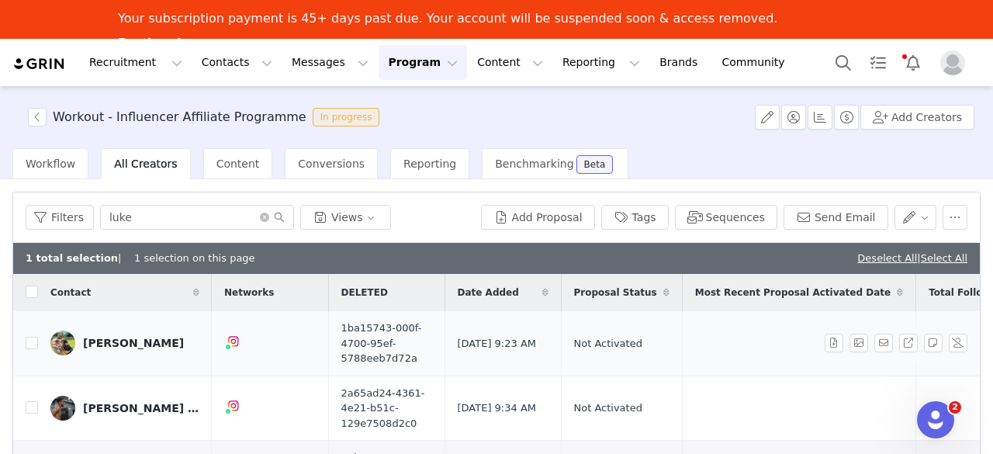
scroll to position [33, 0]
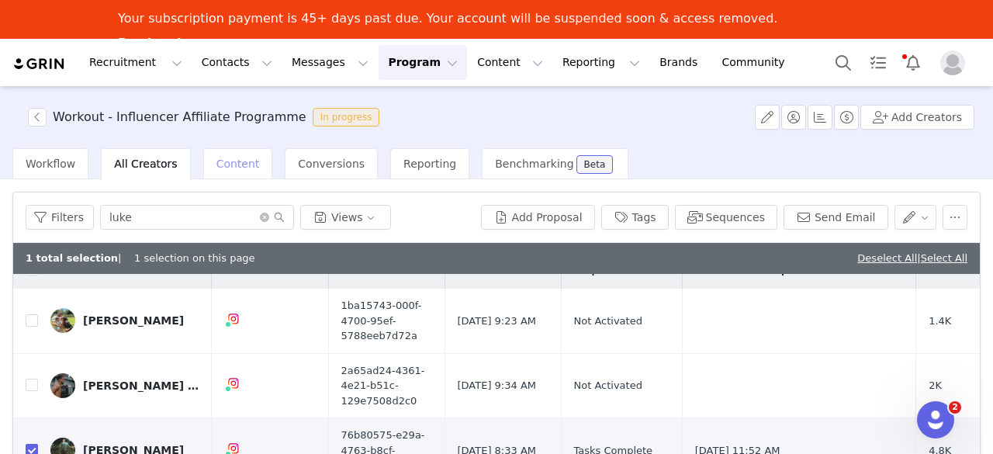
click at [244, 164] on div "Content" at bounding box center [238, 163] width 70 height 31
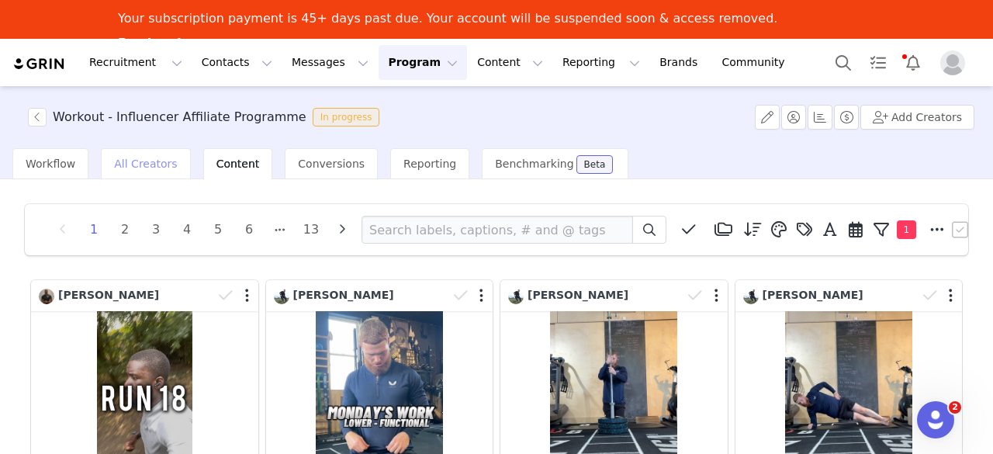
click at [147, 155] on div "All Creators" at bounding box center [145, 163] width 89 height 31
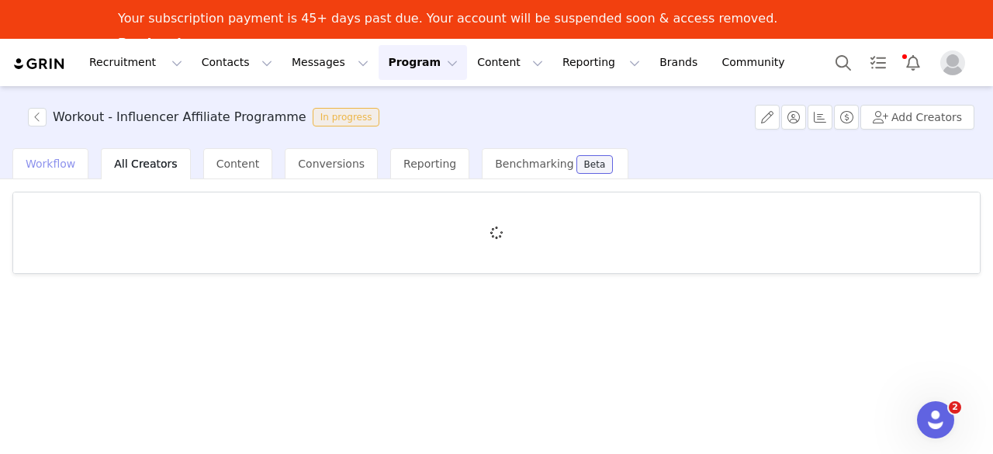
click at [39, 162] on span "Workflow" at bounding box center [51, 164] width 50 height 12
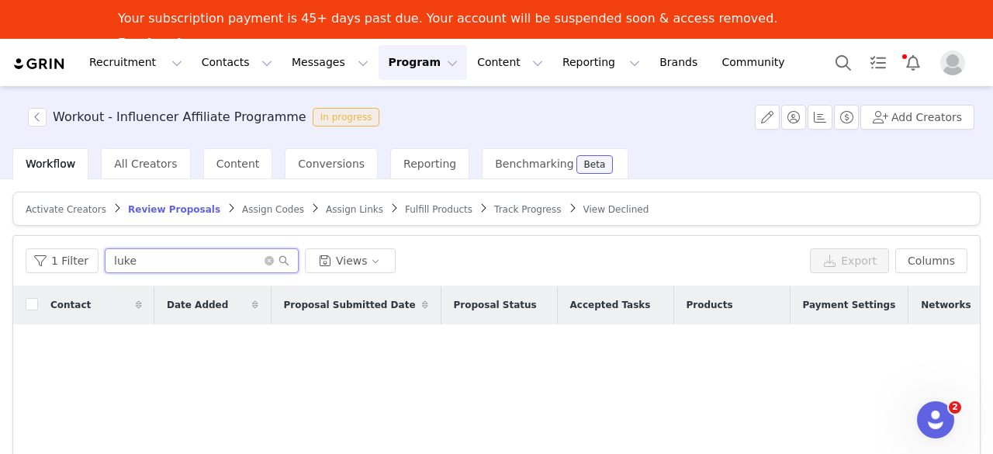
click at [212, 256] on input "luke" at bounding box center [202, 260] width 194 height 25
click at [385, 199] on article "Activate Creators Review Proposals Assign Codes Assign Links Fulfill Products T…" at bounding box center [496, 209] width 968 height 34
click at [405, 209] on span "Fulfill Products" at bounding box center [439, 209] width 68 height 11
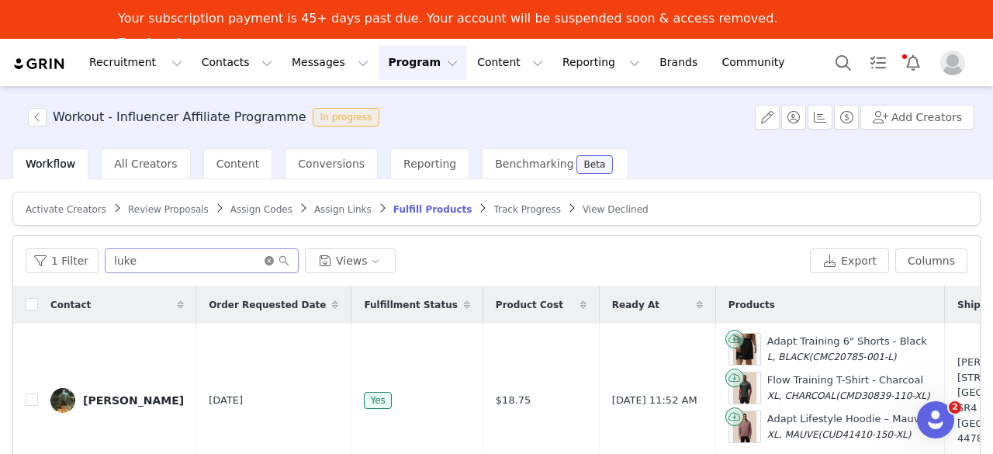
click at [265, 257] on icon "icon: close-circle" at bounding box center [269, 260] width 9 height 9
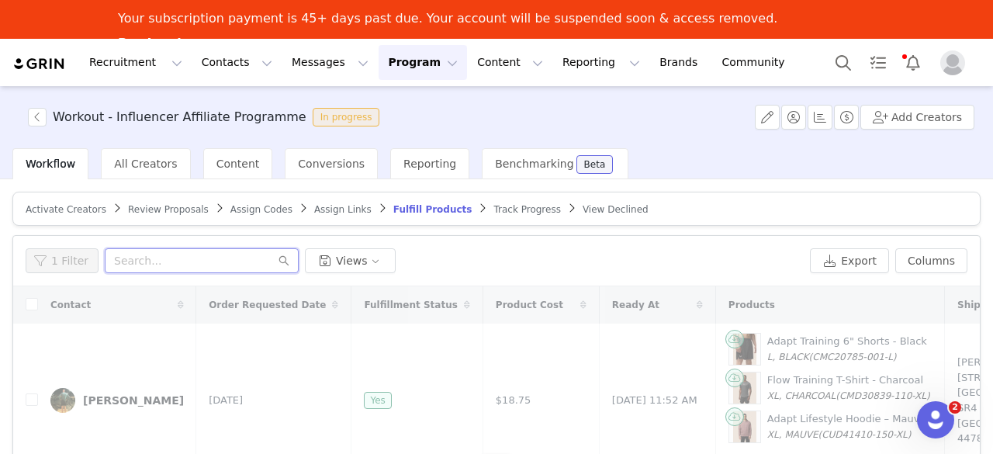
click at [262, 257] on input "text" at bounding box center [202, 260] width 194 height 25
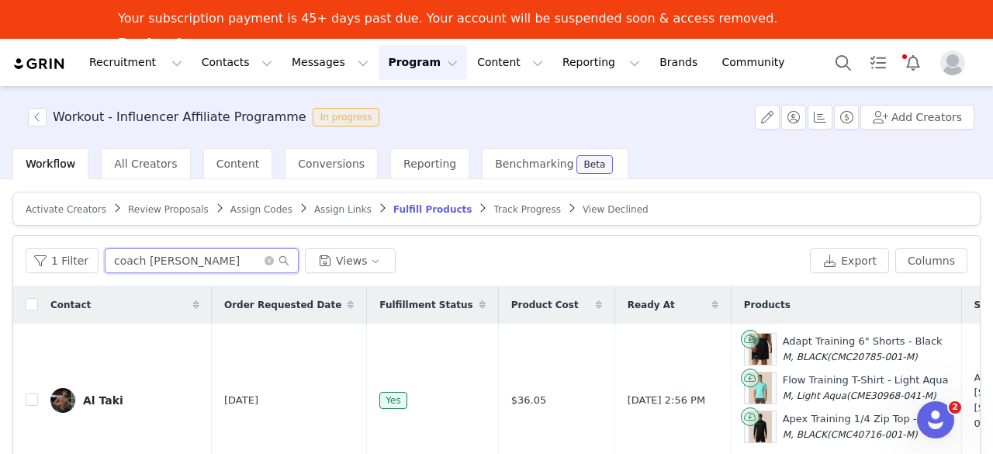
click at [136, 259] on input "coach pratts" at bounding box center [202, 260] width 194 height 25
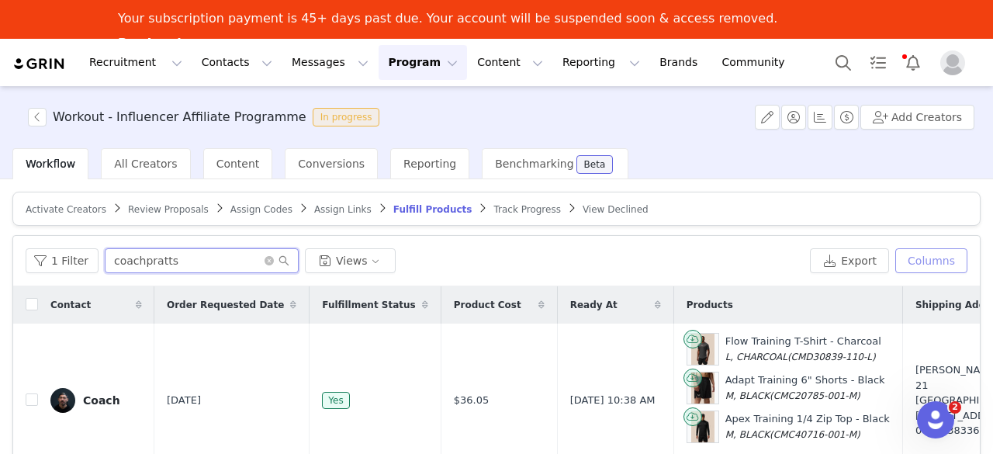
type input "coachpratts"
click at [907, 257] on button "Columns" at bounding box center [931, 260] width 72 height 25
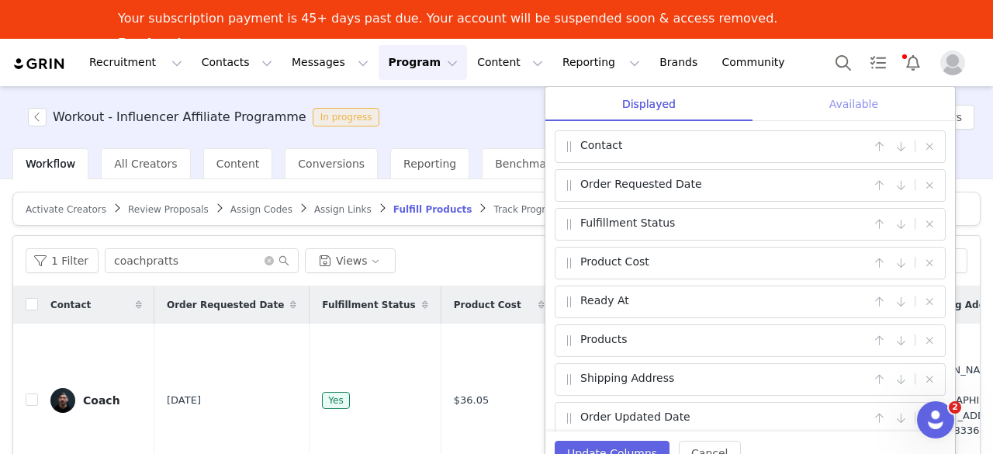
click at [843, 103] on div "Available" at bounding box center [854, 104] width 203 height 35
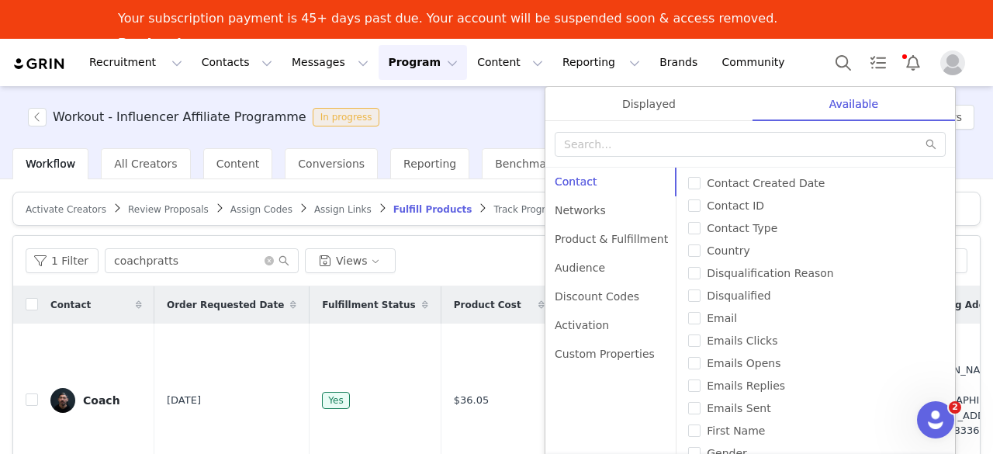
scroll to position [77, 0]
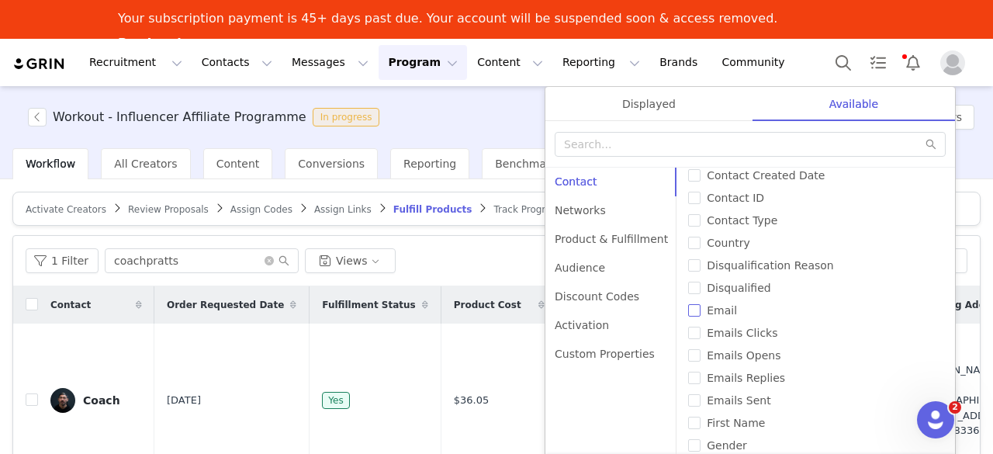
click at [688, 313] on input "Email" at bounding box center [694, 310] width 12 height 12
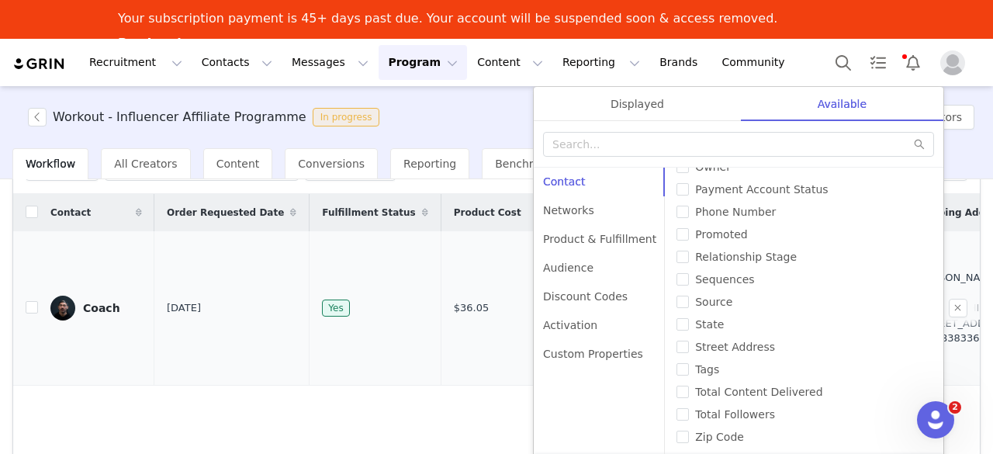
scroll to position [220, 0]
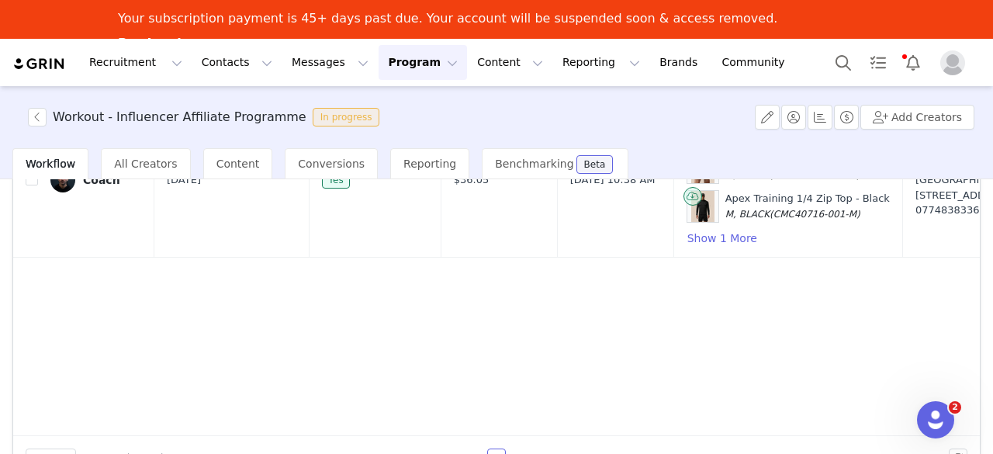
drag, startPoint x: 992, startPoint y: 286, endPoint x: 989, endPoint y: 409, distance: 122.7
click at [989, 409] on section "Workout - Influencer Affiliate Programme In progress Add Creators Workflow All …" at bounding box center [496, 288] width 993 height 404
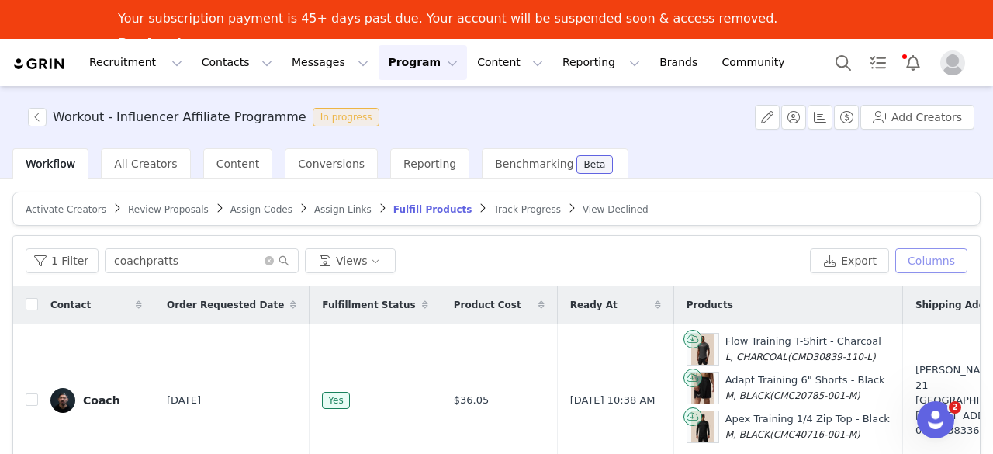
click at [912, 250] on button "Columns" at bounding box center [931, 260] width 72 height 25
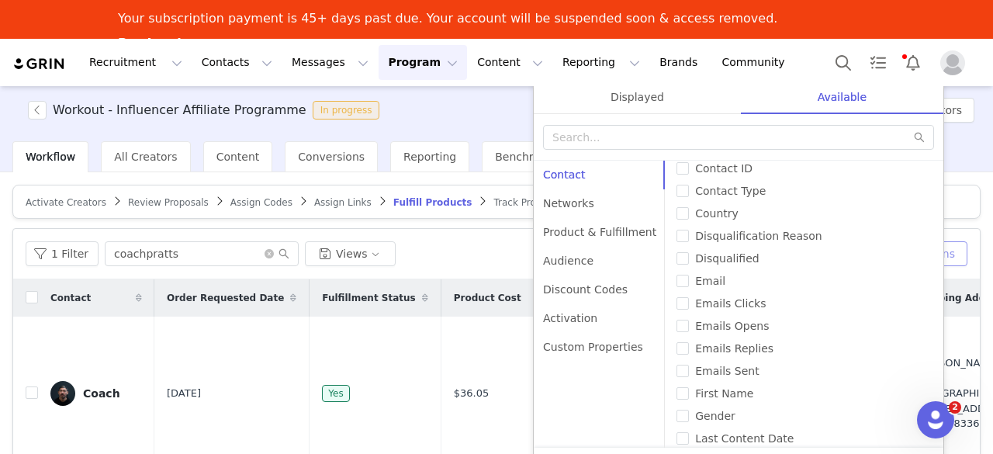
scroll to position [91, 0]
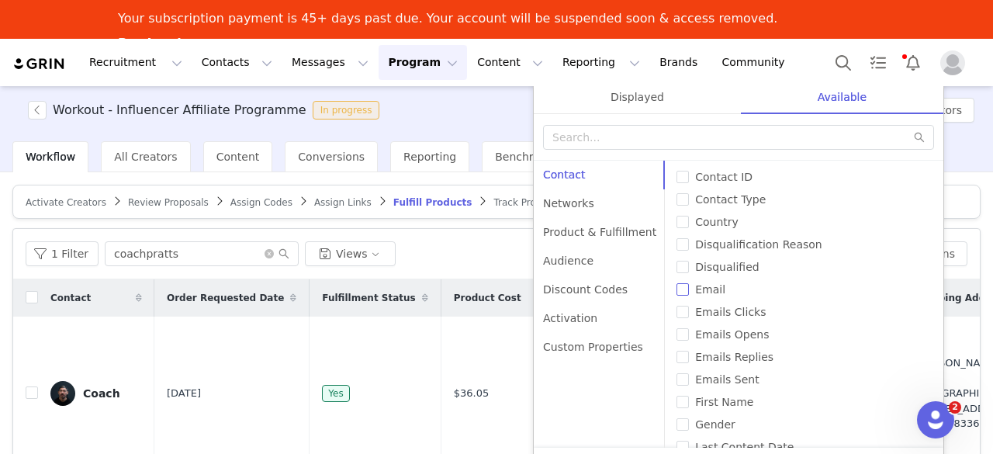
click at [677, 286] on input "Email" at bounding box center [683, 289] width 12 height 12
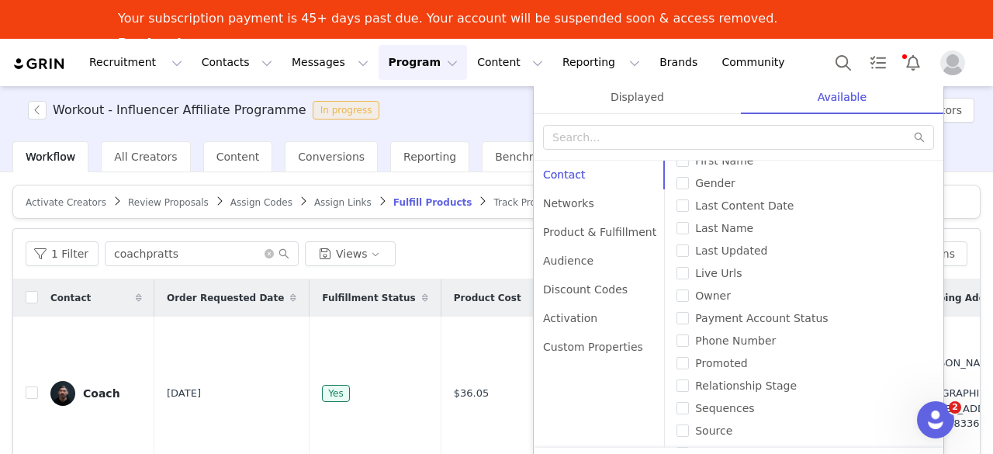
scroll to position [468, 0]
checkbox input "false"
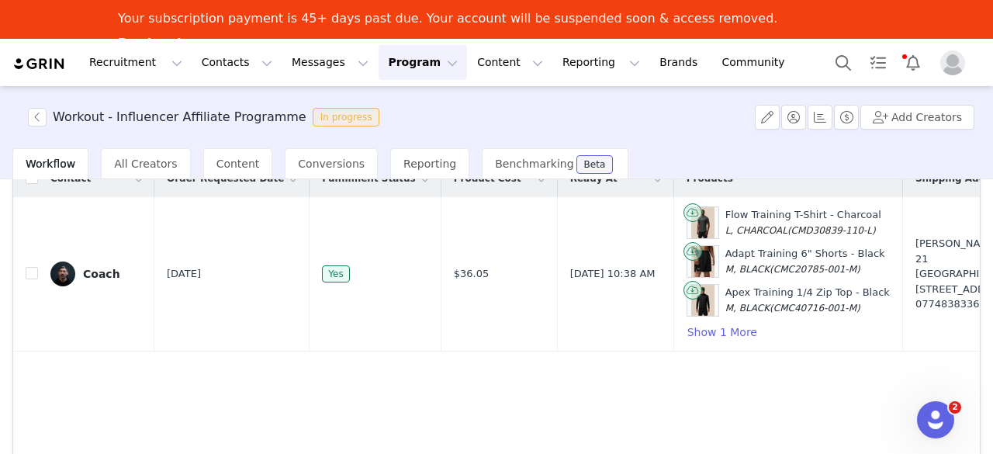
scroll to position [127, 0]
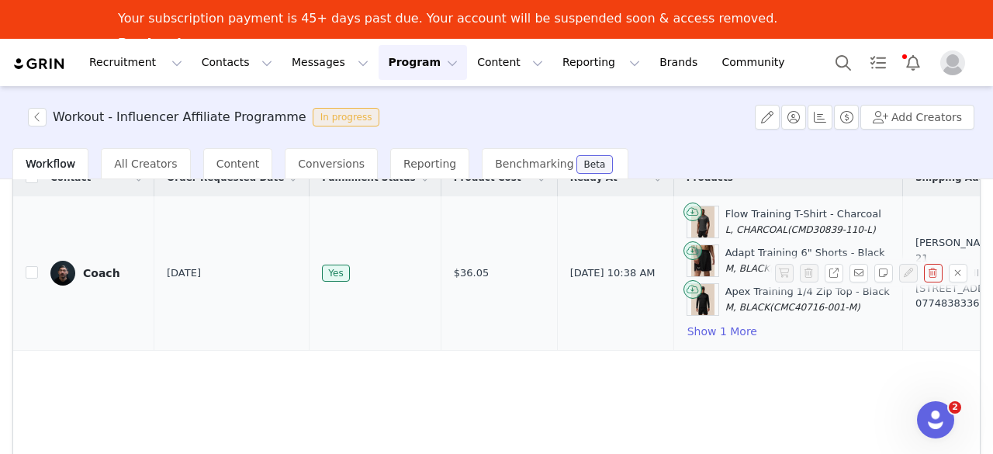
click at [930, 299] on div "07748383360" at bounding box center [970, 304] width 109 height 16
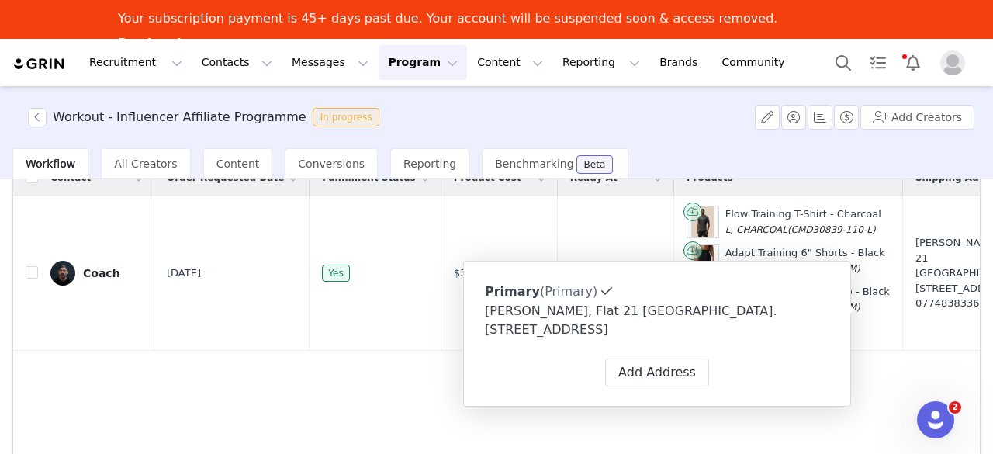
drag, startPoint x: 545, startPoint y: 331, endPoint x: 475, endPoint y: 308, distance: 73.4
click at [475, 308] on div "Primary (Primary) Label Primary First Name Lewis Last Name Pratten Email coachp…" at bounding box center [657, 334] width 388 height 146
copy div "Lewis Pratten, Flat 21 Twine House. Bristol, BS1 6ZB United Kingdom"
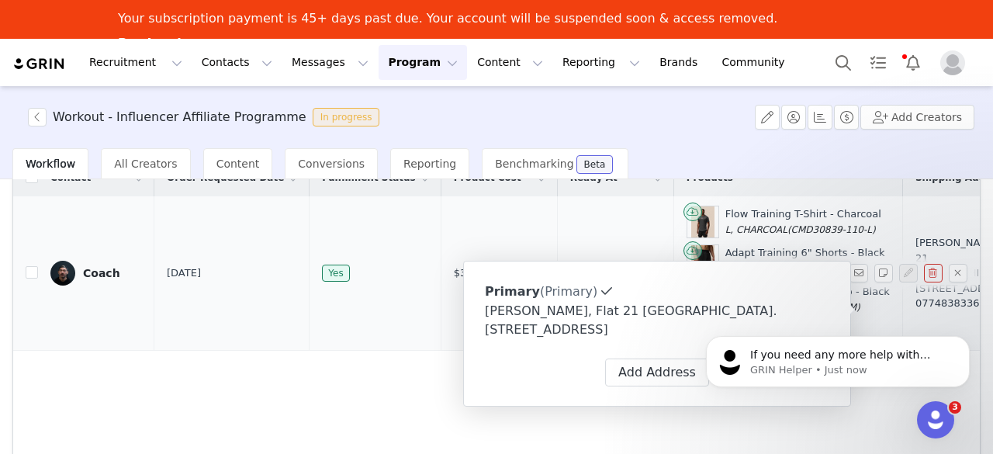
scroll to position [0, 0]
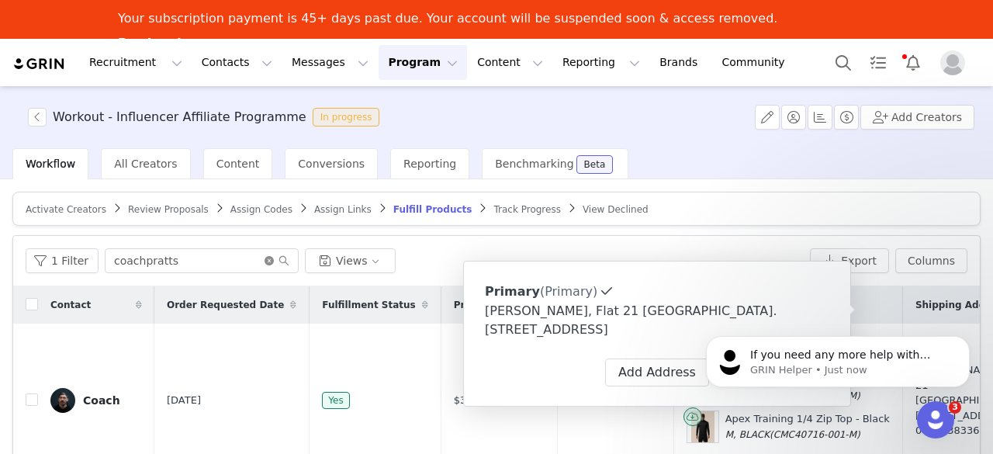
click at [265, 261] on icon "icon: close-circle" at bounding box center [269, 260] width 9 height 9
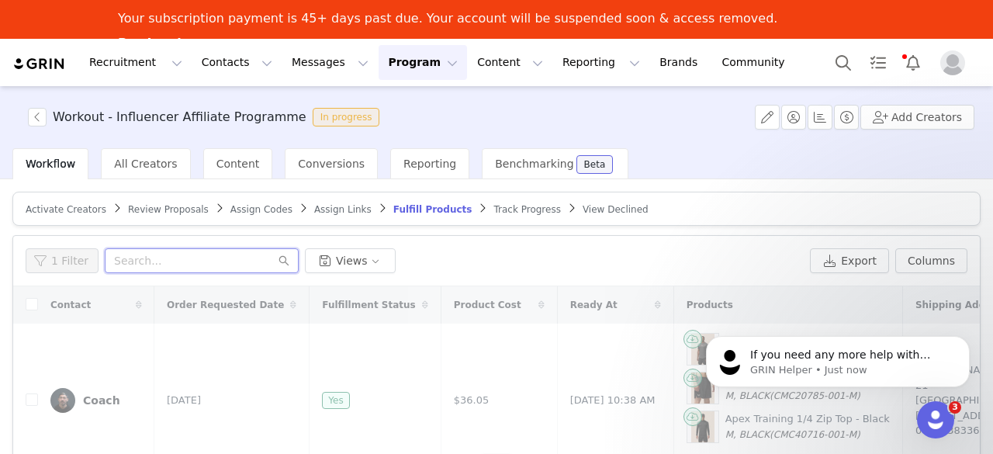
click at [233, 250] on input "text" at bounding box center [202, 260] width 194 height 25
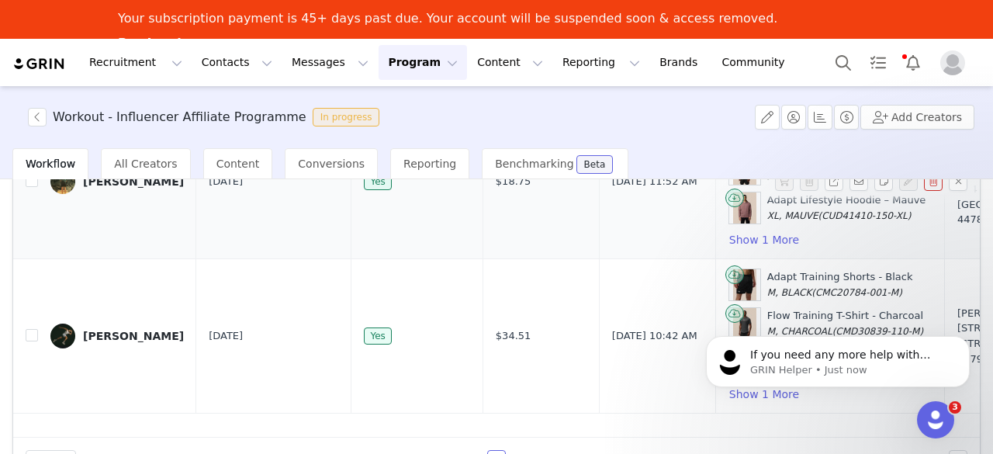
scroll to position [220, 0]
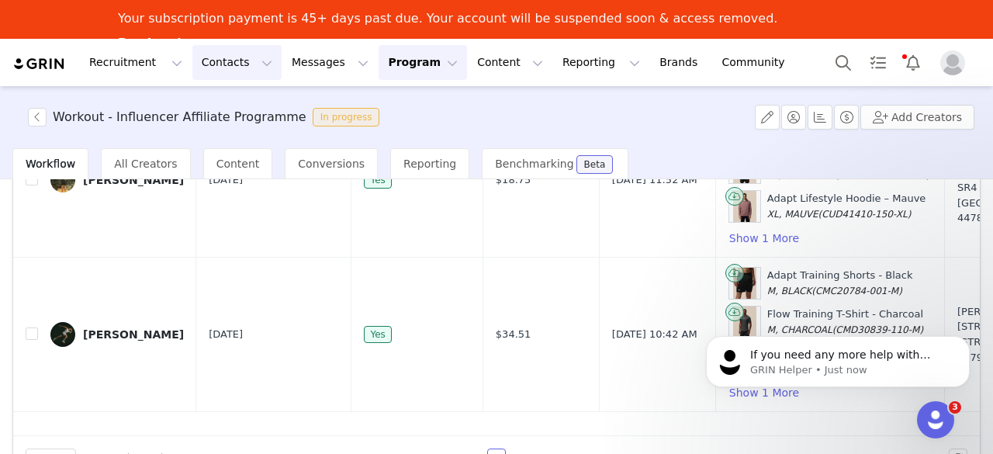
type input "luke"
click at [242, 60] on button "Contacts Contacts" at bounding box center [236, 62] width 89 height 35
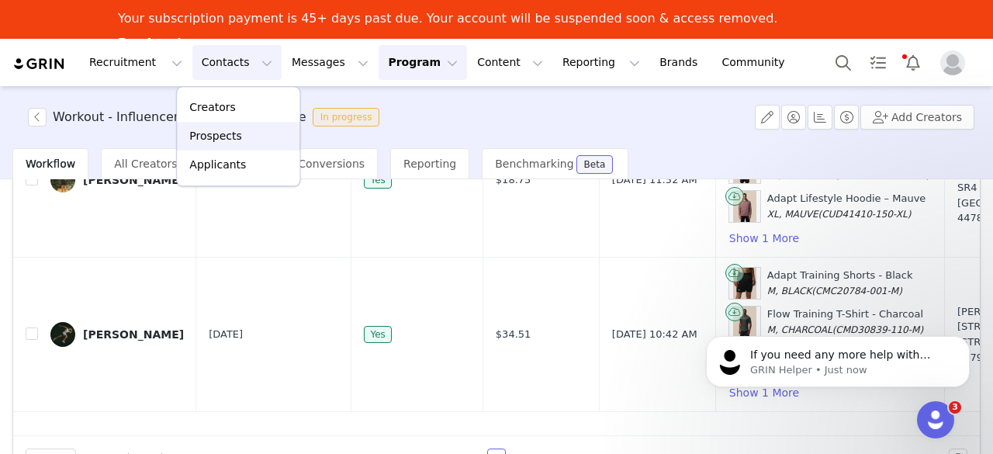
click at [231, 138] on p "Prospects" at bounding box center [215, 136] width 52 height 16
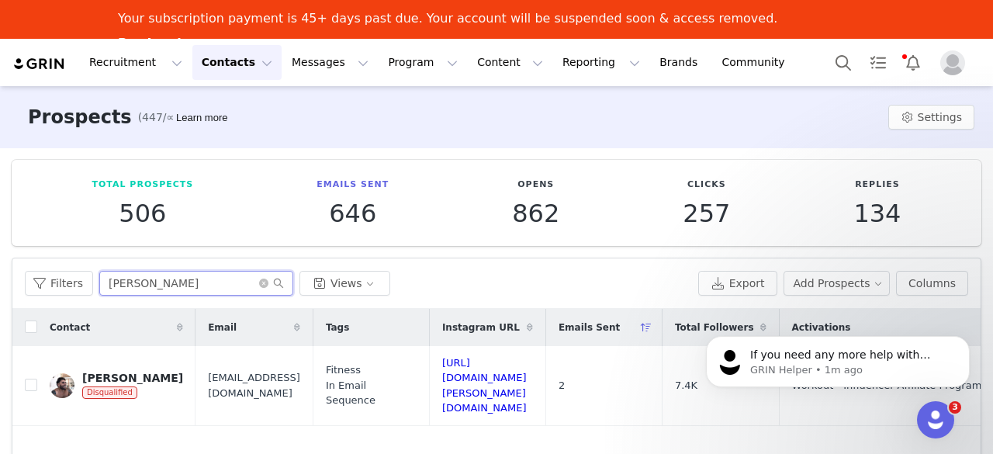
click at [182, 294] on input "aaron" at bounding box center [196, 283] width 194 height 25
type input "a"
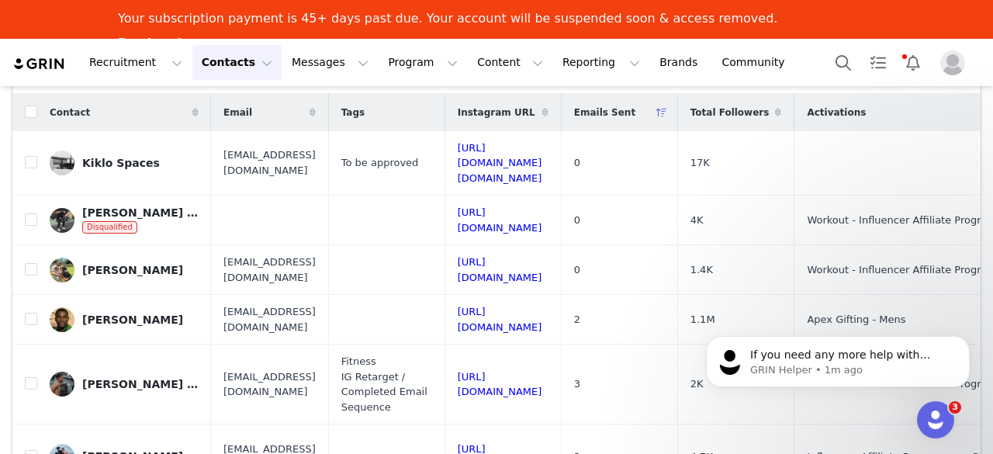
scroll to position [218, 0]
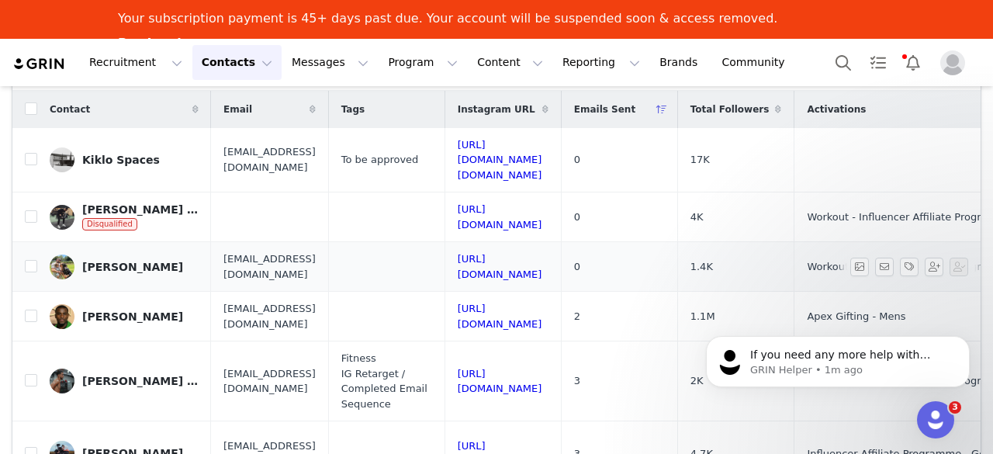
type input "luke"
click at [122, 261] on div "Luke Daniels" at bounding box center [132, 267] width 101 height 12
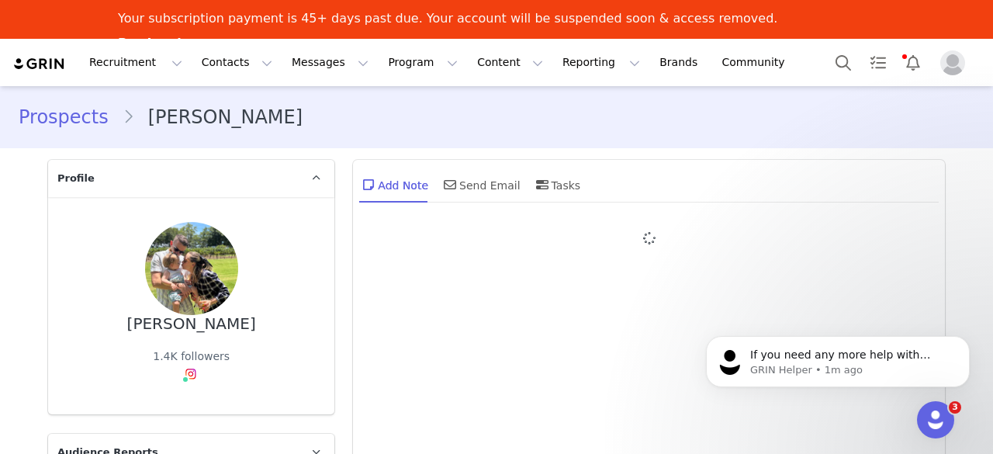
type input "+1 ([GEOGRAPHIC_DATA])"
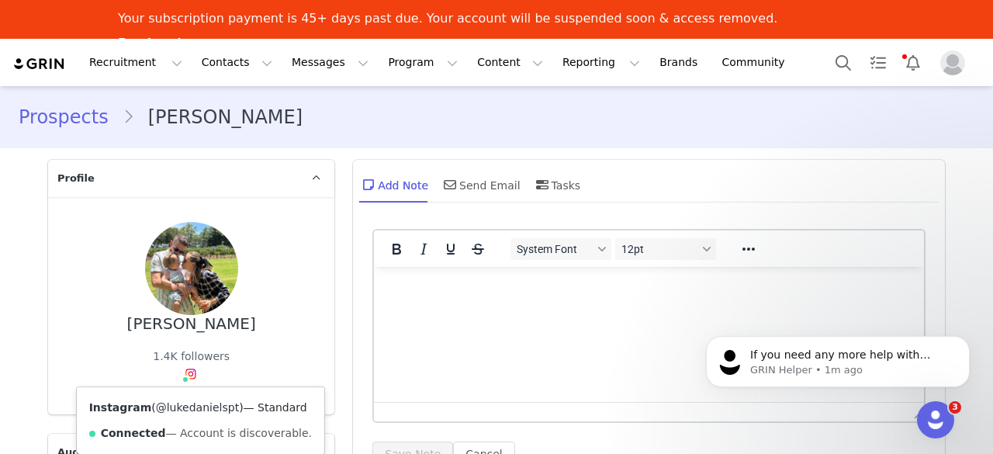
click at [182, 407] on link "@lukedanielspt" at bounding box center [197, 407] width 83 height 12
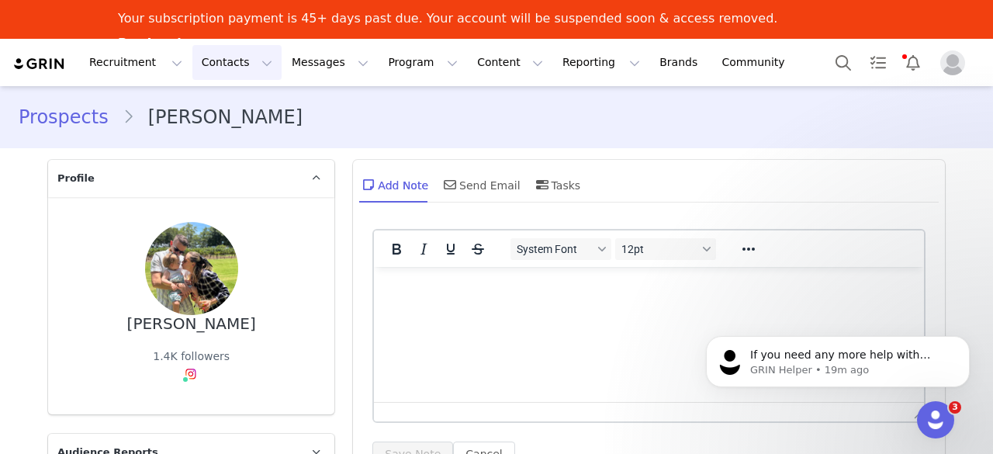
click at [217, 68] on button "Contacts Contacts" at bounding box center [236, 62] width 89 height 35
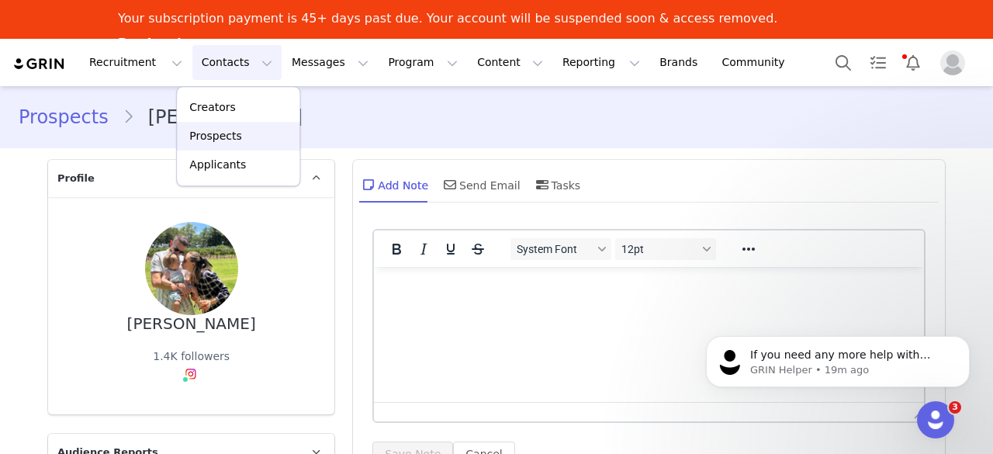
click at [228, 139] on p "Prospects" at bounding box center [215, 136] width 52 height 16
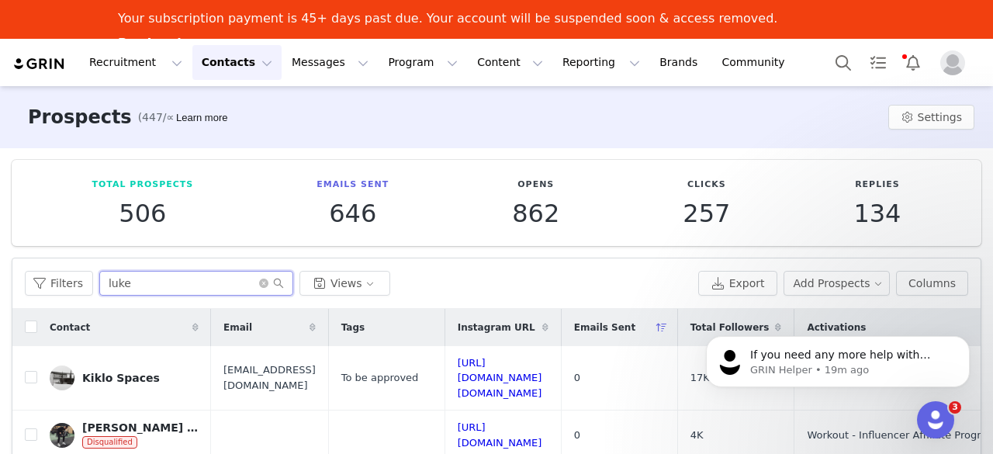
click at [261, 289] on input "luke" at bounding box center [196, 283] width 194 height 25
click at [259, 285] on icon "icon: close-circle" at bounding box center [263, 283] width 9 height 9
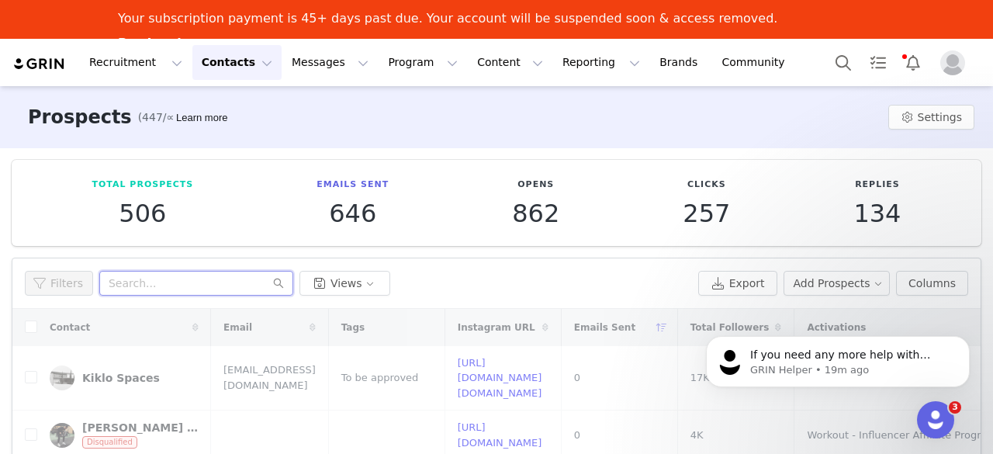
click at [171, 283] on input "text" at bounding box center [196, 283] width 194 height 25
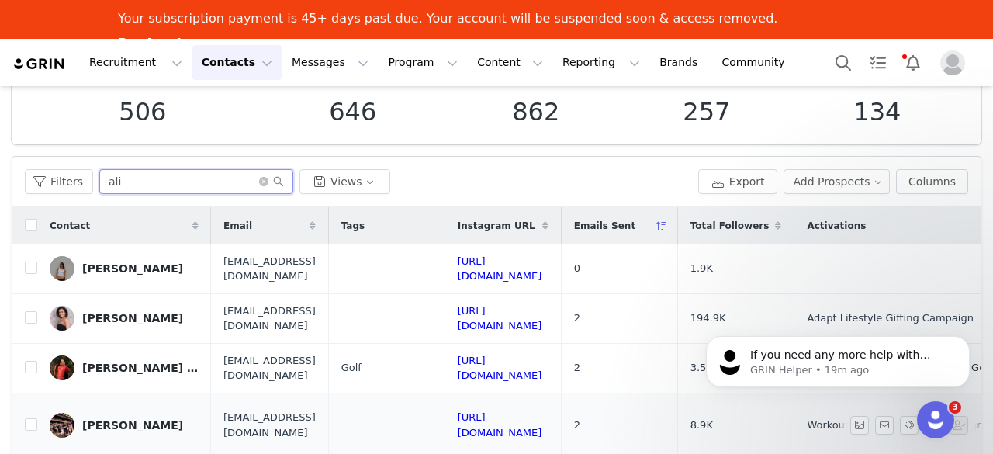
scroll to position [155, 0]
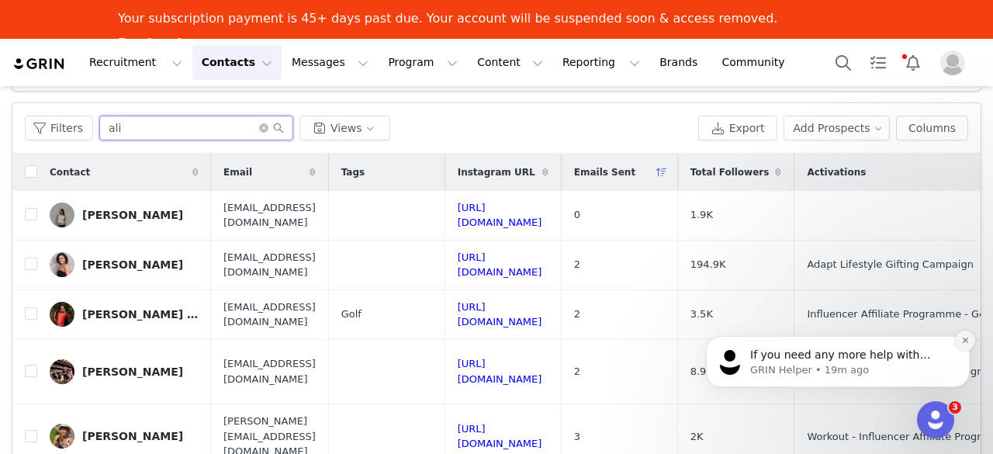
type input "ali"
click at [971, 338] on button "Dismiss notification" at bounding box center [965, 341] width 20 height 20
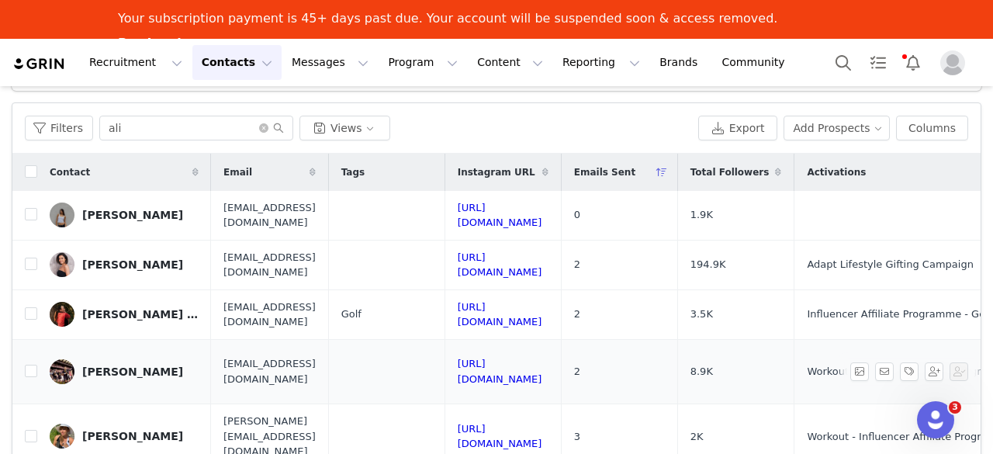
click at [101, 365] on div "Ali McKenzie" at bounding box center [132, 371] width 101 height 12
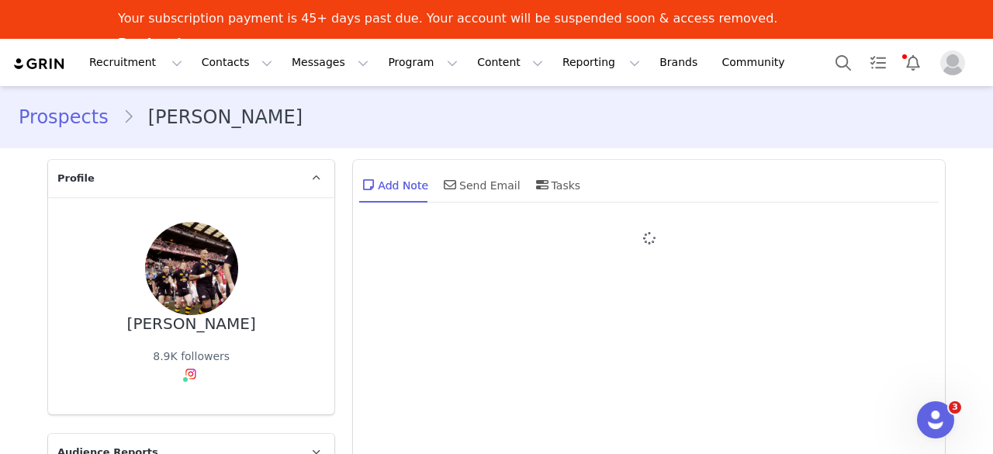
type input "+1 ([GEOGRAPHIC_DATA])"
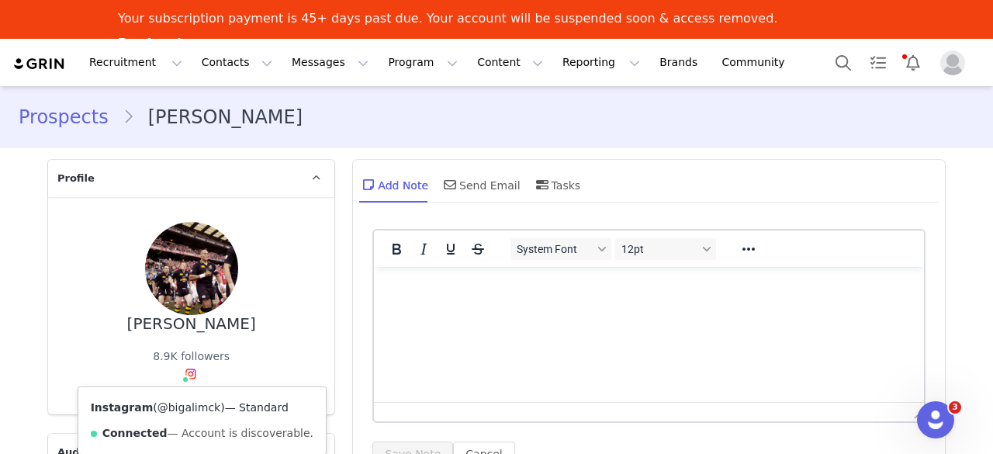
click at [179, 401] on link "@bigalimck" at bounding box center [189, 407] width 63 height 12
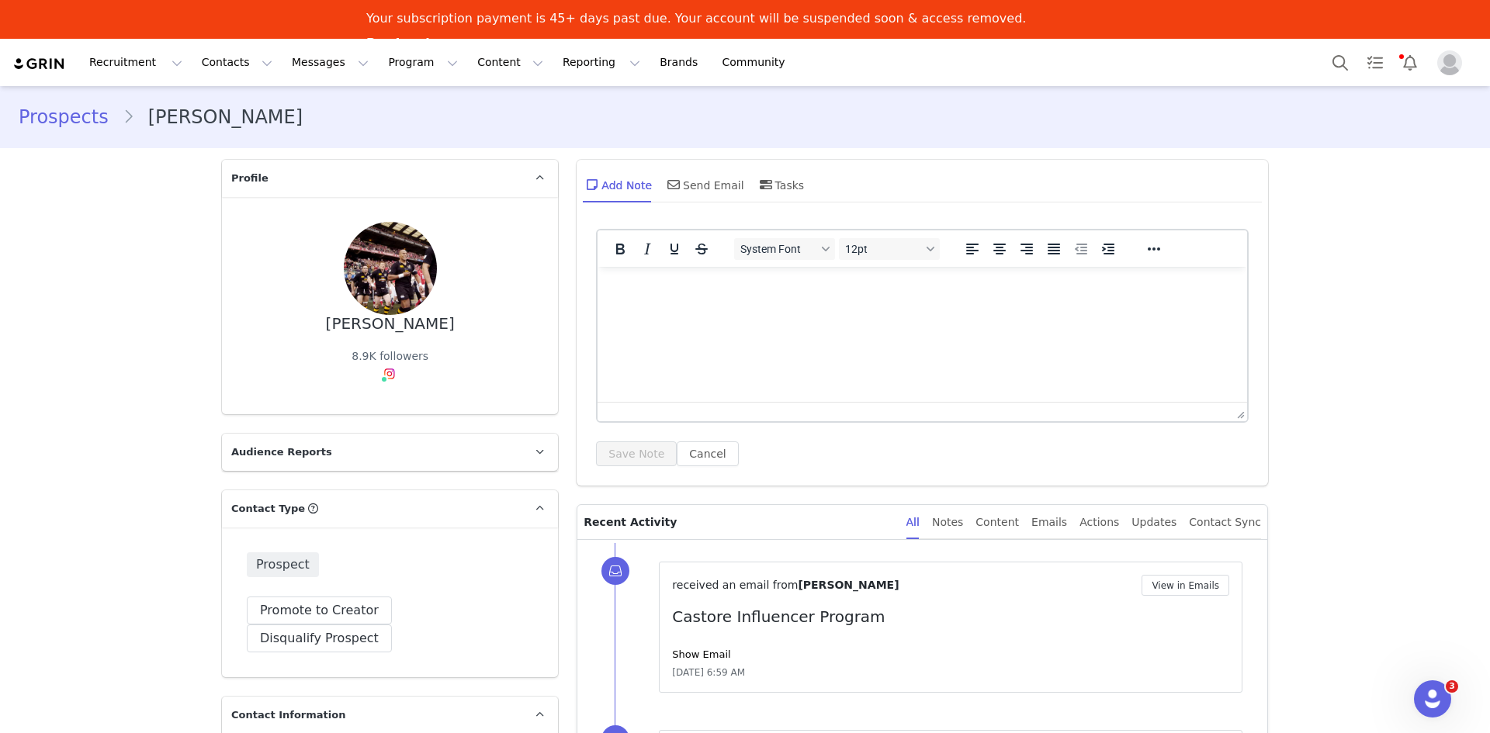
scroll to position [2, 0]
click at [961, 453] on div "Show Email" at bounding box center [950, 655] width 557 height 16
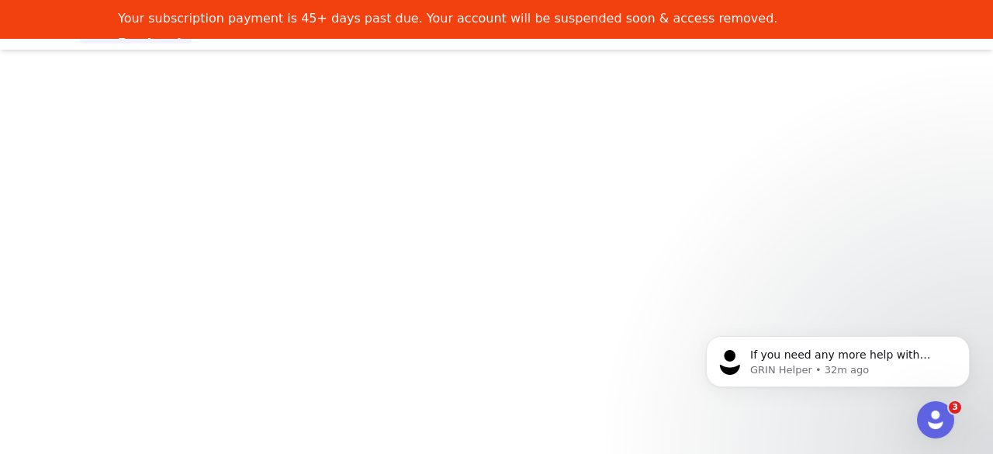
scroll to position [2, 0]
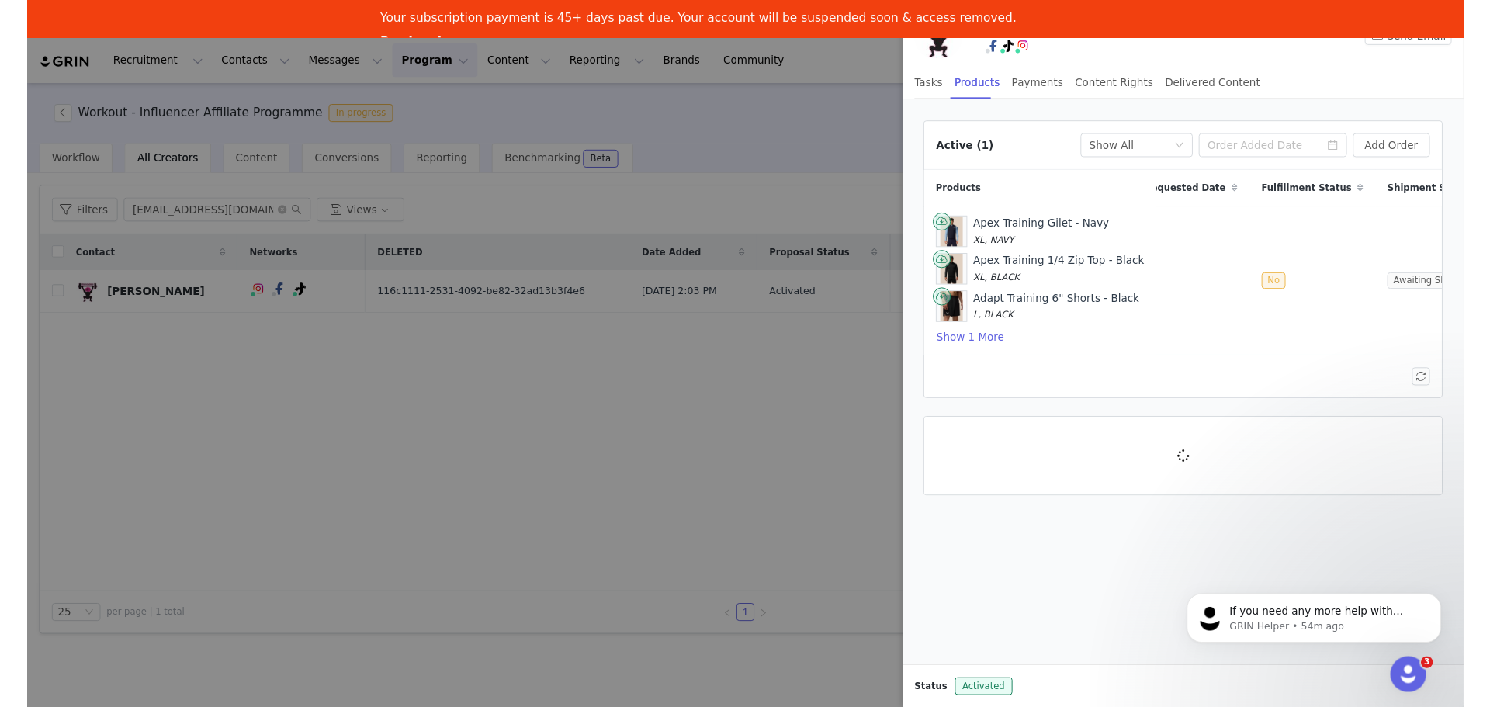
scroll to position [0, 154]
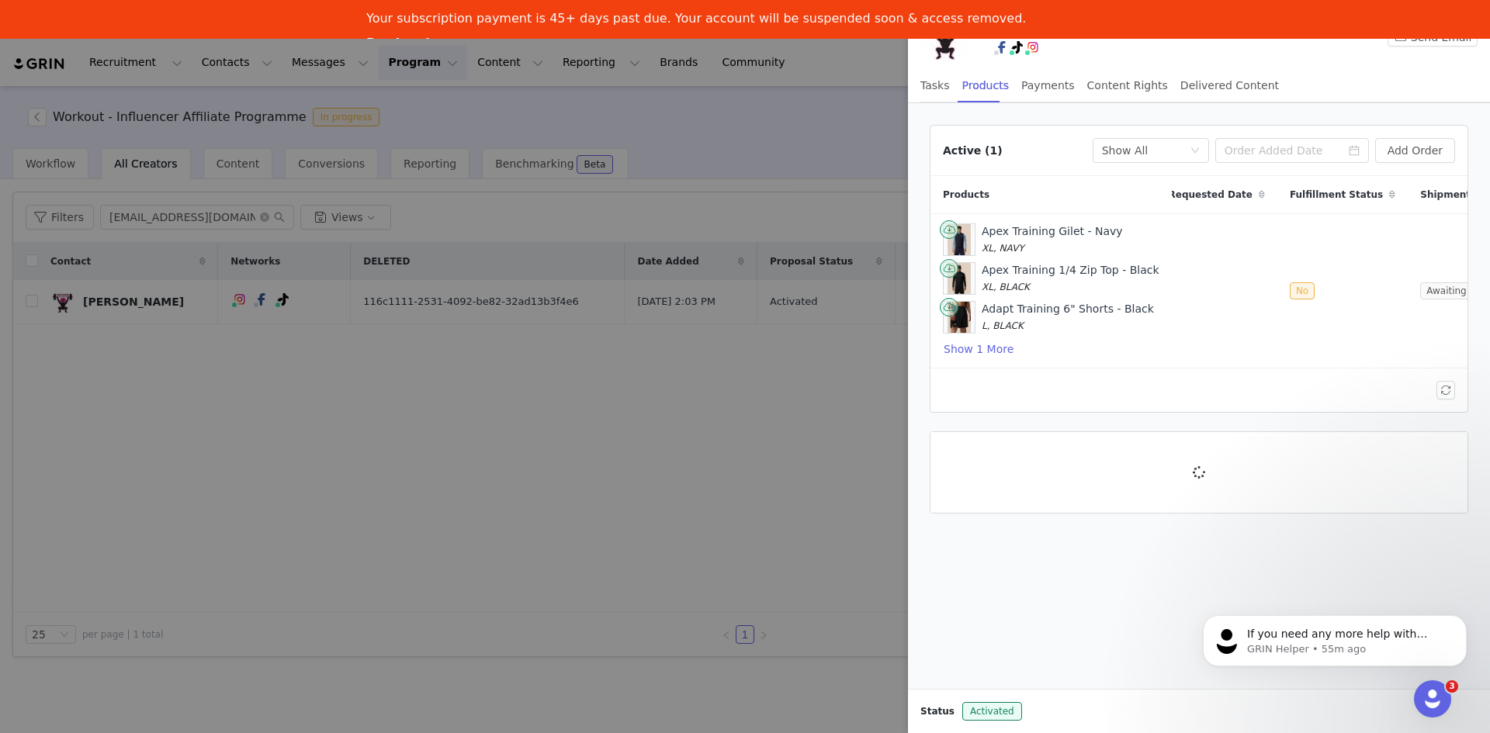
click at [306, 453] on div at bounding box center [745, 366] width 1490 height 733
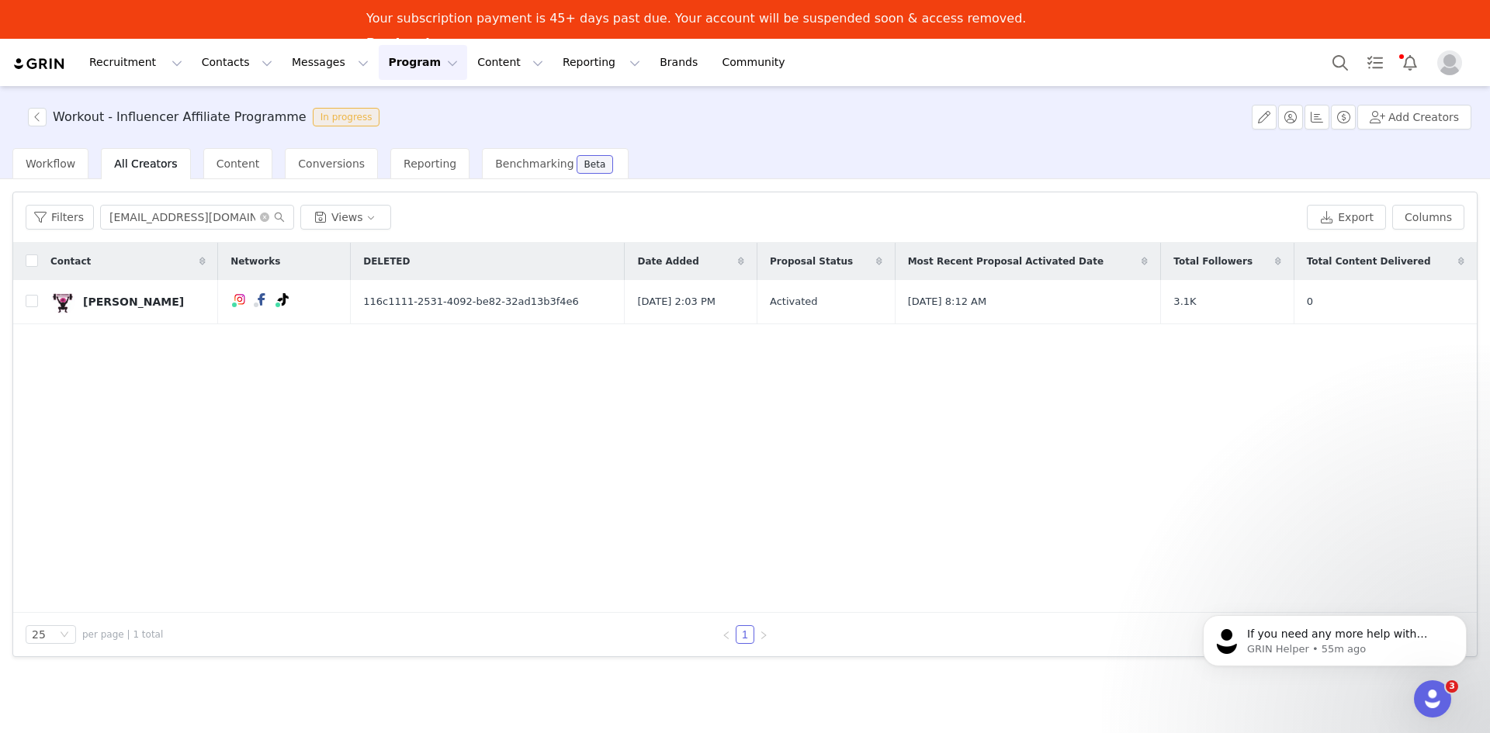
click at [403, 65] on button "Program Program" at bounding box center [423, 62] width 88 height 35
click at [389, 106] on p "Activations" at bounding box center [383, 107] width 60 height 16
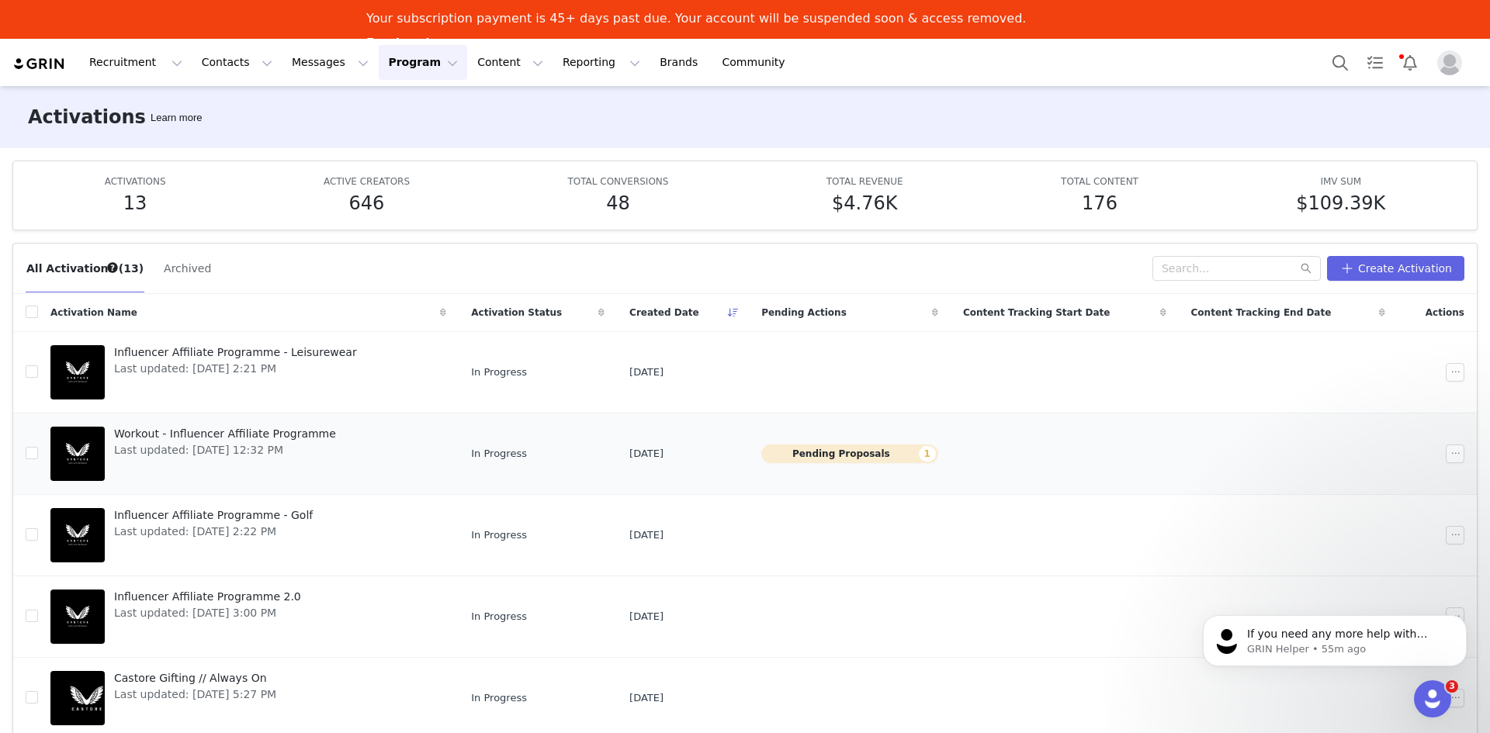
click at [902, 453] on button "Pending Proposals 1" at bounding box center [849, 454] width 177 height 19
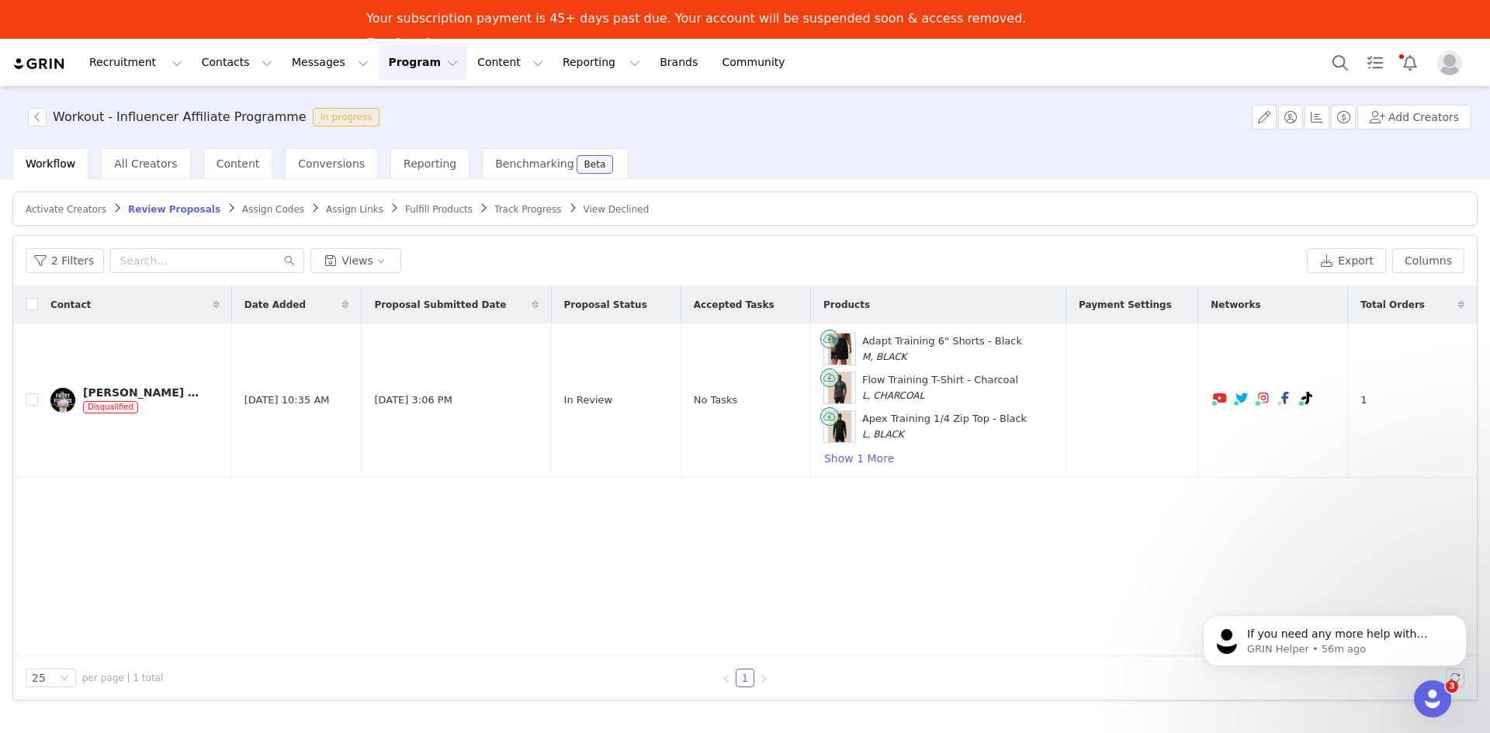
click at [391, 61] on button "Program Program" at bounding box center [423, 62] width 88 height 35
click at [403, 107] on p "Activations" at bounding box center [383, 107] width 60 height 16
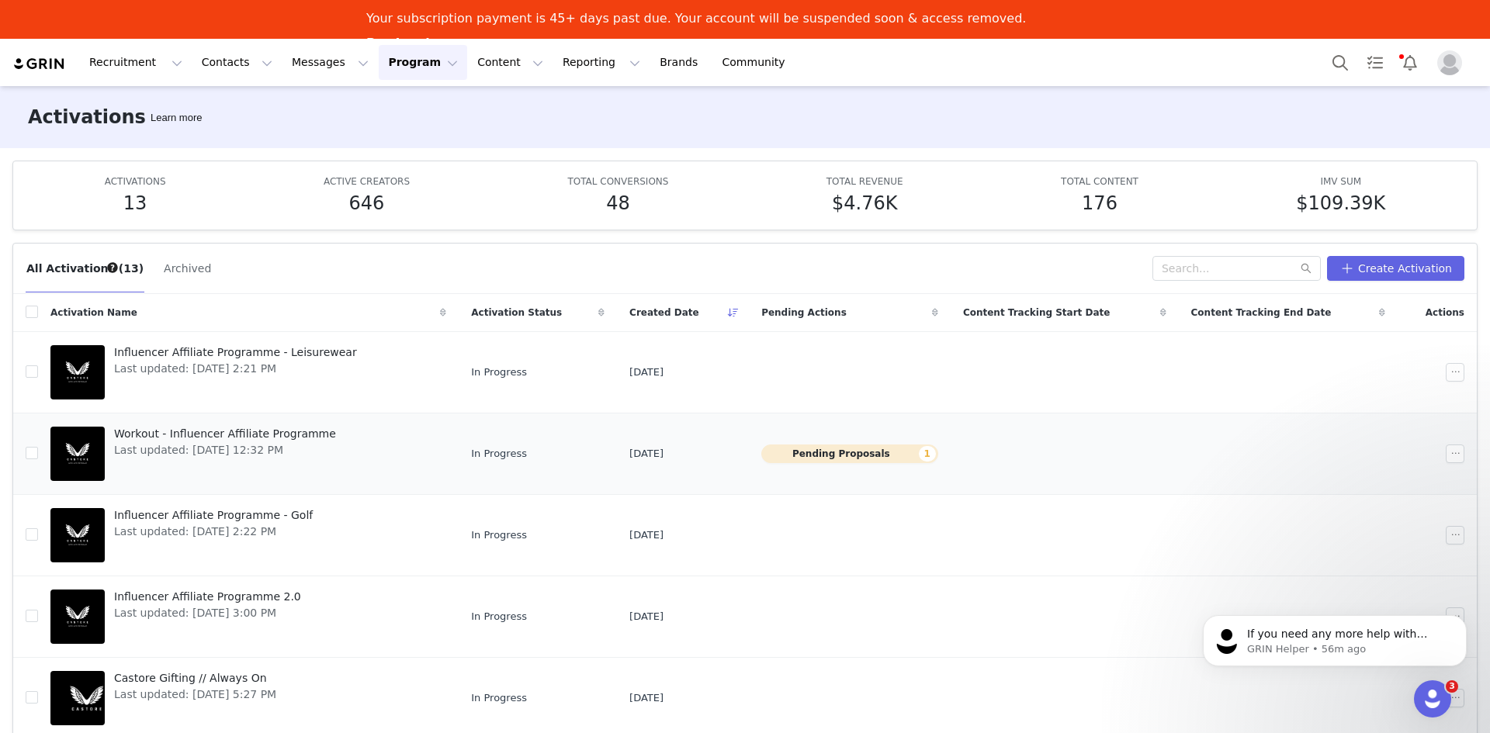
click at [165, 435] on span "Workout - Influencer Affiliate Programme" at bounding box center [225, 434] width 222 height 16
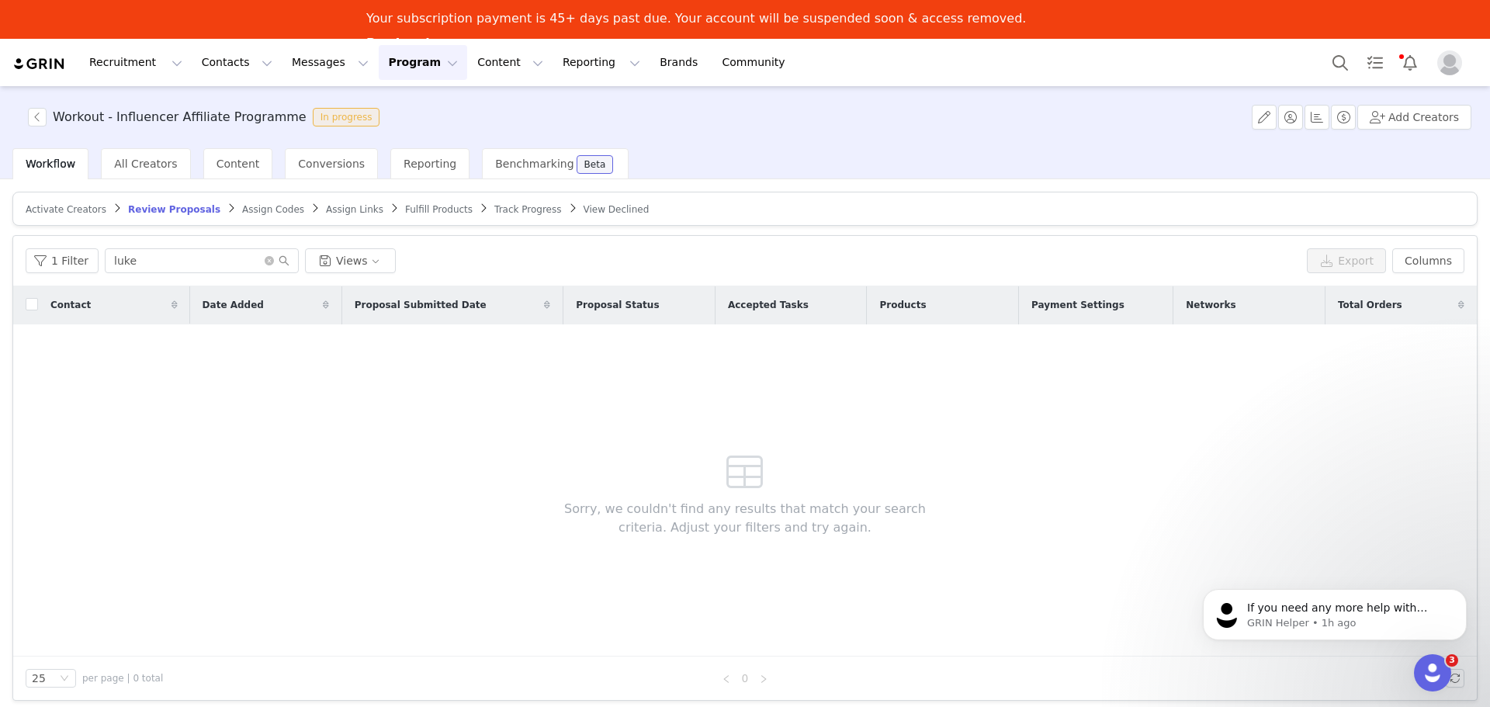
click at [83, 212] on span "Activate Creators" at bounding box center [66, 209] width 81 height 11
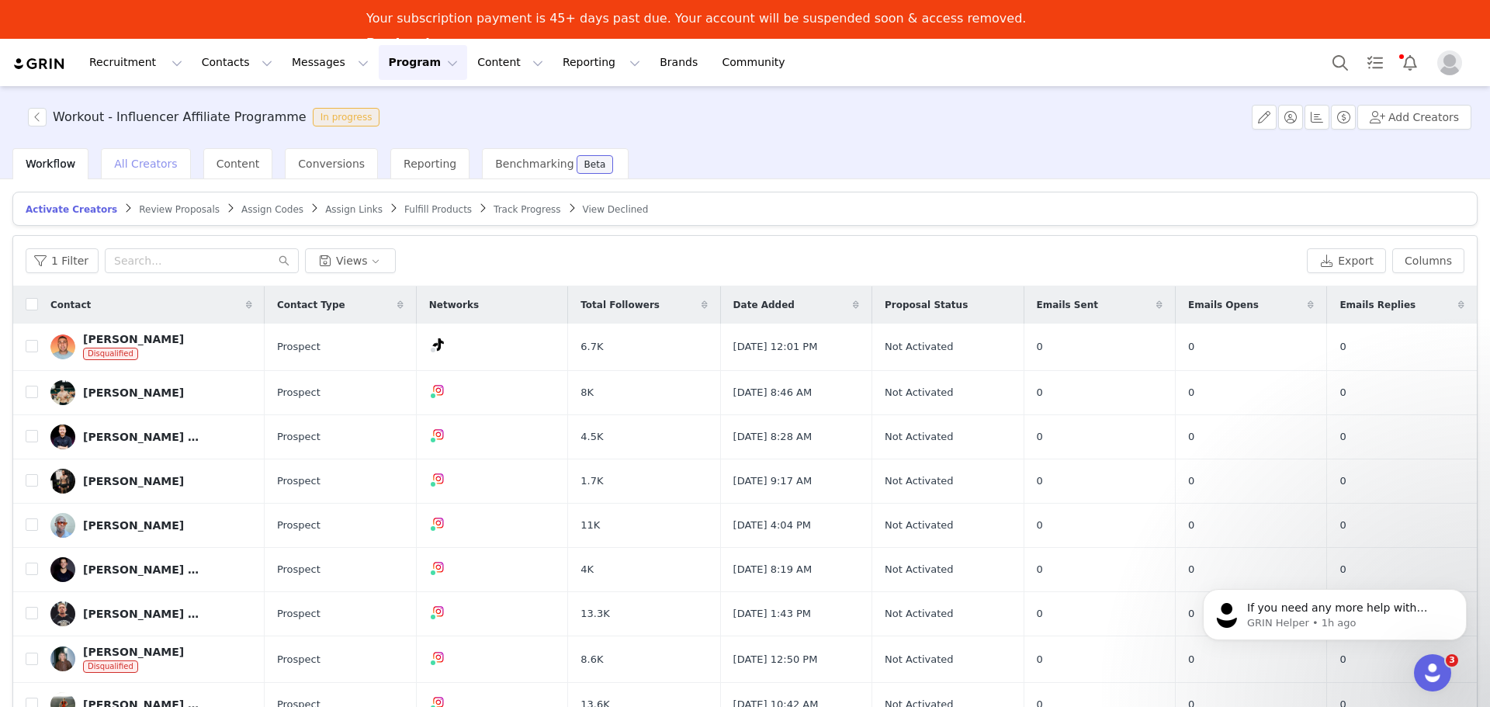
click at [139, 164] on span "All Creators" at bounding box center [145, 164] width 63 height 12
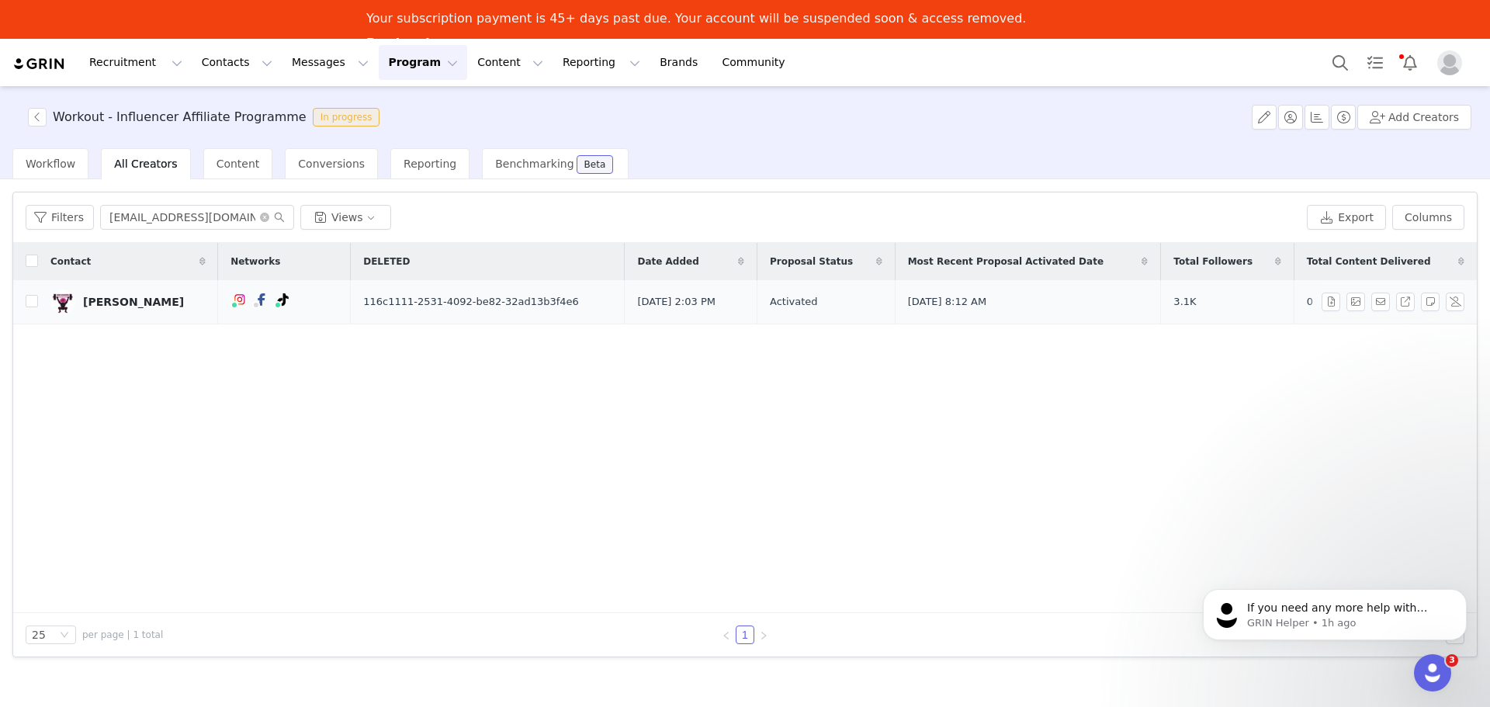
click at [144, 299] on div "Daniel Thomas" at bounding box center [133, 302] width 101 height 12
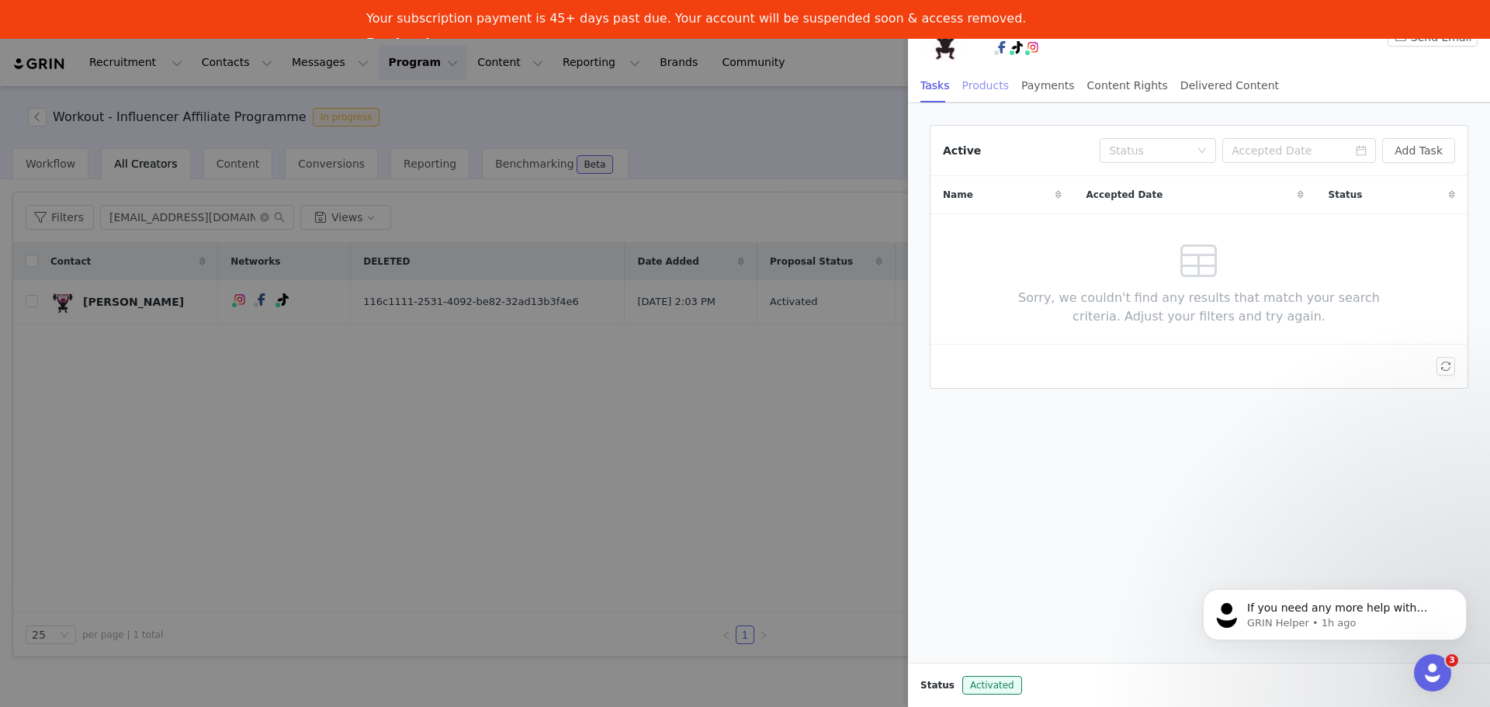
click at [978, 88] on div "Products" at bounding box center [985, 85] width 47 height 35
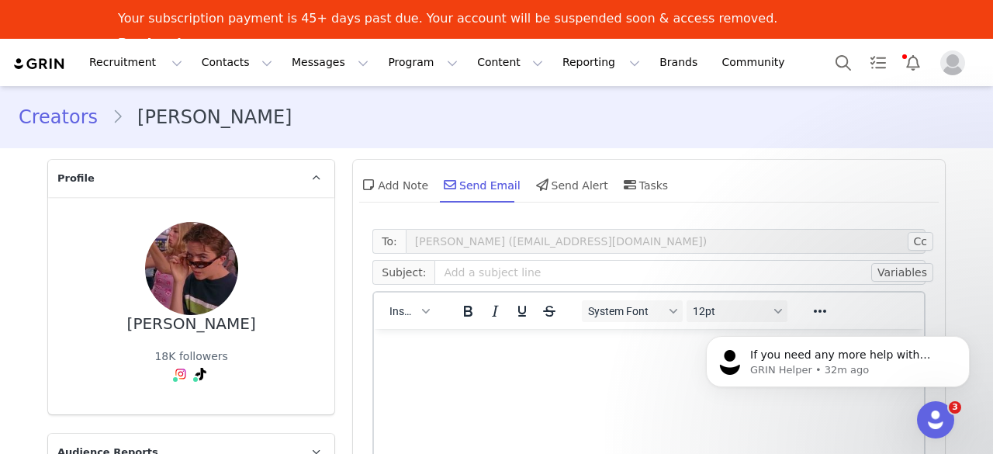
scroll to position [134, 0]
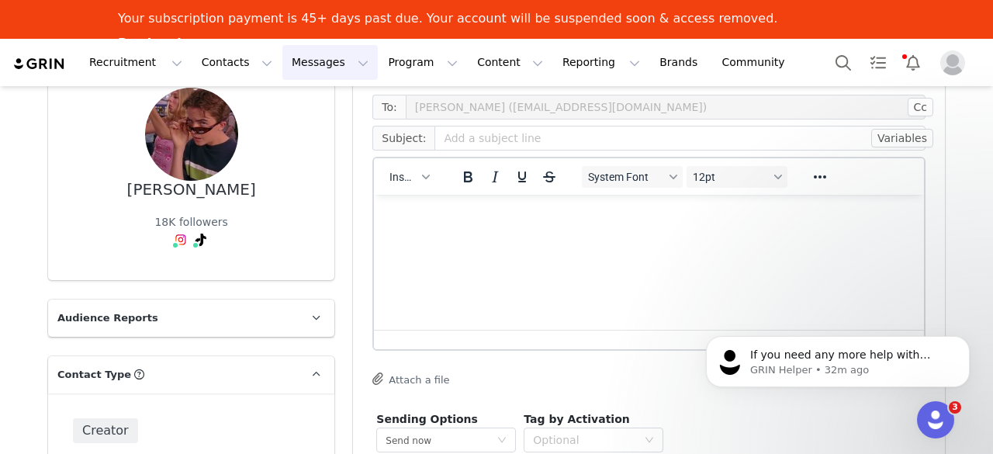
click at [317, 69] on button "Messages Messages" at bounding box center [329, 62] width 95 height 35
drag, startPoint x: 313, startPoint y: 137, endPoint x: 812, endPoint y: 3, distance: 517.2
click at [313, 137] on div "Inbox" at bounding box center [318, 136] width 104 height 16
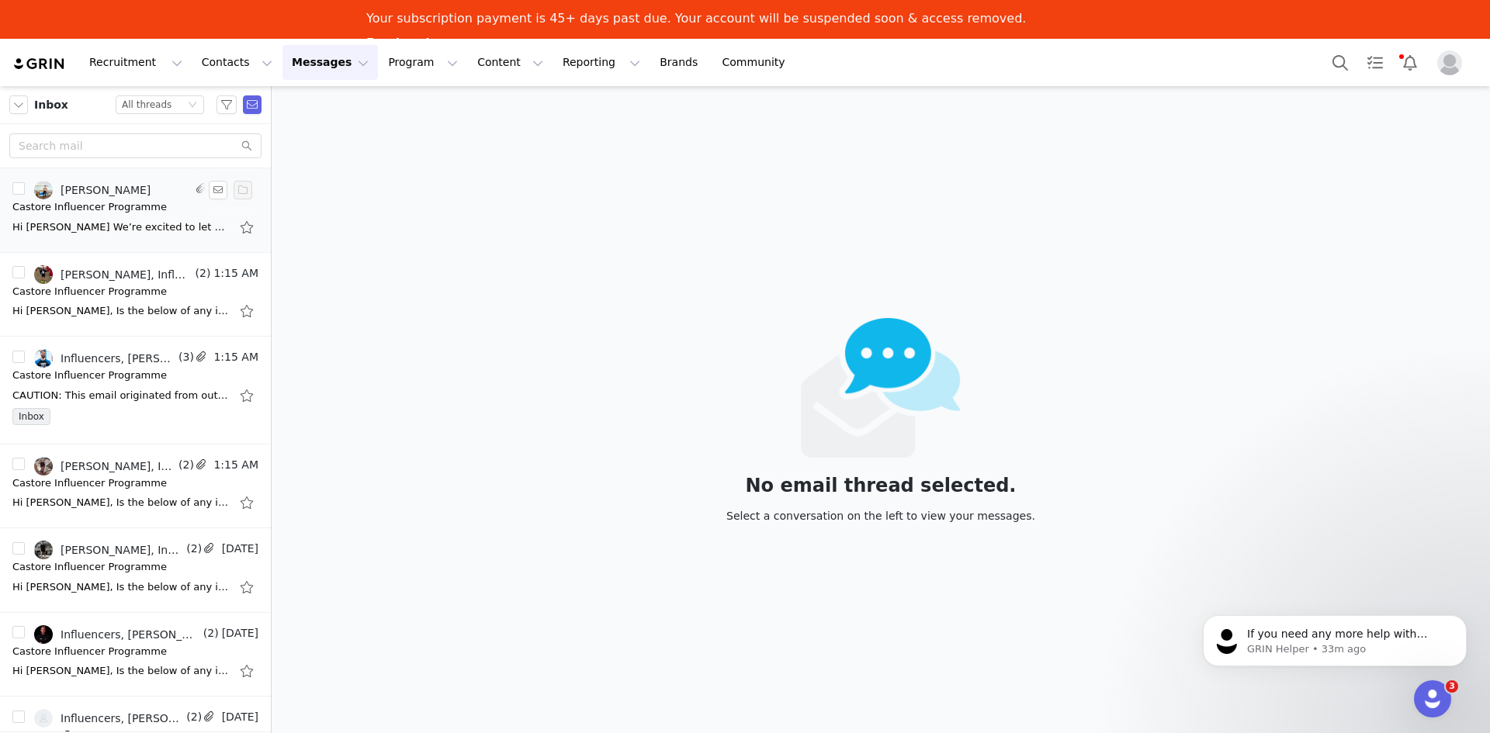
click at [130, 220] on div "Hi [PERSON_NAME] We’re excited to let you know that we’ve just launched the Cas…" at bounding box center [120, 228] width 217 height 16
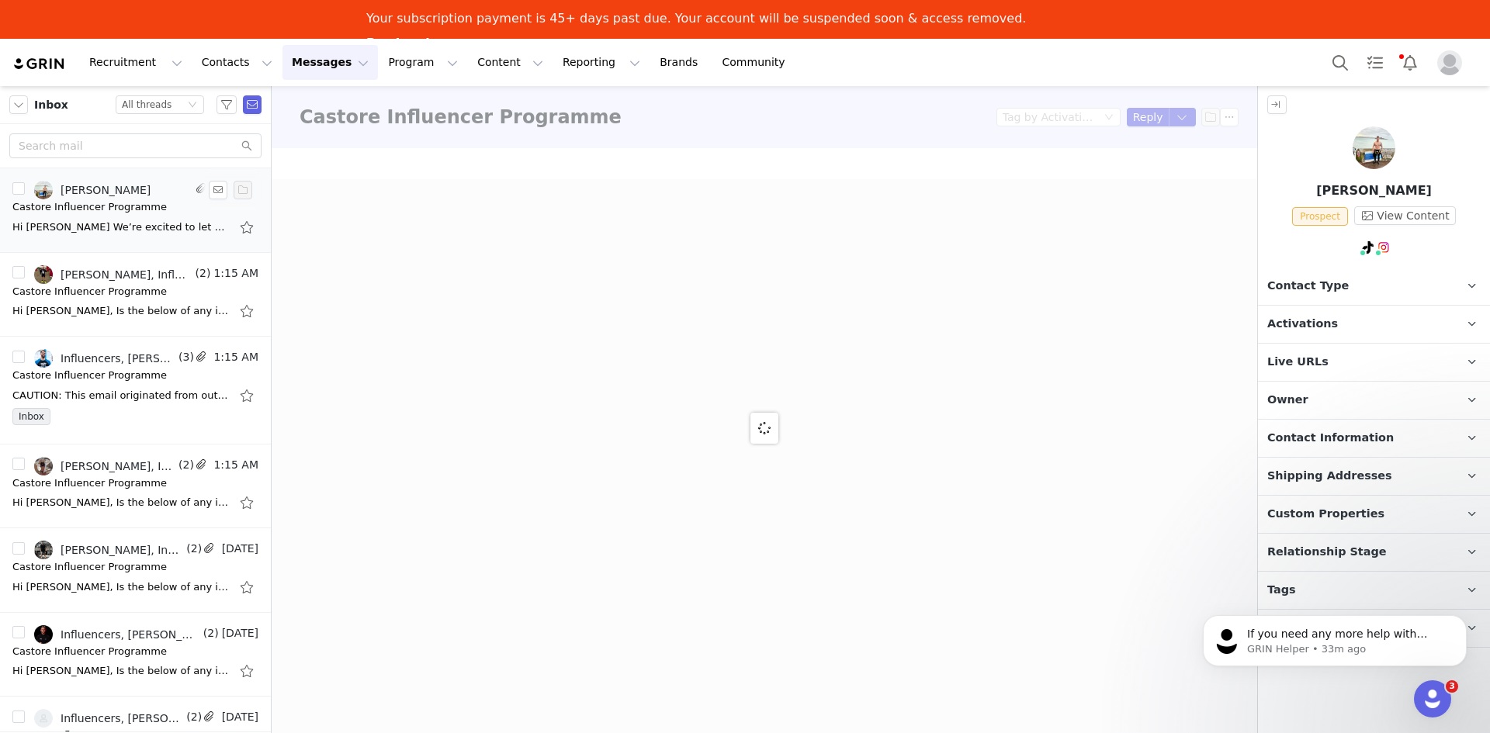
drag, startPoint x: 130, startPoint y: 219, endPoint x: 103, endPoint y: 212, distance: 27.3
click at [103, 212] on div "Castore Influencer Programme" at bounding box center [89, 207] width 154 height 16
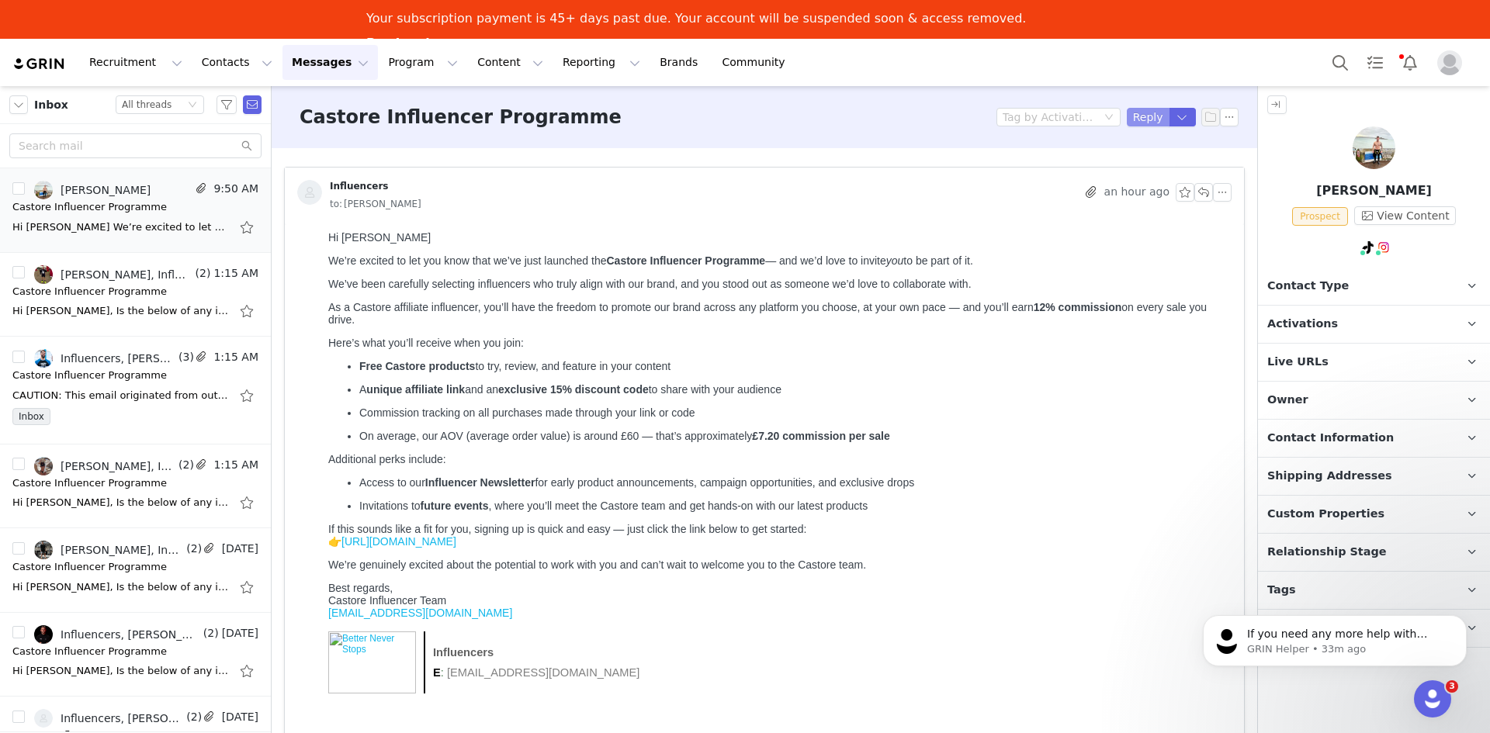
click at [992, 114] on button "Reply" at bounding box center [1148, 117] width 43 height 19
